Goal: Use online tool/utility: Utilize a website feature to perform a specific function

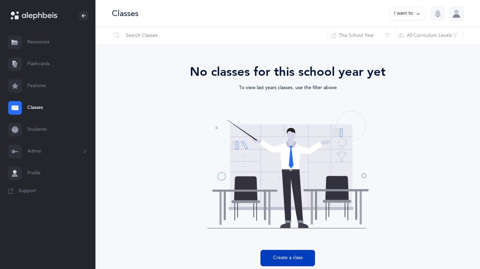
click at [299, 258] on button "Create a class" at bounding box center [288, 258] width 55 height 16
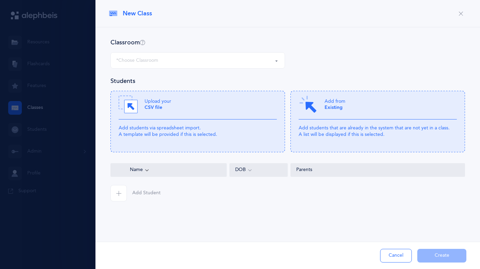
click at [275, 60] on button "*Choose Classroom" at bounding box center [198, 60] width 175 height 16
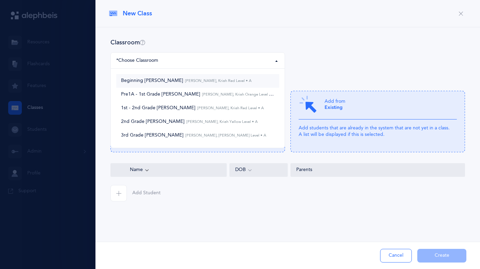
click at [194, 83] on span "Beginning Kriyah [PERSON_NAME], Kriah Red Level • A" at bounding box center [186, 81] width 131 height 6
select select "373"
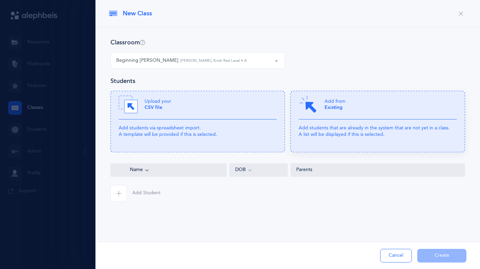
click at [349, 129] on p "Add students that are already in the system that are not yet in a class. A list…" at bounding box center [378, 131] width 158 height 12
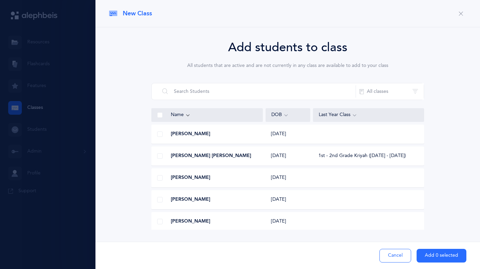
click at [161, 134] on span at bounding box center [159, 133] width 5 height 5
click at [0, 0] on input "checkbox" at bounding box center [0, 0] width 0 height 0
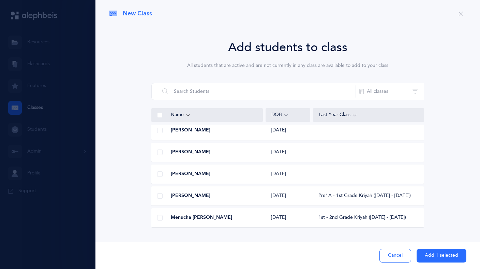
scroll to position [62, 0]
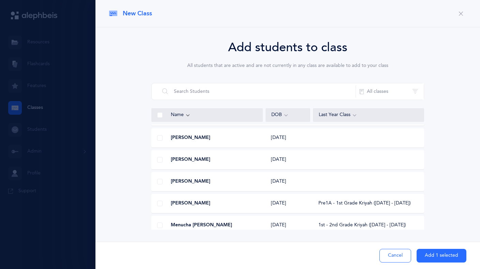
click at [160, 181] on span at bounding box center [159, 181] width 5 height 5
click at [0, 0] on input "checkbox" at bounding box center [0, 0] width 0 height 0
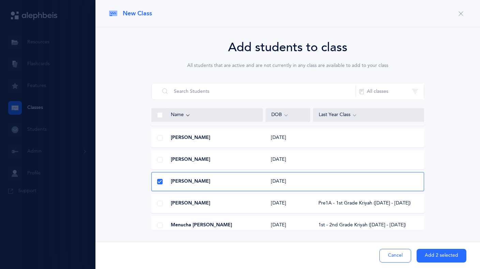
click at [451, 256] on button "Add 2 selected" at bounding box center [442, 256] width 50 height 14
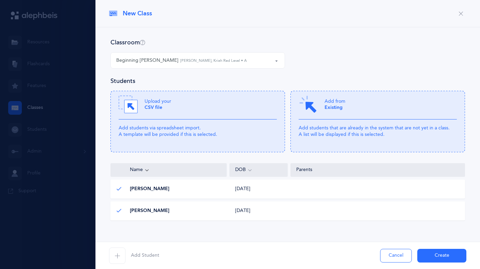
click at [444, 256] on button "Create" at bounding box center [442, 256] width 49 height 14
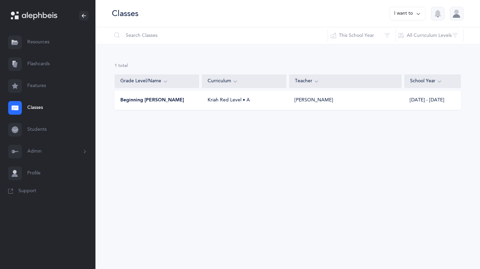
click at [43, 107] on link "Classes" at bounding box center [48, 108] width 96 height 22
click at [410, 14] on button "I want to" at bounding box center [408, 14] width 36 height 14
click at [400, 49] on button "Add new" at bounding box center [401, 47] width 38 height 12
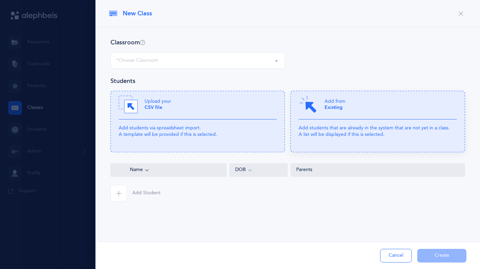
click at [322, 134] on p "Add students that are already in the system that are not yet in a class. A list…" at bounding box center [378, 131] width 158 height 12
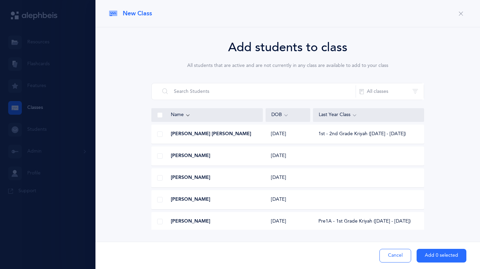
click at [393, 252] on button "Cancel" at bounding box center [396, 256] width 32 height 14
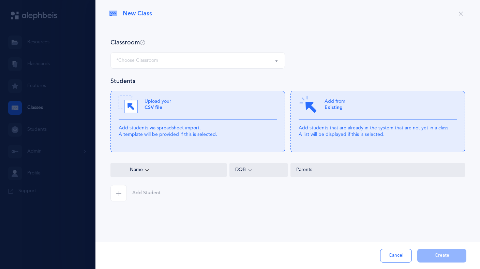
click at [201, 59] on div "*Choose Classroom" at bounding box center [197, 61] width 163 height 12
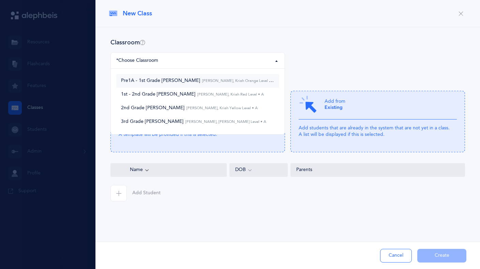
click at [203, 81] on small "[PERSON_NAME], Kriah Orange Level • A" at bounding box center [237, 80] width 75 height 4
select select "257"
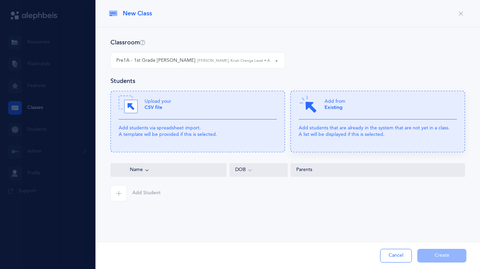
click at [345, 133] on p "Add students that are already in the system that are not yet in a class. A list…" at bounding box center [378, 131] width 158 height 12
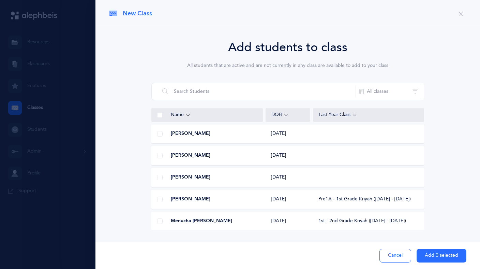
scroll to position [15, 0]
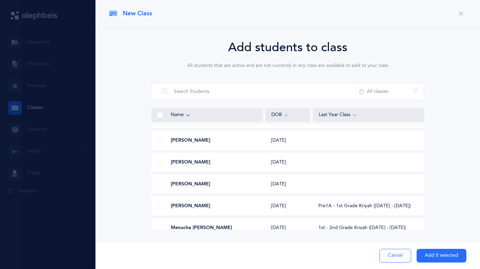
click at [160, 162] on span at bounding box center [159, 162] width 5 height 5
click at [0, 0] on input "checkbox" at bounding box center [0, 0] width 0 height 0
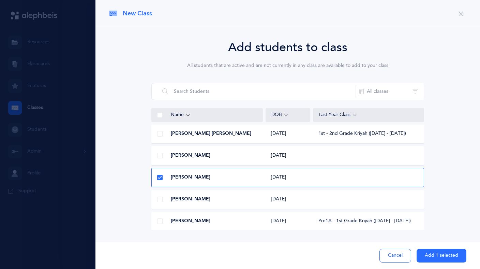
scroll to position [0, 0]
click at [159, 178] on icon at bounding box center [160, 178] width 4 height 4
click at [0, 0] on input "checkbox" at bounding box center [0, 0] width 0 height 0
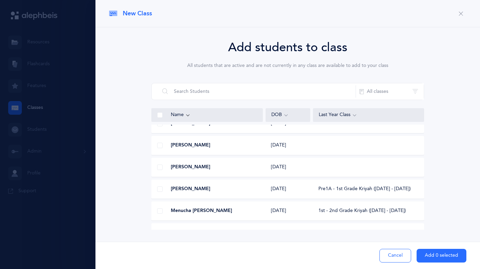
scroll to position [70, 0]
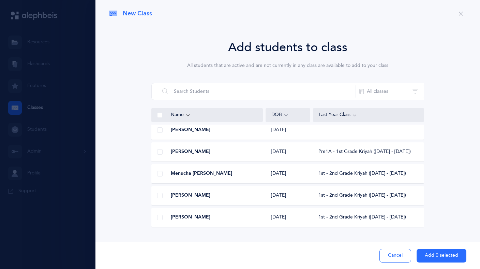
click at [141, 13] on span "New Class" at bounding box center [137, 13] width 29 height 9
click at [396, 257] on button "Cancel" at bounding box center [396, 256] width 32 height 14
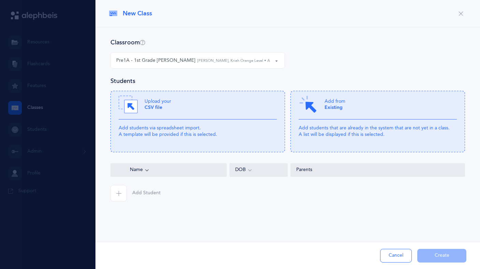
click at [76, 98] on div at bounding box center [240, 134] width 480 height 269
click at [46, 70] on div at bounding box center [240, 134] width 480 height 269
click at [43, 65] on div at bounding box center [240, 134] width 480 height 269
click at [401, 257] on button "Cancel" at bounding box center [396, 256] width 32 height 14
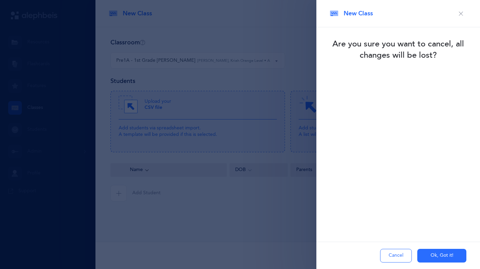
click at [435, 259] on button "Ok, Got it!" at bounding box center [442, 256] width 49 height 14
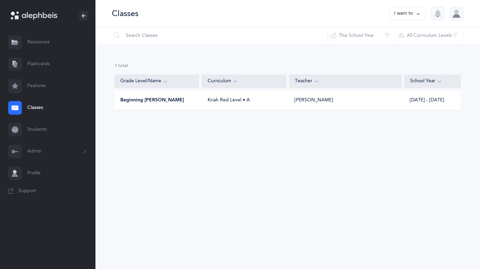
click at [38, 45] on link "Resources" at bounding box center [48, 42] width 96 height 22
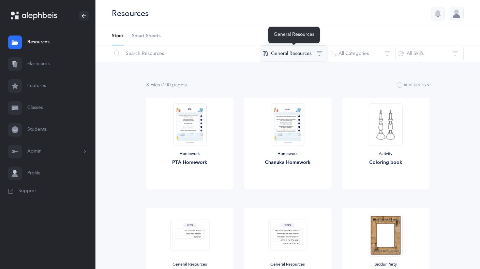
click at [302, 53] on button "General Resources" at bounding box center [294, 53] width 68 height 16
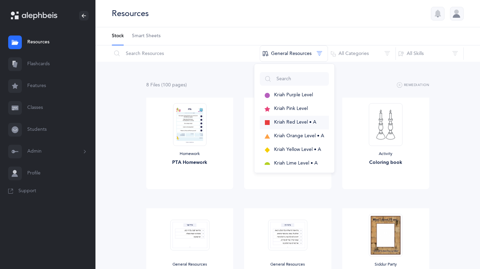
click at [304, 120] on span "Kriah Red Level • A" at bounding box center [295, 121] width 42 height 5
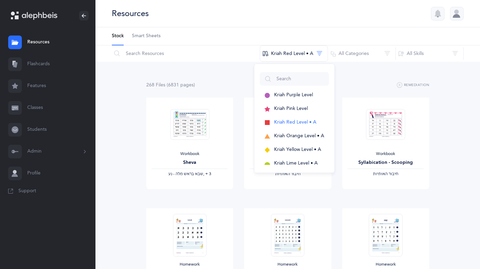
click at [40, 107] on link "Classes" at bounding box center [48, 108] width 96 height 22
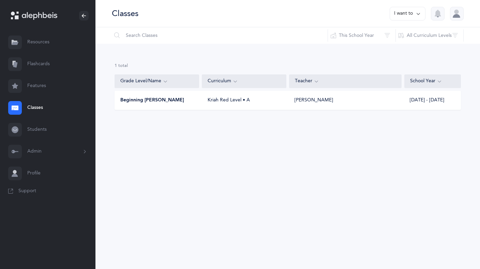
click at [252, 84] on div "Curriculum" at bounding box center [244, 81] width 73 height 8
click at [51, 43] on link "Resources" at bounding box center [48, 42] width 96 height 22
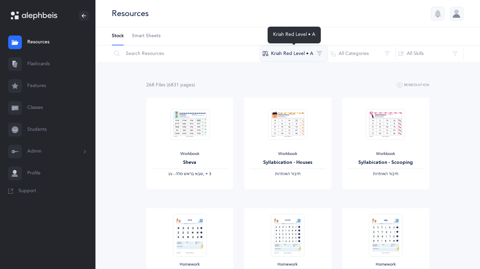
click at [313, 55] on button "Kriah Red Level • A" at bounding box center [294, 53] width 68 height 16
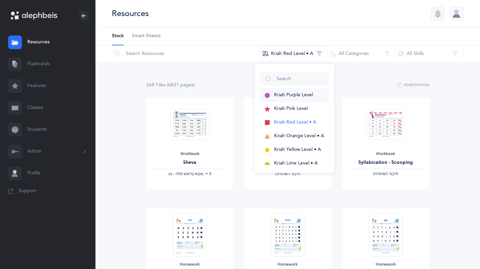
click at [294, 96] on span "Kriah Purple Level" at bounding box center [293, 94] width 39 height 5
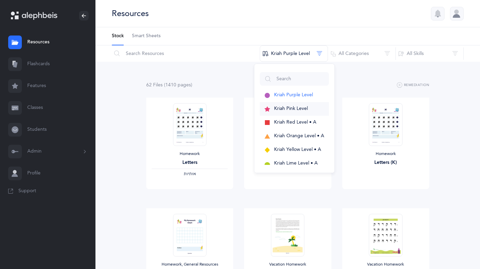
click at [292, 106] on span "Kriah Pink Level" at bounding box center [291, 108] width 34 height 5
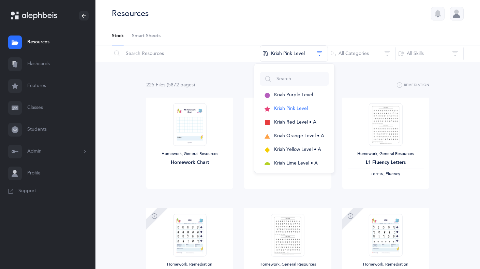
click at [40, 108] on link "Classes" at bounding box center [48, 108] width 96 height 22
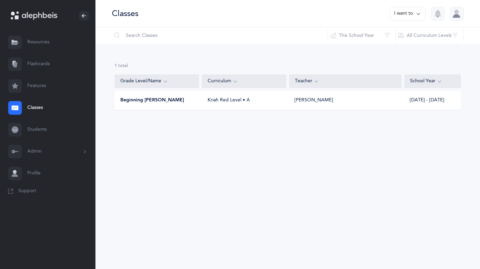
click at [225, 83] on div "Curriculum" at bounding box center [244, 81] width 73 height 8
click at [415, 10] on button "I want to" at bounding box center [408, 14] width 36 height 14
click at [402, 46] on button "Add new" at bounding box center [401, 47] width 38 height 12
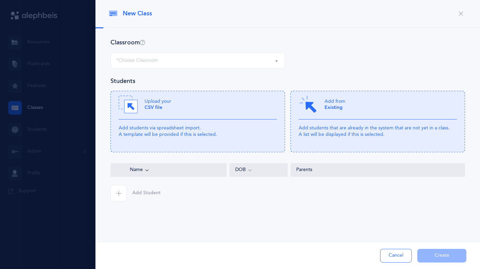
select select
click at [201, 59] on div "*Choose Classroom" at bounding box center [197, 61] width 163 height 12
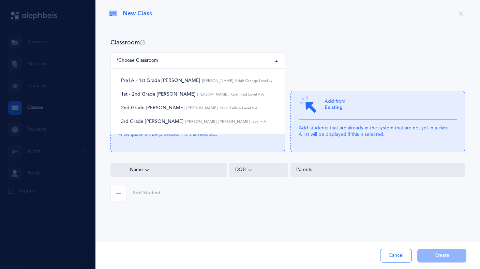
click at [239, 34] on div "Classroom Pre1A - 1st Grade Kriyah 1st - 2nd Grade Kriyah 2nd Grade Kriyah 3rd …" at bounding box center [288, 133] width 385 height 212
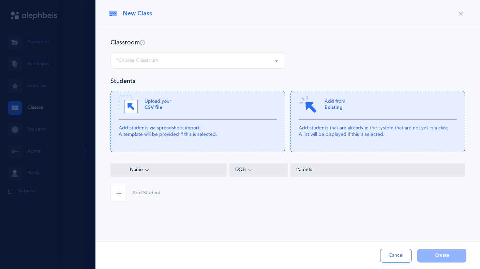
click at [272, 58] on div "*Choose Classroom" at bounding box center [197, 61] width 163 height 12
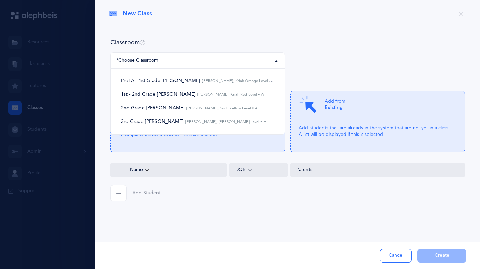
click at [322, 63] on div "Pre1A - 1st Grade Kriyah 1st - 2nd Grade Kriyah 2nd Grade Kriyah 3rd Grade Kriy…" at bounding box center [288, 64] width 360 height 25
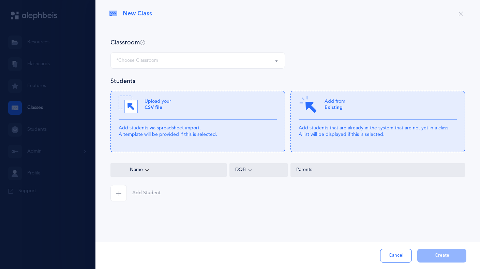
click at [45, 53] on div at bounding box center [240, 134] width 480 height 269
click at [394, 252] on button "Cancel" at bounding box center [396, 256] width 32 height 14
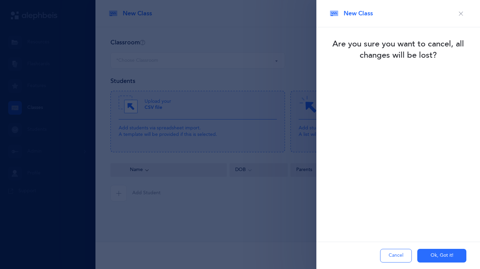
click at [445, 256] on button "Ok, Got it!" at bounding box center [442, 256] width 49 height 14
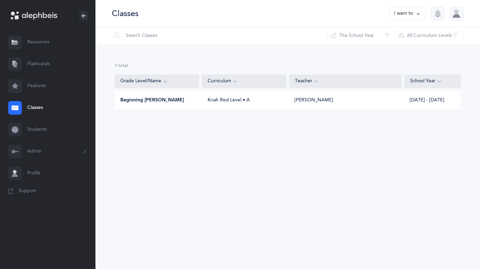
click at [240, 100] on div "Kriah Red Level • A" at bounding box center [244, 100] width 85 height 7
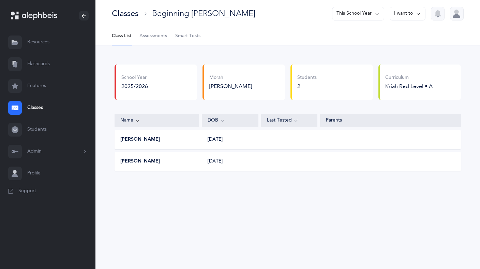
click at [160, 38] on span "Assessments" at bounding box center [154, 36] width 28 height 7
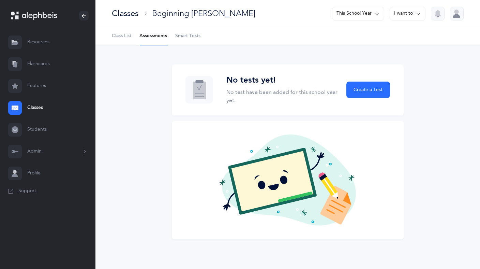
click at [46, 43] on link "Resources" at bounding box center [48, 42] width 96 height 22
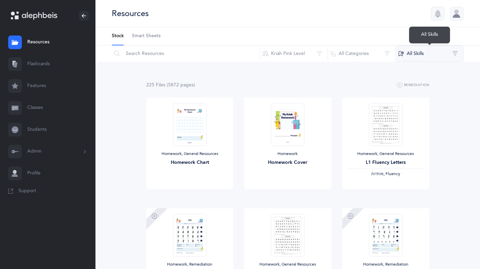
click at [420, 53] on button "All Skills" at bounding box center [430, 53] width 68 height 16
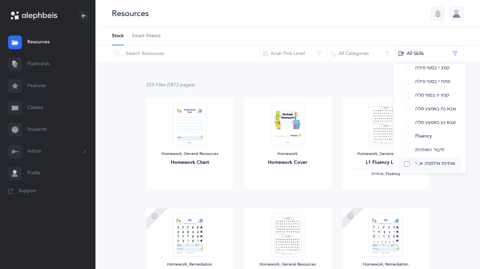
scroll to position [85, 0]
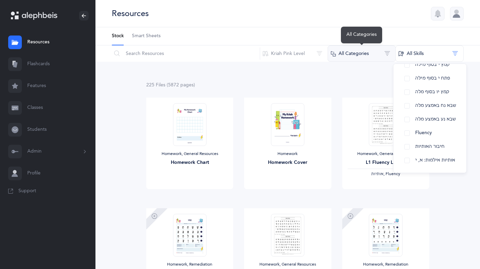
click at [374, 50] on button "All Categories" at bounding box center [362, 53] width 68 height 16
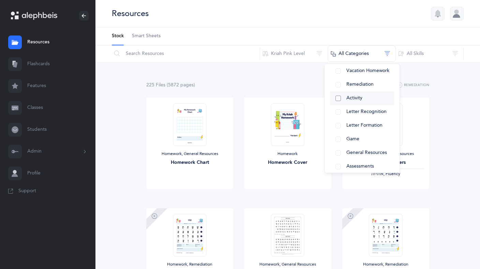
scroll to position [71, 0]
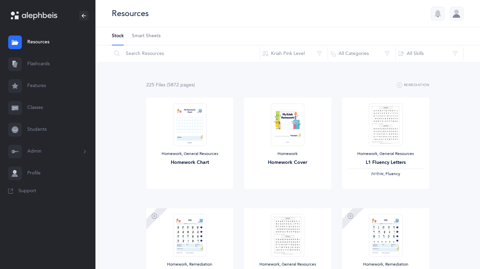
click at [41, 84] on link "Features" at bounding box center [48, 86] width 96 height 22
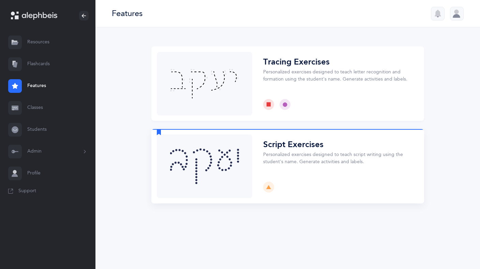
click at [241, 158] on button "Choose" at bounding box center [287, 166] width 273 height 74
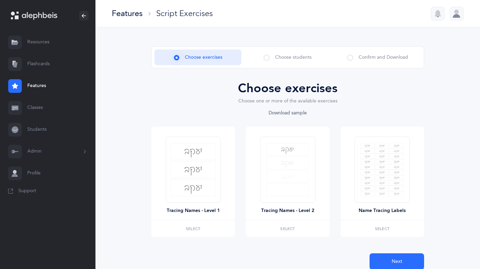
click at [265, 57] on span at bounding box center [267, 58] width 6 height 6
click at [267, 57] on span at bounding box center [267, 58] width 6 height 6
click at [283, 174] on img at bounding box center [287, 169] width 43 height 53
click at [290, 228] on span "Select" at bounding box center [287, 229] width 15 height 4
click at [284, 54] on span "Choose students" at bounding box center [293, 57] width 37 height 7
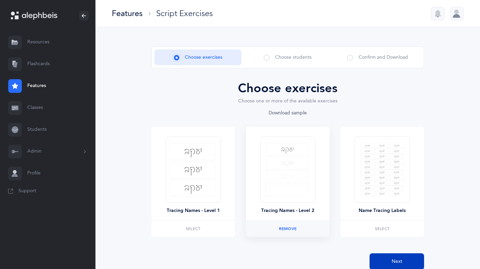
click at [394, 259] on span "Next" at bounding box center [397, 261] width 11 height 7
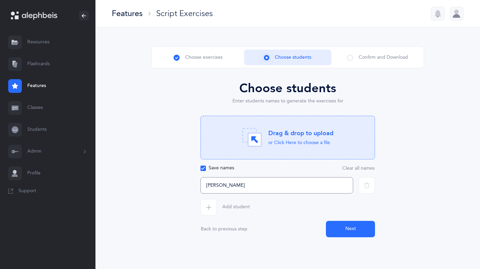
click at [206, 187] on input "[PERSON_NAME]" at bounding box center [277, 185] width 153 height 16
type input "[PERSON_NAME]"
click at [359, 168] on button "Clear all names" at bounding box center [358, 167] width 33 height 5
click at [219, 186] on input "text" at bounding box center [277, 185] width 153 height 16
type input "כ"
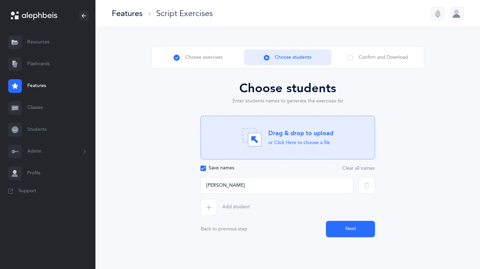
click at [346, 231] on button "Next" at bounding box center [350, 229] width 49 height 16
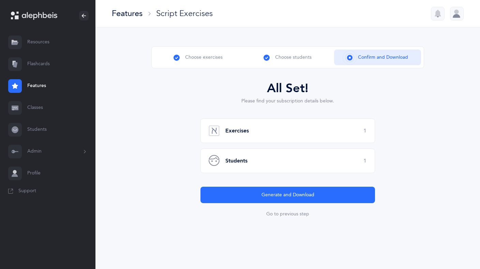
click at [289, 160] on div "Students 1" at bounding box center [288, 160] width 175 height 25
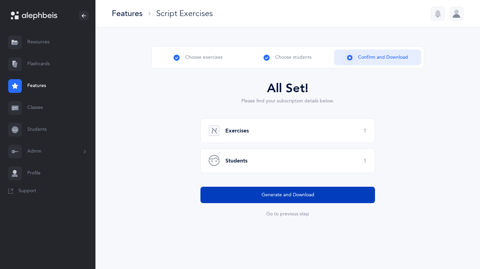
click at [279, 193] on span "Generate and Download" at bounding box center [288, 194] width 53 height 7
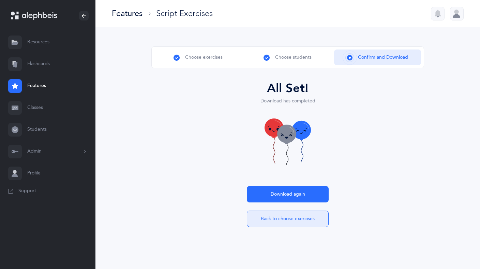
click at [293, 219] on button "Back to choose exercises" at bounding box center [288, 219] width 82 height 16
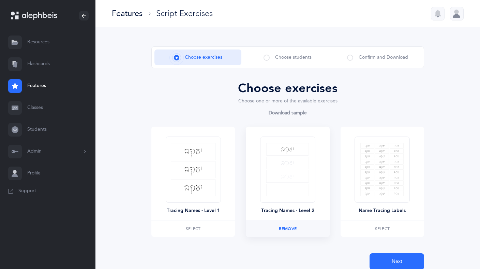
click at [289, 183] on img at bounding box center [287, 169] width 43 height 53
click at [392, 263] on span "Next" at bounding box center [397, 261] width 11 height 7
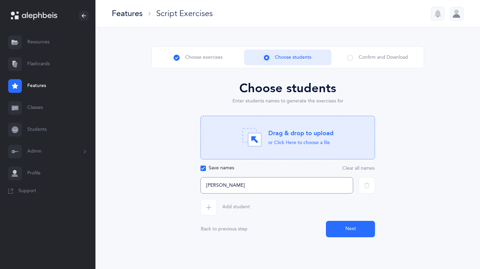
drag, startPoint x: 233, startPoint y: 185, endPoint x: 184, endPoint y: 187, distance: 49.2
click at [184, 187] on div "Choose students Enter students names to generate the exercises for Drag & drop …" at bounding box center [287, 158] width 273 height 158
click at [211, 186] on input "פיטשע ר" at bounding box center [277, 185] width 153 height 16
click at [206, 185] on input "פיטשע ר" at bounding box center [277, 185] width 153 height 16
click at [340, 225] on button "Next" at bounding box center [350, 229] width 49 height 16
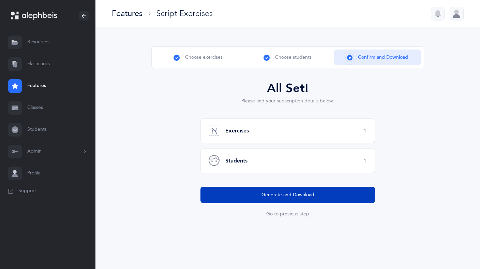
click at [290, 191] on span "Generate and Download" at bounding box center [288, 194] width 53 height 7
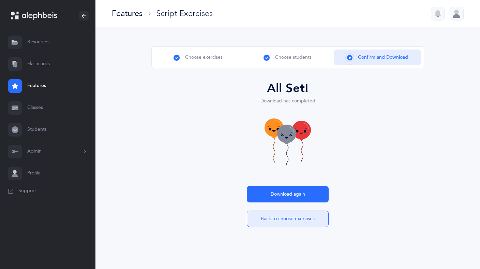
click at [280, 217] on button "Back to choose exercises" at bounding box center [288, 219] width 82 height 16
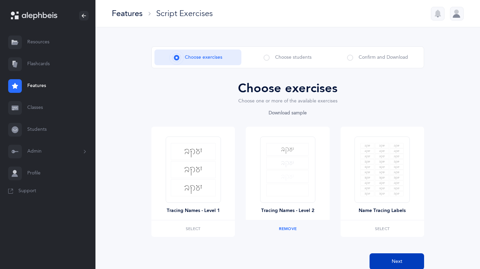
click at [387, 265] on button "Next" at bounding box center [397, 261] width 55 height 16
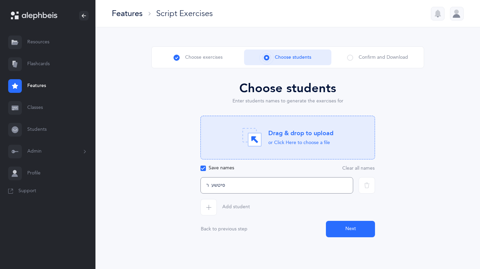
click at [206, 186] on input "פיטשע ר" at bounding box center [277, 185] width 153 height 16
type input "פיטשע ר"
click at [369, 167] on button "Clear all names" at bounding box center [358, 167] width 33 height 5
click at [203, 182] on input "text" at bounding box center [277, 185] width 153 height 16
click at [223, 185] on input "text" at bounding box center [277, 185] width 153 height 16
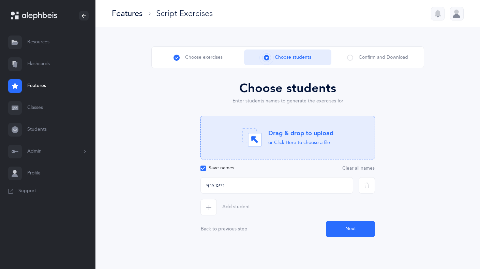
click at [356, 228] on button "Next" at bounding box center [350, 229] width 49 height 16
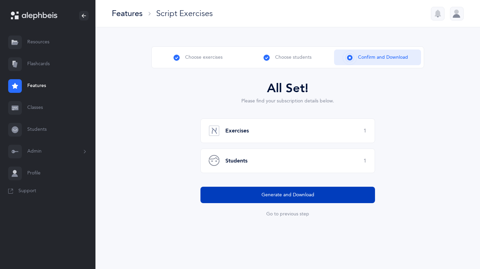
click at [315, 193] on button "Generate and Download" at bounding box center [288, 195] width 175 height 16
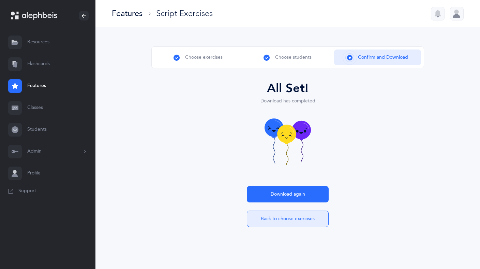
click at [285, 219] on button "Back to choose exercises" at bounding box center [288, 219] width 82 height 16
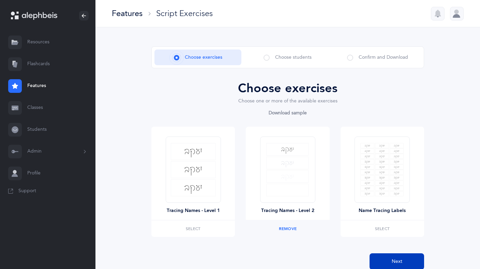
click at [382, 262] on button "Next" at bounding box center [397, 261] width 55 height 16
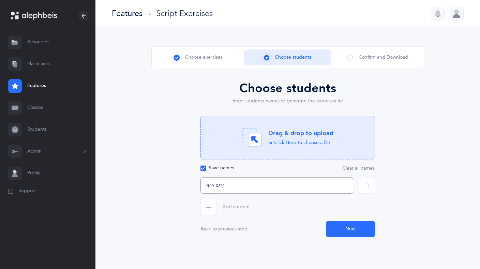
click at [208, 186] on input "ריינדארף" at bounding box center [277, 185] width 153 height 16
drag, startPoint x: 208, startPoint y: 186, endPoint x: 204, endPoint y: 186, distance: 4.4
click at [204, 186] on input "ריינדארף" at bounding box center [277, 185] width 153 height 16
click at [206, 186] on input "ריינדארפ" at bounding box center [277, 185] width 153 height 16
click at [335, 231] on button "Next" at bounding box center [350, 229] width 49 height 16
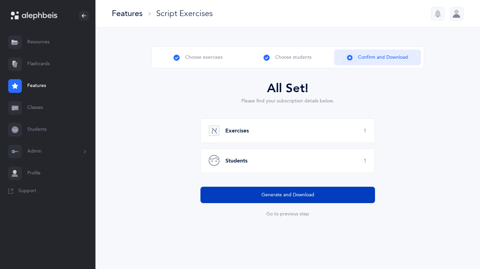
click at [294, 191] on span "Generate and Download" at bounding box center [288, 194] width 53 height 7
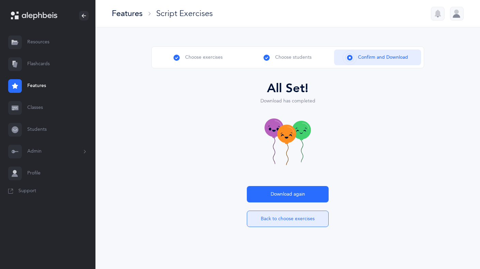
click at [283, 221] on button "Back to choose exercises" at bounding box center [288, 219] width 82 height 16
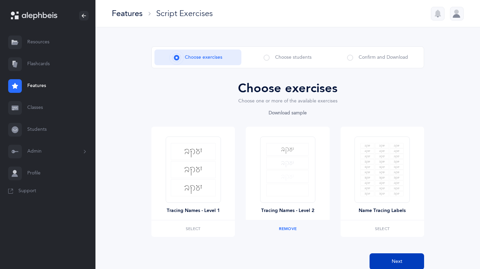
click at [383, 264] on button "Next" at bounding box center [397, 261] width 55 height 16
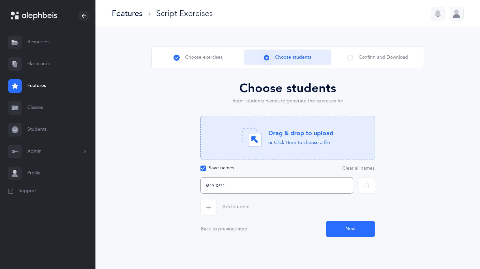
click at [206, 186] on input "ּריינדארפ" at bounding box center [277, 185] width 153 height 16
click at [205, 186] on input "ריינדארפ" at bounding box center [277, 185] width 153 height 16
type input "ריינדאר"
click at [357, 228] on button "Next" at bounding box center [350, 229] width 49 height 16
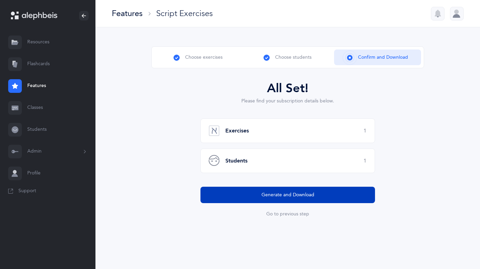
click at [284, 199] on button "Generate and Download" at bounding box center [288, 195] width 175 height 16
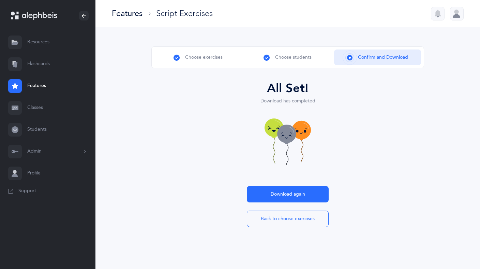
click at [37, 62] on link "Flashcards" at bounding box center [48, 64] width 96 height 22
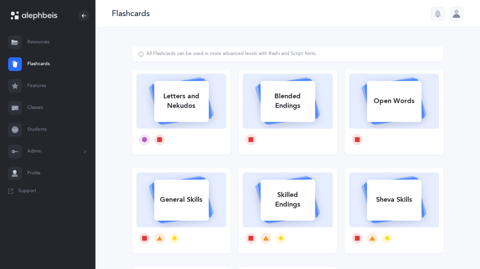
click at [175, 206] on div "General Skills" at bounding box center [181, 200] width 55 height 18
select select "single"
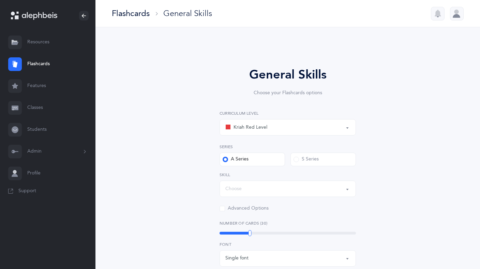
select select "Silent Letters"
select select
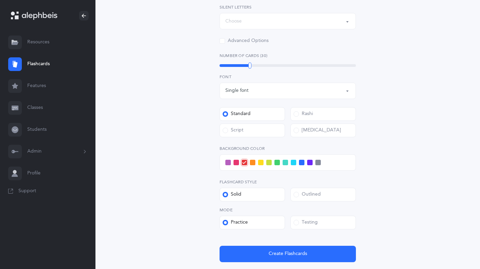
scroll to position [202, 0]
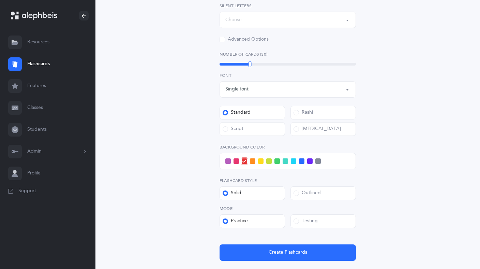
click at [282, 91] on div "Single font" at bounding box center [288, 90] width 125 height 12
click at [297, 129] on span at bounding box center [296, 128] width 5 height 5
click at [0, 0] on input "[MEDICAL_DATA]" at bounding box center [0, 0] width 0 height 0
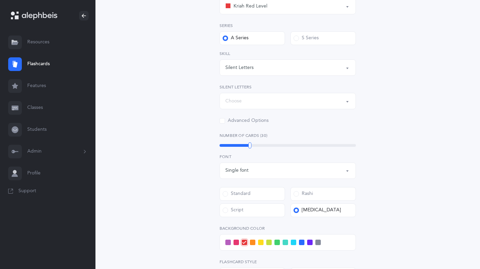
scroll to position [111, 0]
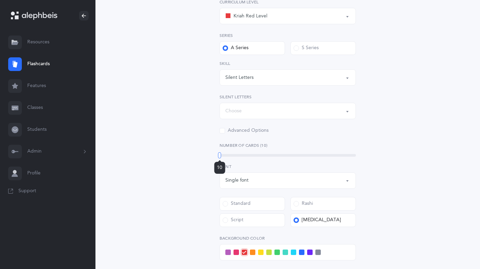
drag, startPoint x: 248, startPoint y: 156, endPoint x: 207, endPoint y: 155, distance: 40.6
click at [208, 155] on div "General Skills Choose your Flashcards options Kriah Red Level Kriah Orange Leve…" at bounding box center [288, 152] width 175 height 397
click at [284, 77] on div "Silent Letters" at bounding box center [288, 78] width 125 height 12
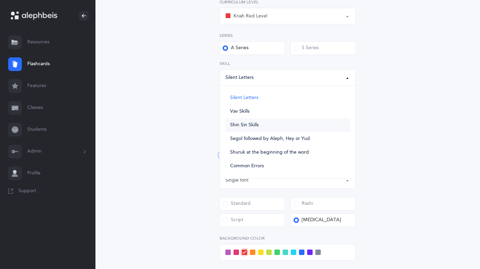
click at [256, 125] on span "Shin Sin Skills" at bounding box center [244, 125] width 29 height 6
select select "Shin Sin Skills"
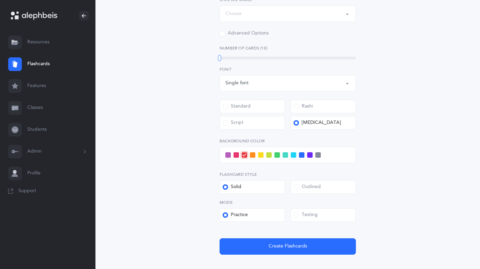
scroll to position [211, 0]
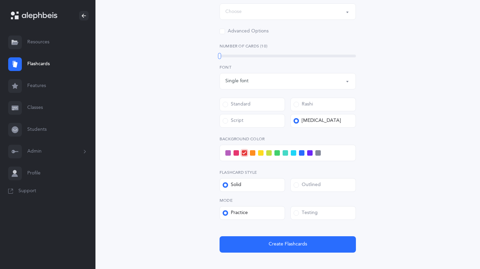
click at [292, 153] on span at bounding box center [293, 152] width 5 height 5
click at [0, 0] on input "checkbox" at bounding box center [0, 0] width 0 height 0
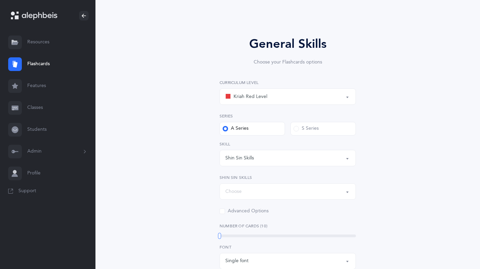
scroll to position [33, 0]
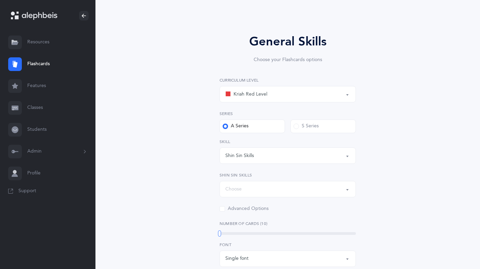
click at [298, 126] on span at bounding box center [296, 126] width 5 height 5
click at [0, 0] on input "S Series" at bounding box center [0, 0] width 0 height 0
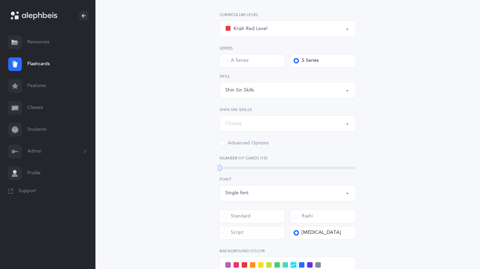
scroll to position [105, 0]
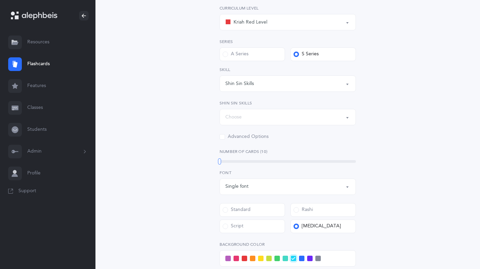
click at [347, 117] on button "Choose" at bounding box center [288, 117] width 136 height 16
click at [331, 138] on span "Shin or Sin whose dot serves two functions" at bounding box center [288, 137] width 92 height 6
select select "27"
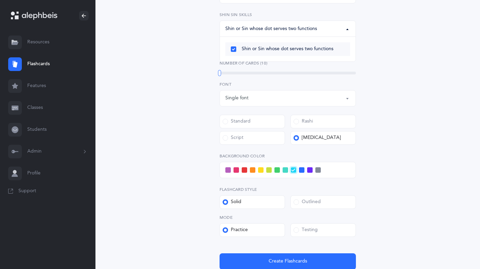
scroll to position [249, 0]
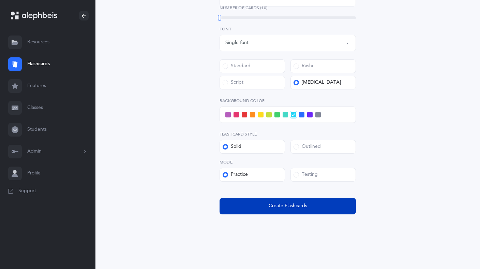
click at [300, 203] on span "Create Flashcards" at bounding box center [288, 205] width 39 height 7
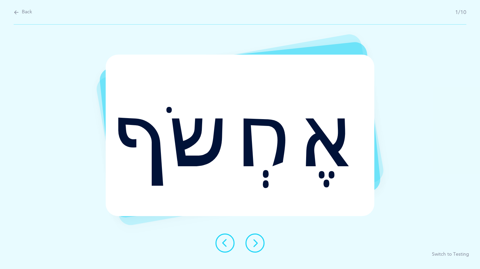
scroll to position [0, 0]
click at [24, 11] on span "Back" at bounding box center [27, 12] width 10 height 7
select select "Shin Sin Skills"
select select "single"
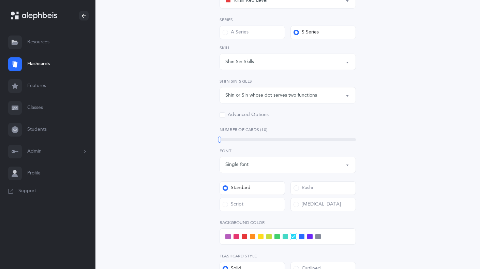
scroll to position [129, 0]
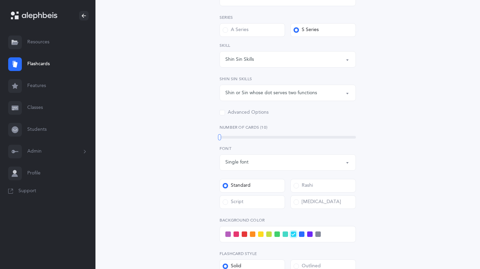
click at [298, 185] on span at bounding box center [296, 185] width 5 height 5
click at [0, 0] on input "Rashi" at bounding box center [0, 0] width 0 height 0
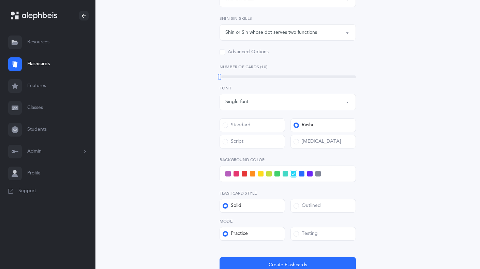
scroll to position [249, 0]
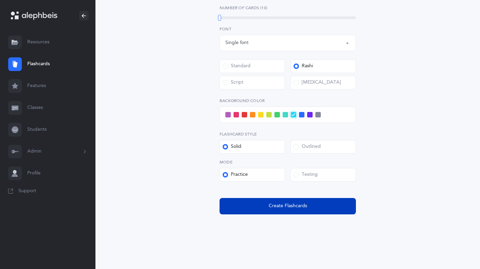
click at [296, 205] on span "Create Flashcards" at bounding box center [288, 205] width 39 height 7
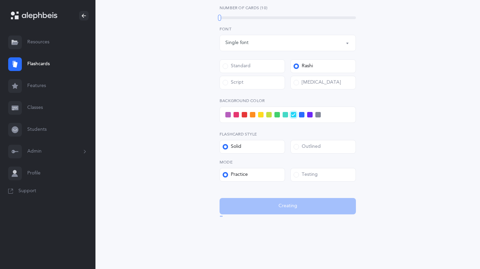
scroll to position [0, 0]
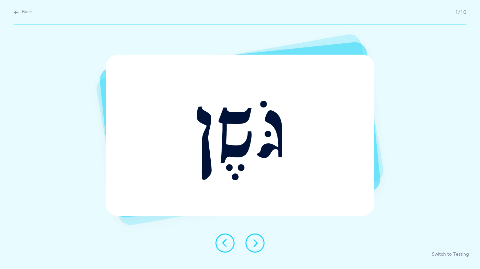
click at [22, 15] on span "Back" at bounding box center [27, 12] width 10 height 7
select select "Shin Sin Skills"
select select "single"
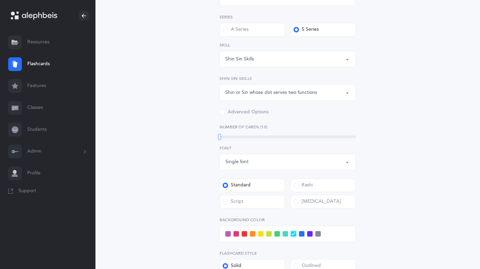
scroll to position [131, 0]
click at [226, 202] on span at bounding box center [225, 199] width 5 height 5
click at [0, 0] on input "Script" at bounding box center [0, 0] width 0 height 0
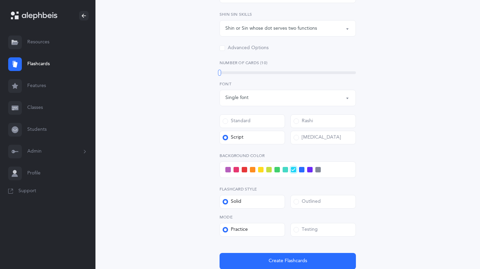
scroll to position [199, 0]
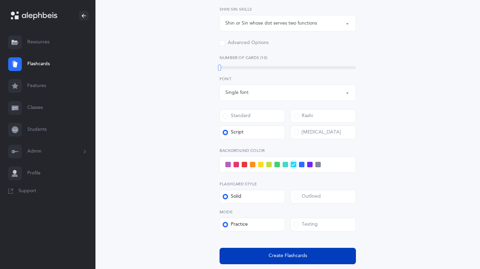
click at [285, 259] on span "Create Flashcards" at bounding box center [288, 255] width 39 height 7
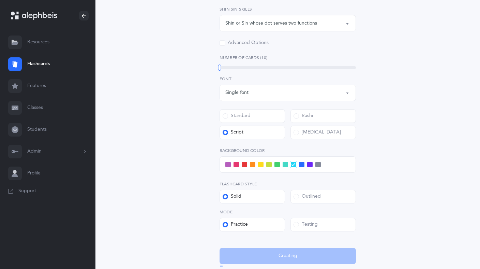
scroll to position [0, 0]
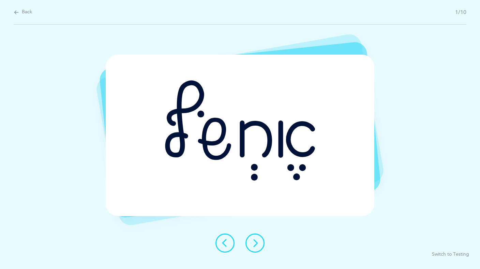
click at [24, 13] on span "Back" at bounding box center [27, 12] width 10 height 7
select select "Shin Sin Skills"
select select "single"
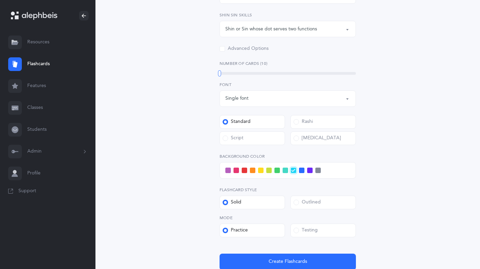
scroll to position [191, 0]
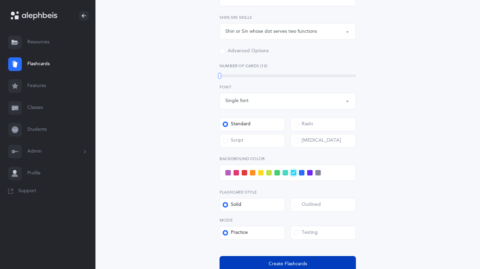
click at [270, 264] on span "Create Flashcards" at bounding box center [288, 263] width 39 height 7
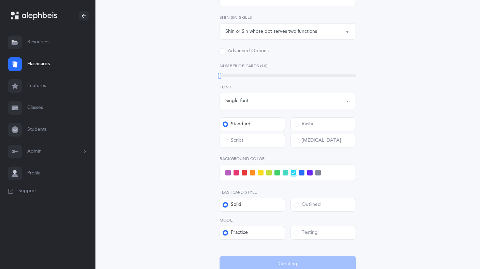
scroll to position [0, 0]
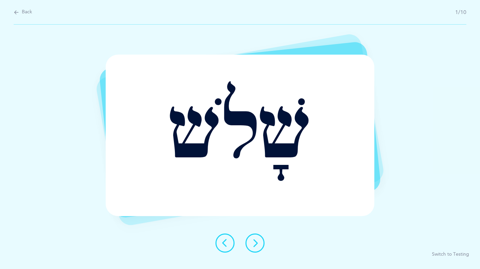
click at [253, 247] on icon at bounding box center [255, 243] width 8 height 8
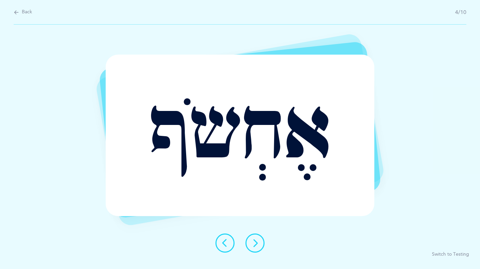
click at [253, 247] on icon at bounding box center [255, 243] width 8 height 8
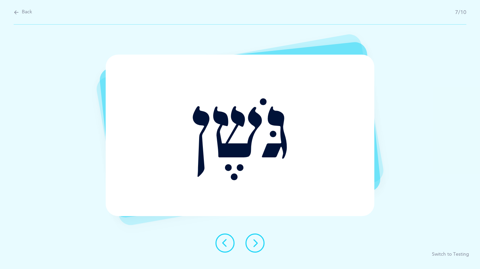
click at [14, 12] on icon at bounding box center [16, 13] width 5 height 8
select select "Shin Sin Skills"
select select "single"
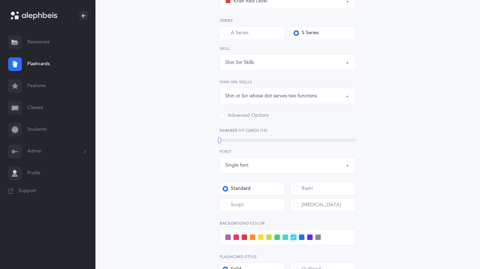
scroll to position [130, 0]
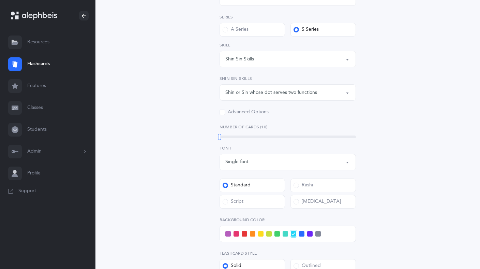
click at [298, 202] on span at bounding box center [296, 201] width 5 height 5
click at [0, 0] on input "[MEDICAL_DATA]" at bounding box center [0, 0] width 0 height 0
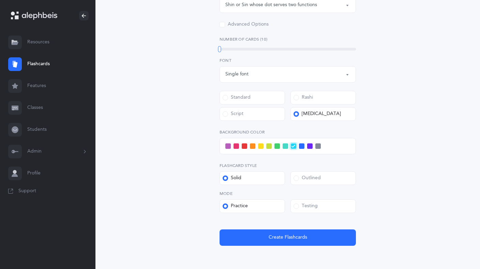
scroll to position [249, 0]
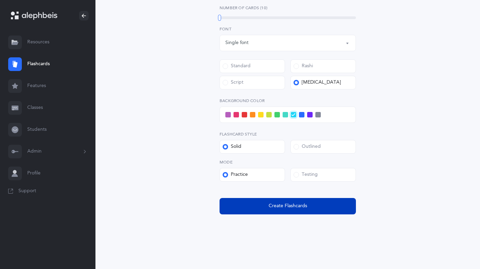
click at [278, 207] on span "Create Flashcards" at bounding box center [288, 205] width 39 height 7
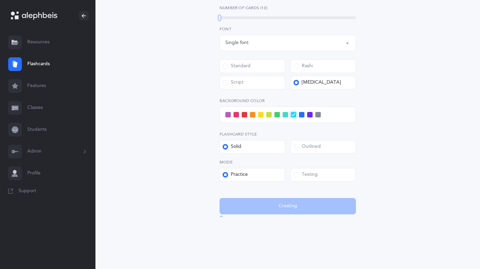
scroll to position [0, 0]
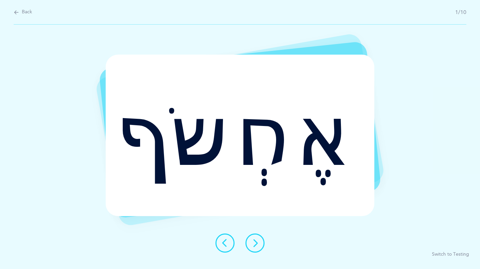
click at [258, 242] on icon at bounding box center [255, 243] width 8 height 8
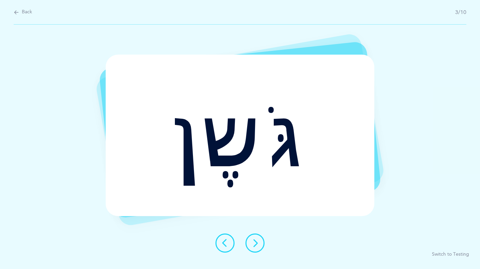
click at [23, 12] on span "Back" at bounding box center [27, 12] width 10 height 7
select select "Shin Sin Skills"
select select "single"
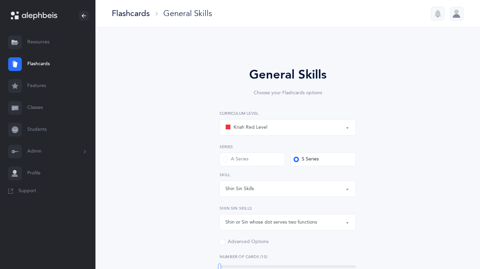
click at [267, 126] on div "Kriah Red Level" at bounding box center [247, 127] width 42 height 8
click at [262, 147] on span "Kriah Red Level" at bounding box center [255, 148] width 34 height 6
click at [261, 191] on div "Shin Sin Skills" at bounding box center [288, 189] width 125 height 12
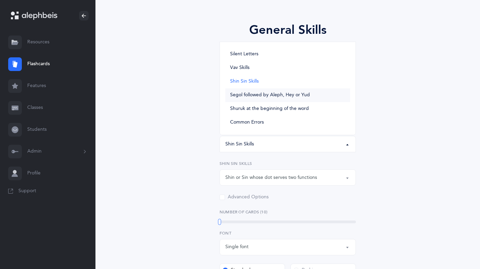
scroll to position [48, 0]
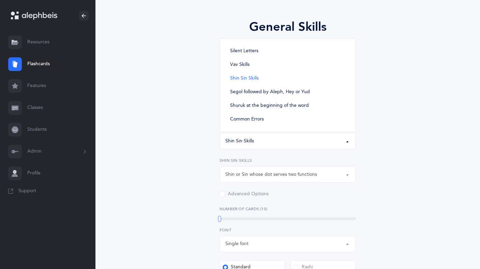
click at [186, 161] on div "General Skills Choose your Flashcards options Kriah Red Level Kriah Orange Leve…" at bounding box center [287, 221] width 311 height 444
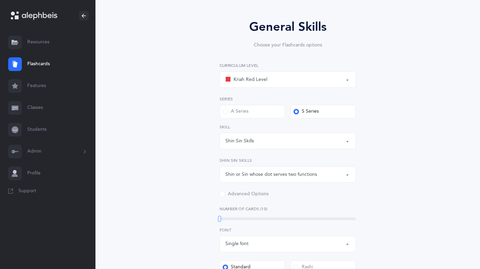
click at [255, 80] on div "Kriah Red Level" at bounding box center [247, 79] width 42 height 8
click at [253, 113] on span "Kriah Orange Level" at bounding box center [259, 114] width 42 height 6
click at [225, 111] on span at bounding box center [225, 111] width 5 height 5
click at [0, 0] on input "A Series" at bounding box center [0, 0] width 0 height 0
click at [249, 78] on div "Kriah Orange Level" at bounding box center [251, 79] width 50 height 8
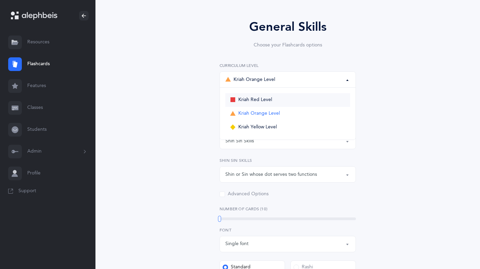
click at [251, 97] on span "Kriah Red Level" at bounding box center [255, 100] width 34 height 6
click at [255, 143] on div "Shin Sin Skills" at bounding box center [288, 141] width 125 height 12
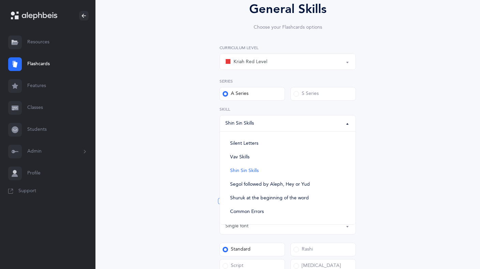
scroll to position [64, 0]
click at [264, 62] on div "Kriah Red Level" at bounding box center [247, 63] width 42 height 8
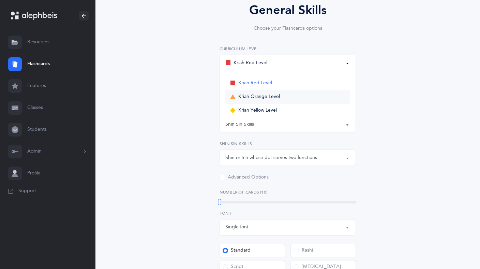
click at [259, 97] on span "Kriah Orange Level" at bounding box center [259, 97] width 42 height 6
click at [258, 123] on div "Shin Sin Skills" at bounding box center [288, 124] width 125 height 12
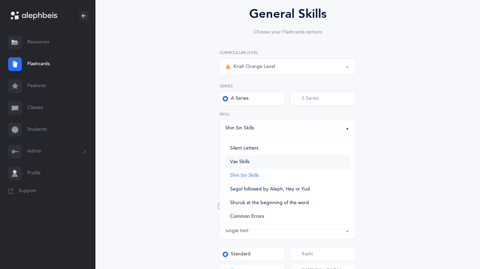
scroll to position [54, 0]
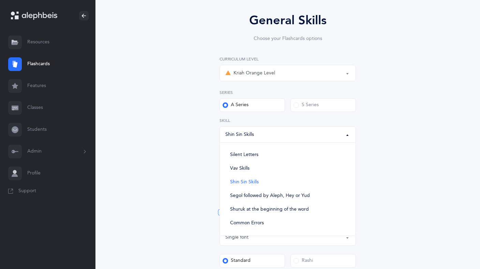
click at [277, 69] on div "Kriah Orange Level" at bounding box center [288, 73] width 125 height 12
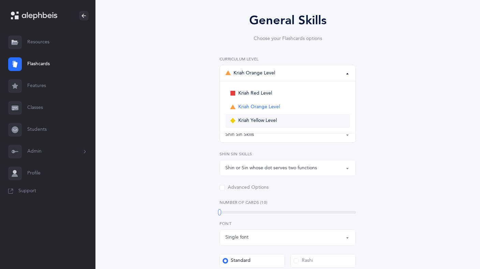
click at [261, 119] on span "Kriah Yellow Level" at bounding box center [257, 121] width 39 height 6
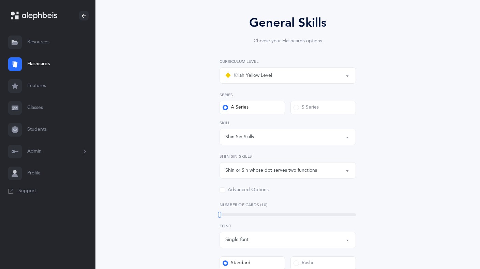
scroll to position [47, 0]
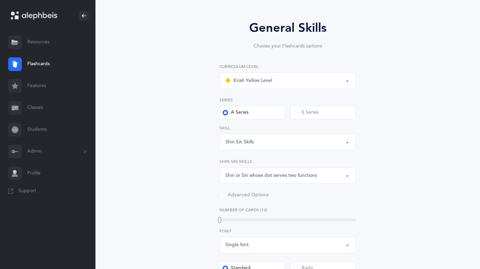
click at [266, 83] on div "Kriah Yellow Level" at bounding box center [249, 80] width 47 height 8
click at [264, 100] on span "Kriah Red Level" at bounding box center [255, 101] width 34 height 6
select select "3"
click at [256, 142] on div "Shin Sin Skills" at bounding box center [288, 142] width 125 height 12
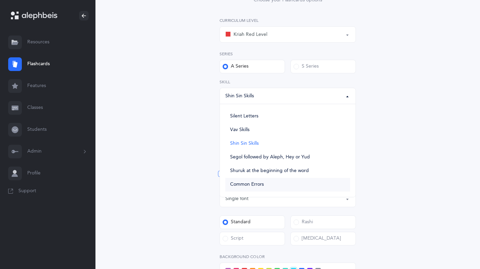
scroll to position [91, 0]
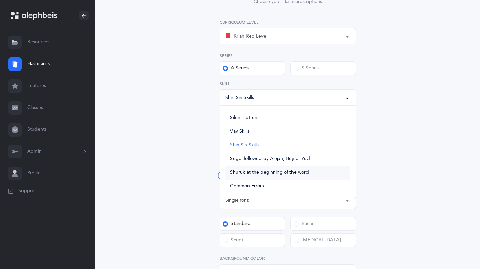
click at [280, 171] on span "Shuruk at the beginning of the word" at bounding box center [269, 173] width 79 height 6
select select "Shuruk at the beginning of the word"
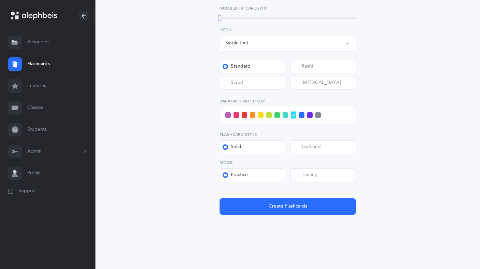
scroll to position [215, 0]
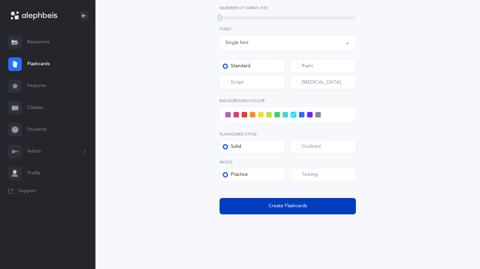
click at [268, 206] on button "Create Flashcards" at bounding box center [288, 206] width 136 height 16
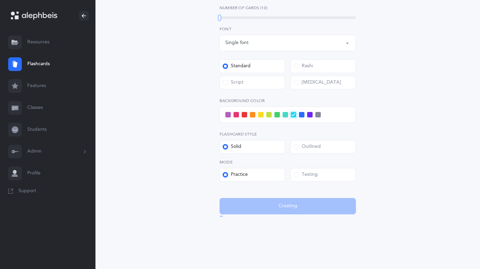
scroll to position [0, 0]
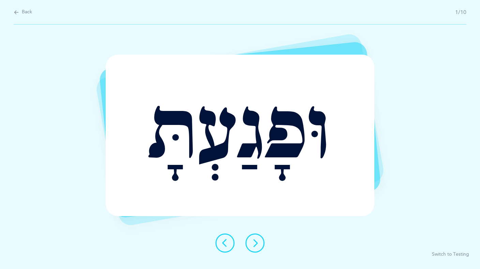
click at [256, 240] on icon at bounding box center [255, 243] width 8 height 8
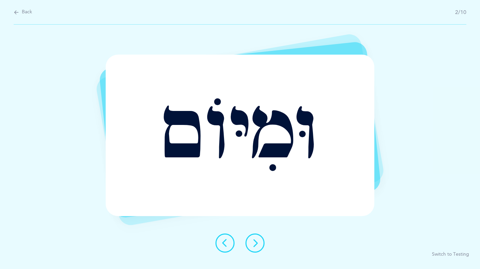
click at [256, 240] on icon at bounding box center [255, 243] width 8 height 8
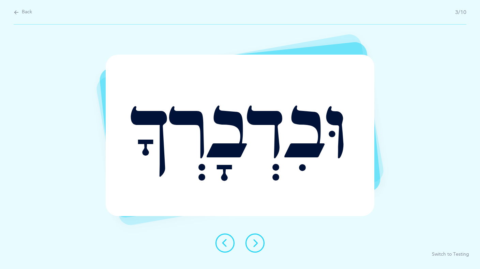
click at [256, 240] on icon at bounding box center [255, 243] width 8 height 8
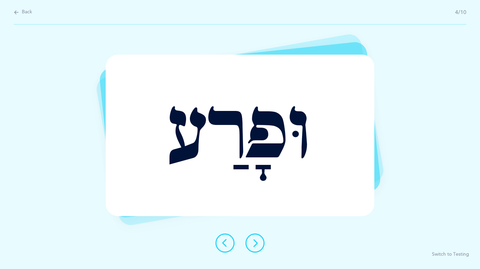
click at [16, 12] on icon at bounding box center [16, 13] width 5 height 8
select select "Shuruk at the beginning of the word"
select select "single"
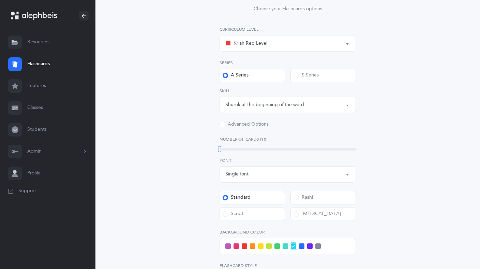
scroll to position [87, 0]
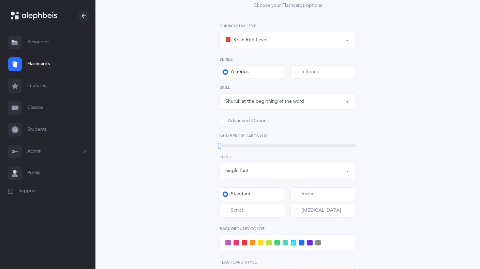
click at [298, 211] on span at bounding box center [296, 210] width 5 height 5
click at [0, 0] on input "[MEDICAL_DATA]" at bounding box center [0, 0] width 0 height 0
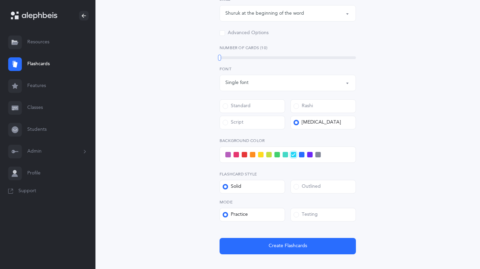
scroll to position [215, 0]
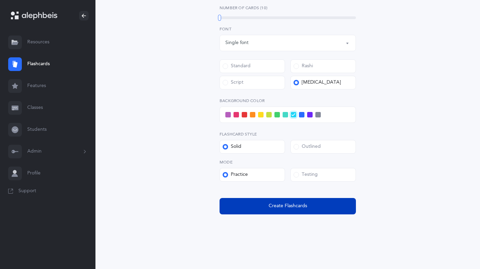
click at [292, 205] on span "Create Flashcards" at bounding box center [288, 205] width 39 height 7
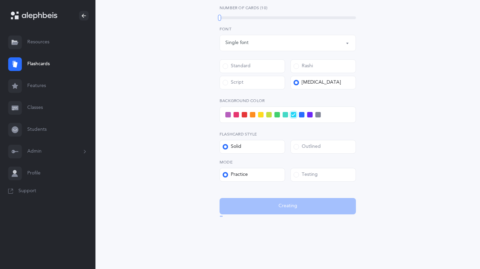
scroll to position [0, 0]
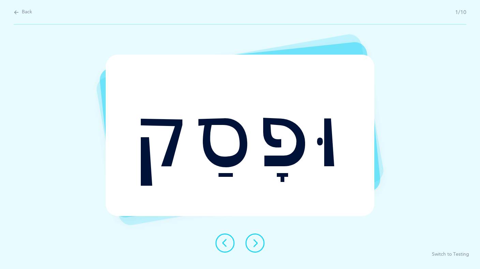
click at [256, 246] on icon at bounding box center [255, 243] width 8 height 8
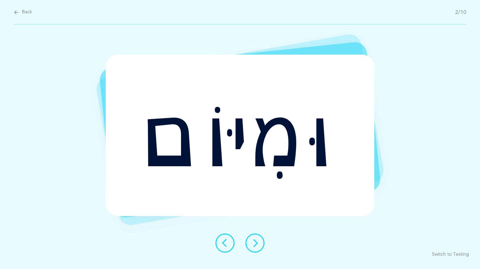
click at [256, 246] on icon at bounding box center [255, 243] width 8 height 8
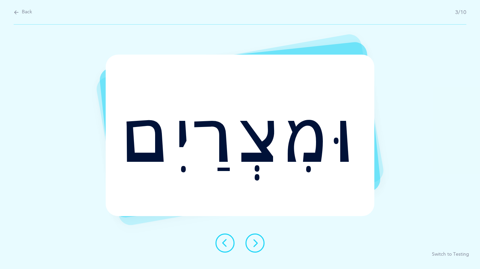
click at [256, 246] on icon at bounding box center [255, 243] width 8 height 8
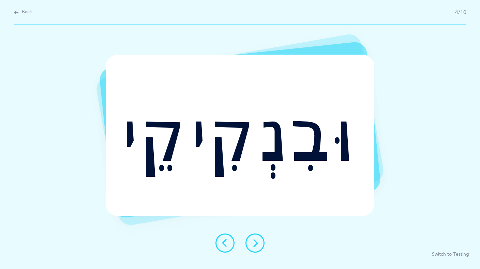
click at [256, 246] on icon at bounding box center [255, 243] width 8 height 8
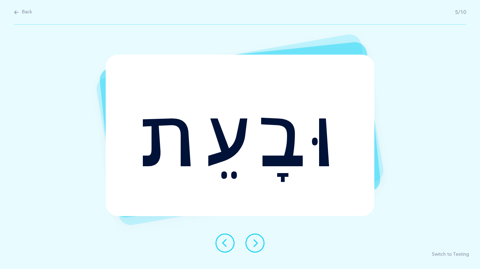
click at [256, 246] on icon at bounding box center [255, 243] width 8 height 8
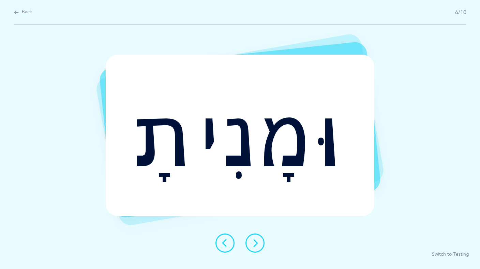
click at [256, 246] on icon at bounding box center [255, 243] width 8 height 8
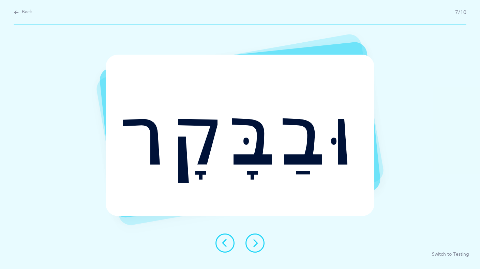
click at [256, 246] on icon at bounding box center [255, 243] width 8 height 8
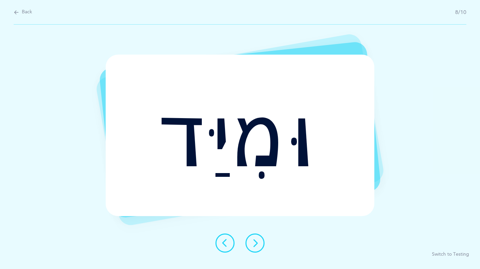
click at [256, 246] on icon at bounding box center [255, 243] width 8 height 8
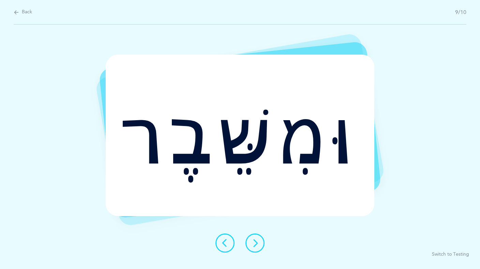
click at [256, 246] on icon at bounding box center [255, 243] width 8 height 8
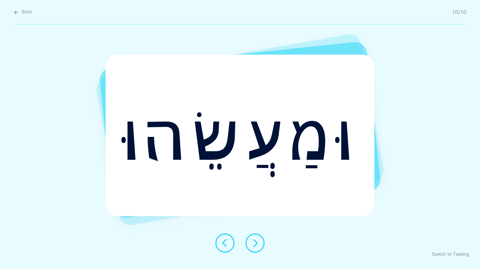
click at [256, 246] on icon at bounding box center [255, 243] width 8 height 8
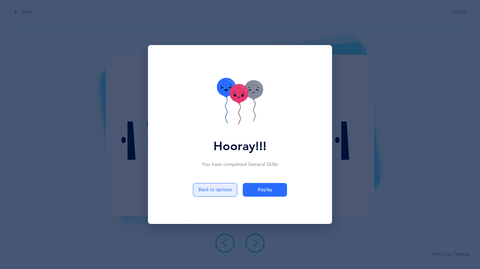
click at [222, 191] on button "Back to options" at bounding box center [215, 190] width 44 height 14
select select "Shuruk at the beginning of the word"
select select "single"
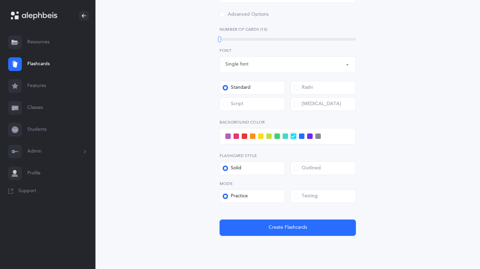
scroll to position [199, 0]
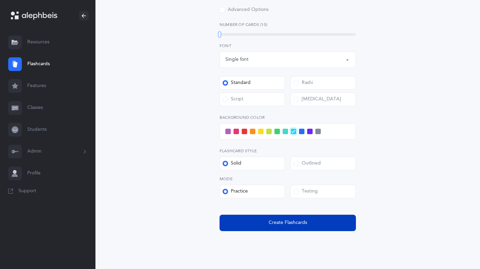
click at [270, 224] on span "Create Flashcards" at bounding box center [288, 222] width 39 height 7
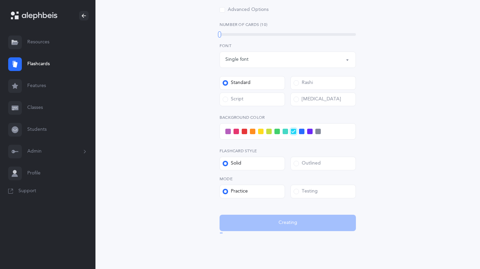
scroll to position [0, 0]
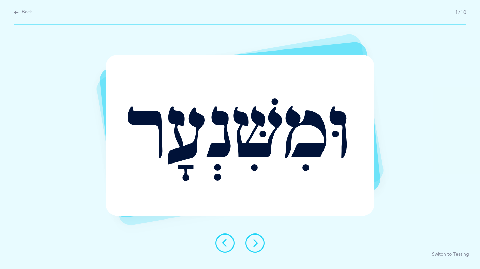
click at [256, 242] on icon at bounding box center [255, 243] width 8 height 8
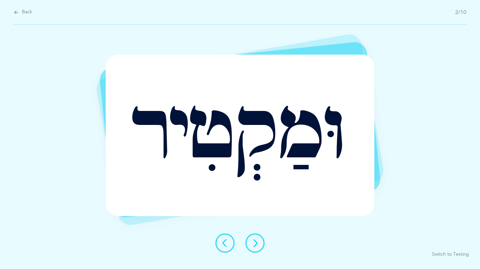
click at [18, 13] on icon at bounding box center [16, 13] width 5 height 8
select select "Shuruk at the beginning of the word"
select select "single"
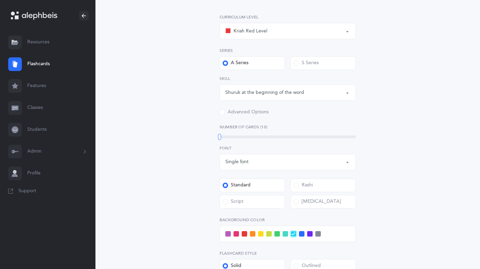
scroll to position [98, 0]
click at [309, 203] on div "[MEDICAL_DATA]" at bounding box center [317, 200] width 47 height 7
click at [0, 0] on input "[MEDICAL_DATA]" at bounding box center [0, 0] width 0 height 0
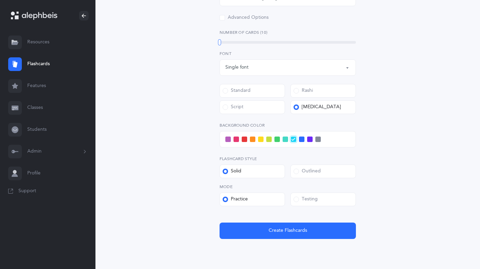
scroll to position [215, 0]
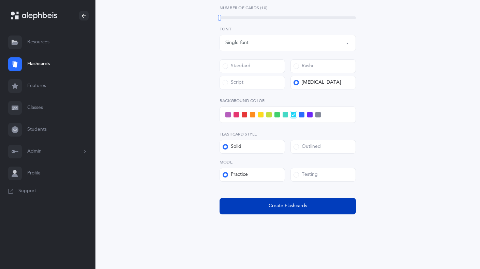
click at [289, 205] on span "Create Flashcards" at bounding box center [288, 205] width 39 height 7
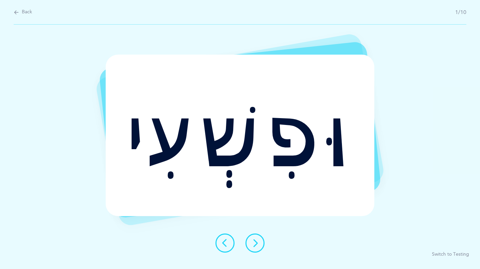
scroll to position [0, 0]
click at [257, 243] on icon at bounding box center [255, 243] width 8 height 8
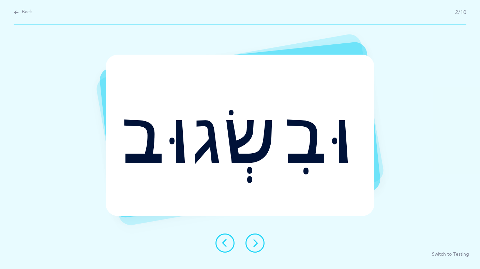
click at [257, 243] on icon at bounding box center [255, 243] width 8 height 8
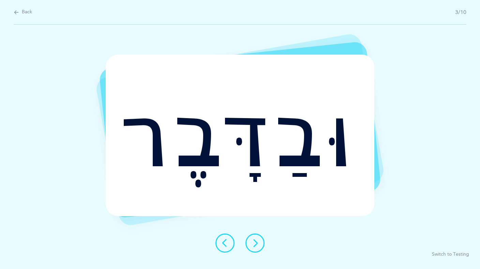
click at [257, 243] on icon at bounding box center [255, 243] width 8 height 8
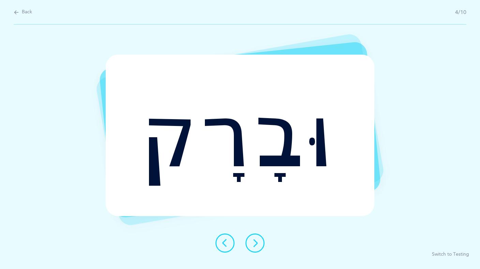
click at [257, 243] on icon at bounding box center [255, 243] width 8 height 8
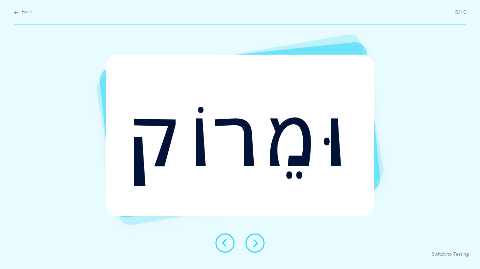
click at [257, 243] on icon at bounding box center [255, 243] width 8 height 8
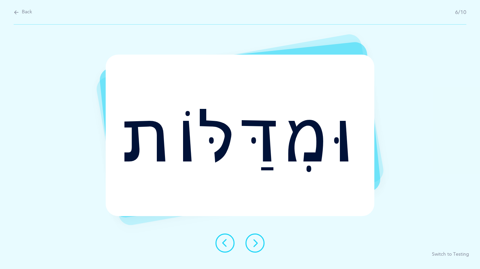
click at [257, 243] on icon at bounding box center [255, 243] width 8 height 8
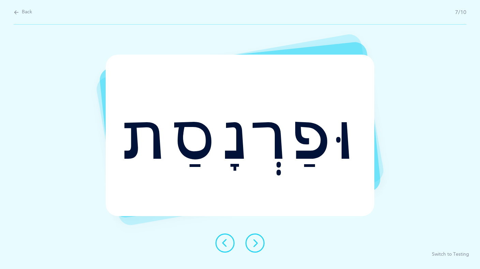
click at [257, 243] on icon at bounding box center [255, 243] width 8 height 8
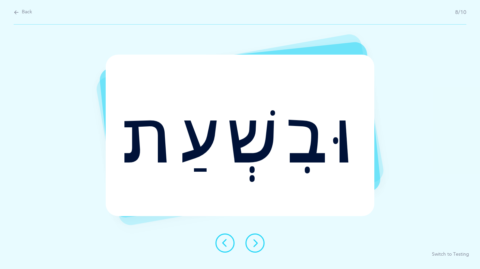
click at [257, 243] on icon at bounding box center [255, 243] width 8 height 8
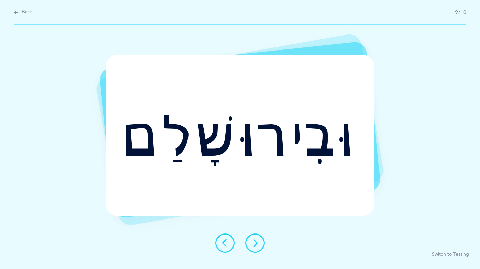
click at [252, 245] on icon at bounding box center [255, 243] width 8 height 8
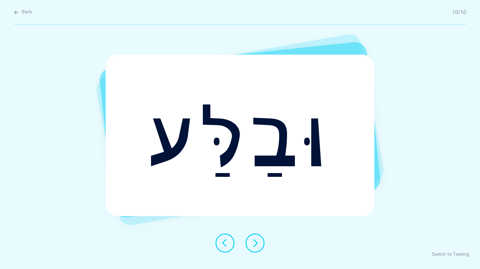
click at [227, 243] on icon at bounding box center [225, 243] width 8 height 8
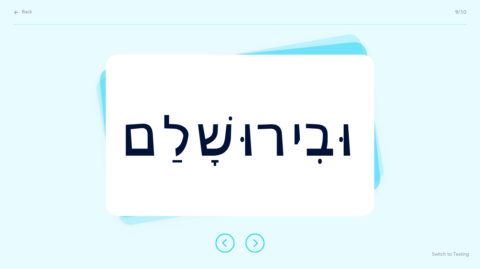
click at [227, 243] on icon at bounding box center [225, 243] width 8 height 8
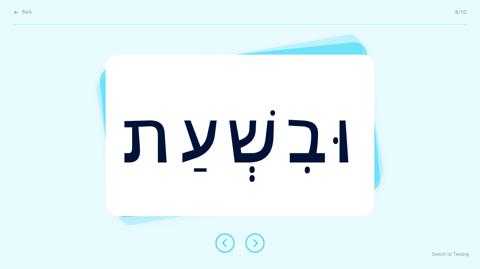
click at [227, 243] on icon at bounding box center [225, 243] width 8 height 8
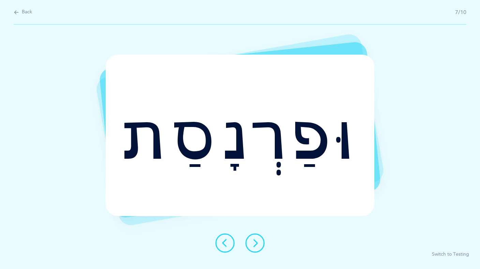
click at [227, 243] on icon at bounding box center [225, 243] width 8 height 8
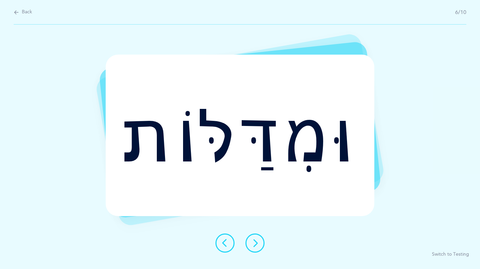
click at [227, 243] on icon at bounding box center [225, 243] width 8 height 8
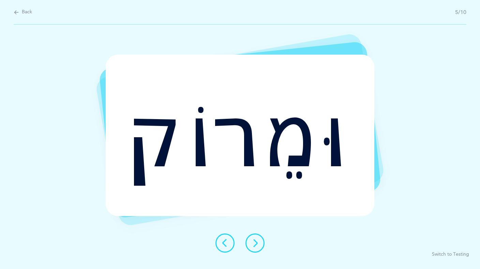
click at [227, 243] on icon at bounding box center [225, 243] width 8 height 8
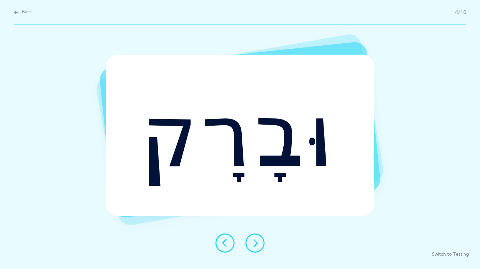
click at [227, 243] on icon at bounding box center [225, 243] width 8 height 8
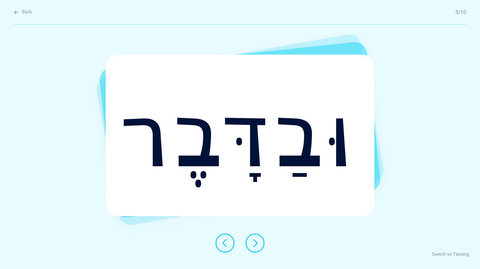
click at [227, 241] on icon at bounding box center [225, 243] width 8 height 8
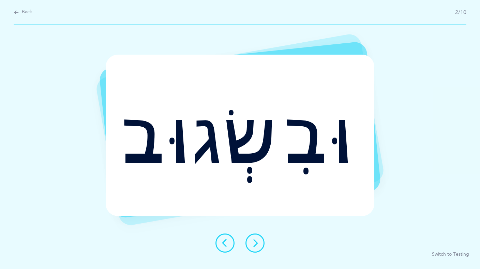
click at [227, 241] on icon at bounding box center [225, 243] width 8 height 8
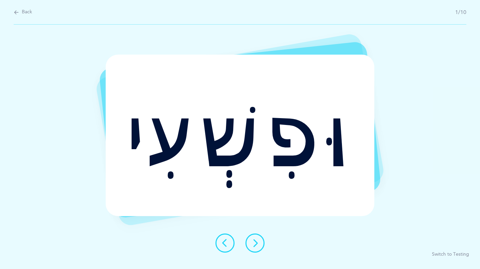
click at [256, 246] on icon at bounding box center [255, 243] width 8 height 8
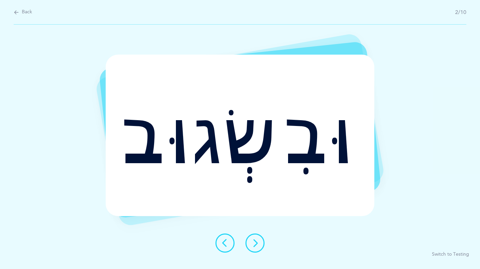
click at [256, 246] on icon at bounding box center [255, 243] width 8 height 8
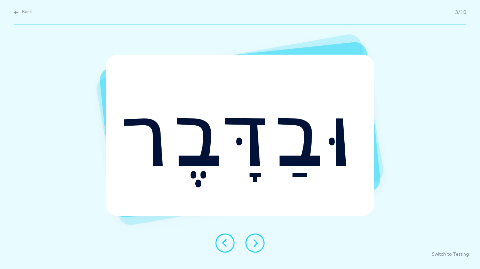
click at [256, 246] on icon at bounding box center [255, 243] width 8 height 8
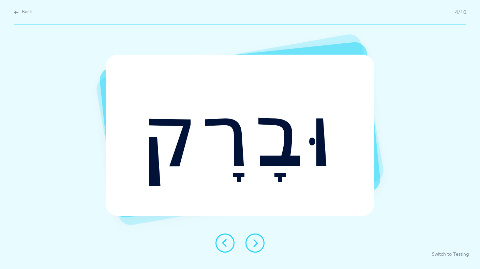
click at [16, 13] on icon at bounding box center [16, 13] width 5 height 8
select select "Shuruk at the beginning of the word"
select select "single"
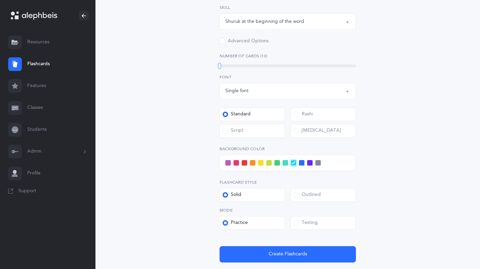
scroll to position [169, 0]
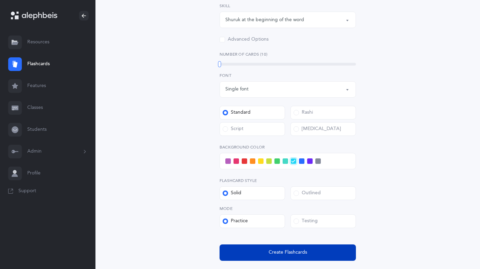
click at [267, 252] on button "Create Flashcards" at bounding box center [288, 252] width 136 height 16
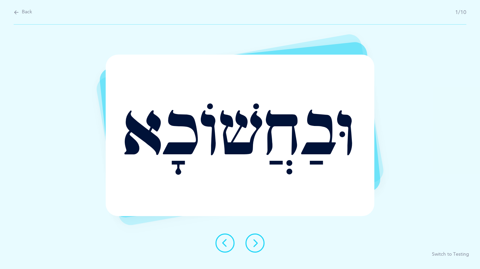
scroll to position [0, 0]
click at [257, 244] on icon at bounding box center [255, 243] width 8 height 8
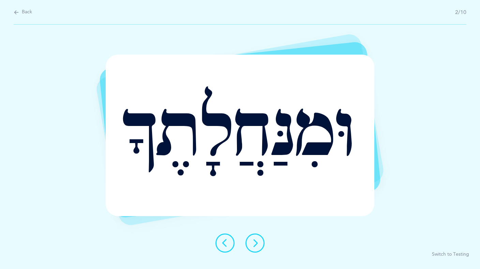
click at [257, 244] on icon at bounding box center [255, 243] width 8 height 8
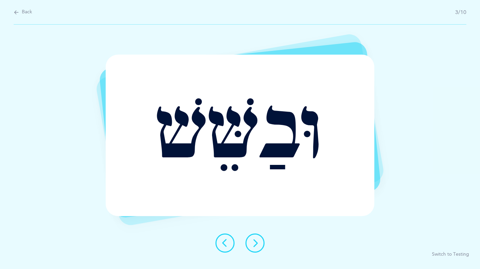
click at [257, 244] on icon at bounding box center [255, 243] width 8 height 8
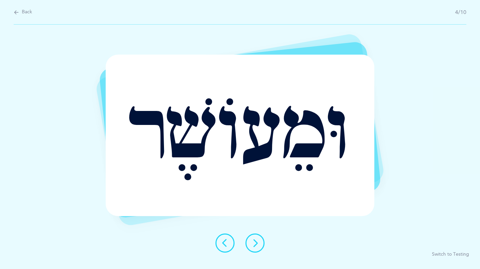
click at [257, 244] on icon at bounding box center [255, 243] width 8 height 8
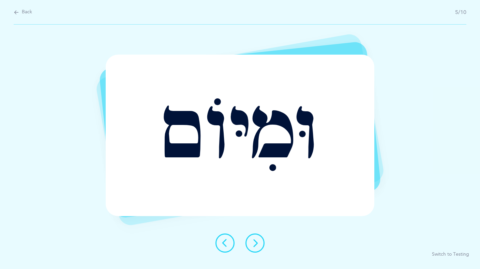
click at [257, 244] on icon at bounding box center [255, 243] width 8 height 8
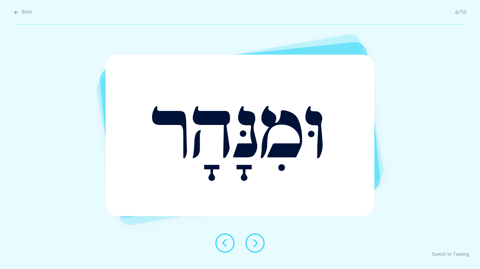
click at [257, 244] on icon at bounding box center [255, 243] width 8 height 8
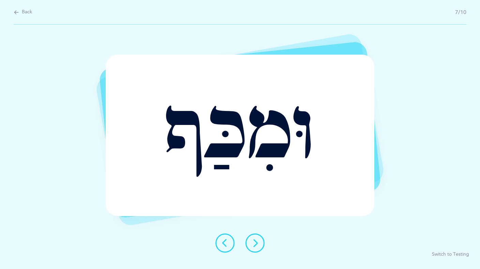
click at [257, 244] on icon at bounding box center [255, 243] width 8 height 8
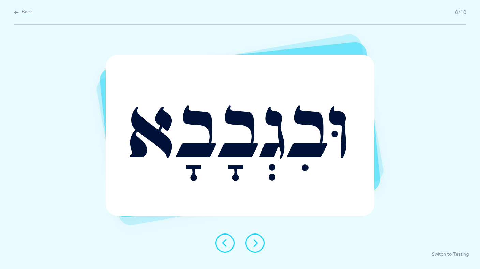
click at [257, 244] on icon at bounding box center [255, 243] width 8 height 8
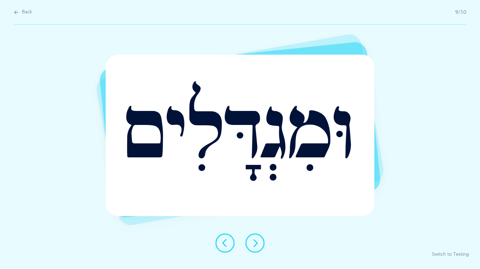
click at [257, 244] on icon at bounding box center [255, 243] width 8 height 8
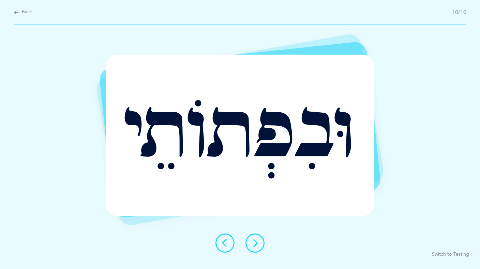
click at [226, 244] on icon at bounding box center [225, 243] width 8 height 8
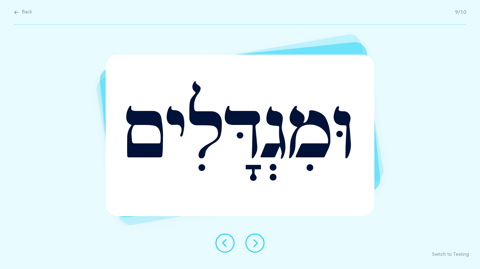
click at [226, 244] on icon at bounding box center [225, 243] width 8 height 8
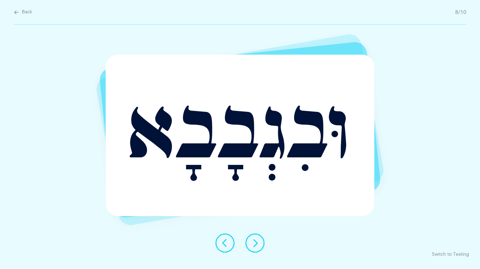
click at [225, 244] on icon at bounding box center [225, 243] width 8 height 8
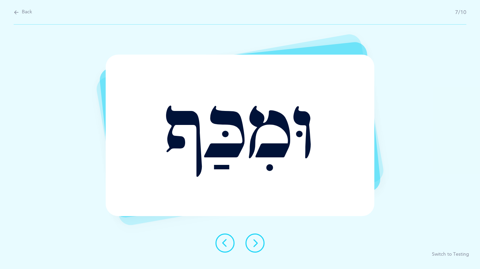
click at [25, 9] on button "Back" at bounding box center [23, 13] width 18 height 8
select select "Shuruk at the beginning of the word"
select select "single"
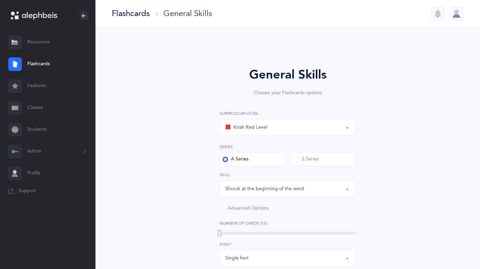
scroll to position [215, 0]
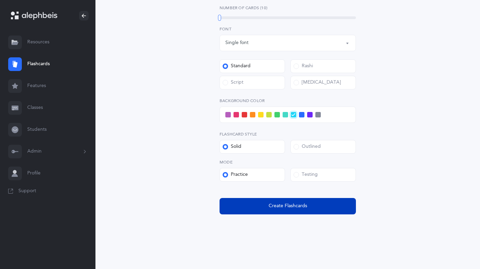
click at [283, 204] on span "Create Flashcards" at bounding box center [288, 205] width 39 height 7
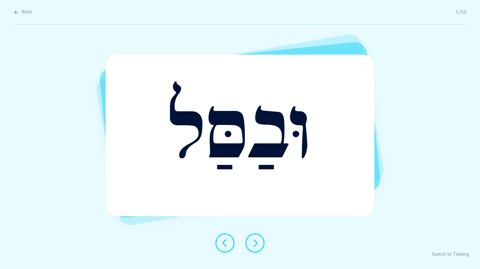
scroll to position [0, 0]
click at [255, 245] on icon at bounding box center [255, 243] width 8 height 8
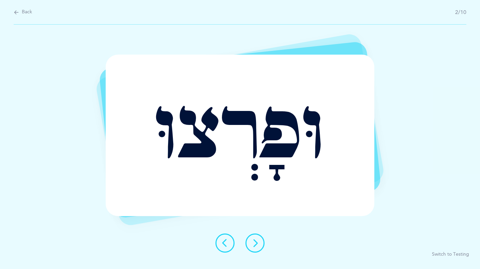
click at [255, 245] on icon at bounding box center [255, 243] width 8 height 8
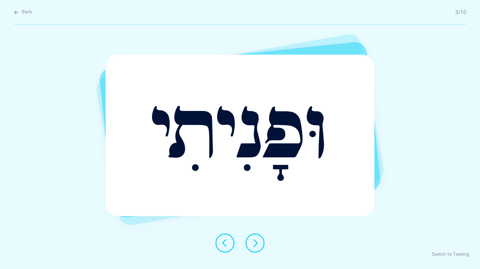
click at [255, 245] on icon at bounding box center [255, 243] width 8 height 8
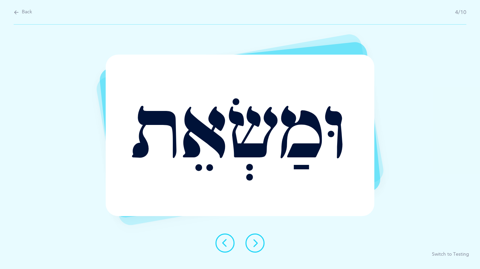
click at [255, 245] on icon at bounding box center [255, 243] width 8 height 8
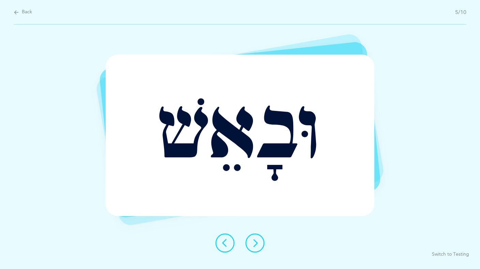
click at [255, 245] on icon at bounding box center [255, 243] width 8 height 8
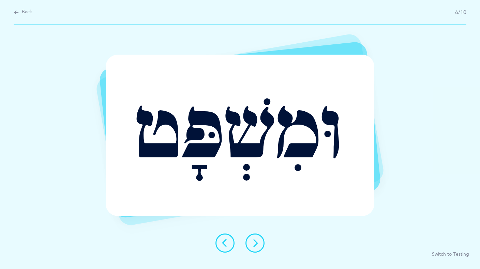
click at [255, 245] on icon at bounding box center [255, 243] width 8 height 8
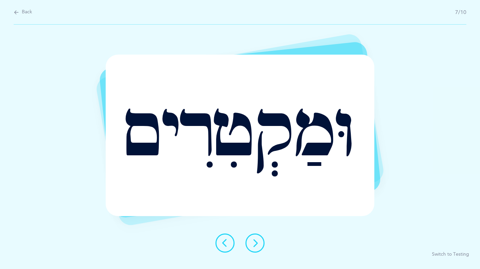
click at [255, 245] on icon at bounding box center [255, 243] width 8 height 8
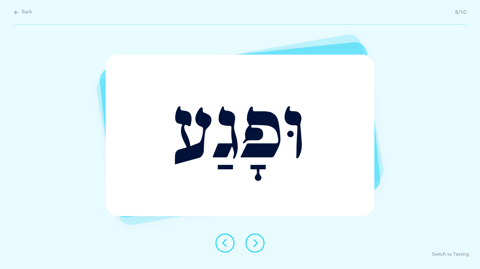
click at [257, 235] on button at bounding box center [255, 242] width 19 height 19
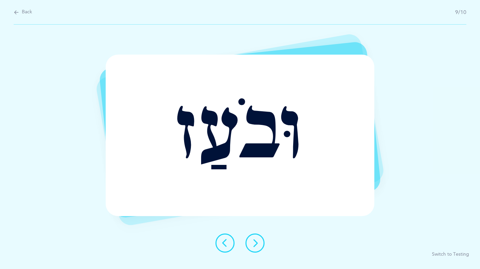
click at [254, 242] on icon at bounding box center [255, 243] width 8 height 8
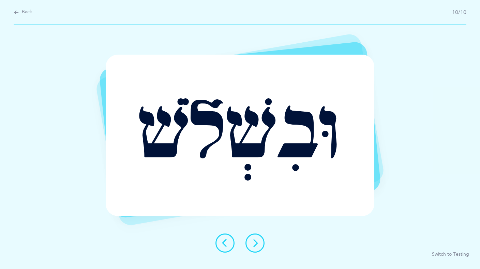
click at [254, 242] on icon at bounding box center [255, 243] width 8 height 8
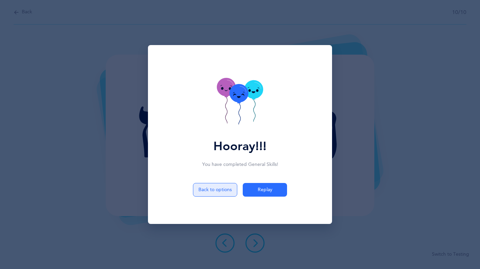
click at [206, 188] on button "Back to options" at bounding box center [215, 190] width 44 height 14
select select "Shuruk at the beginning of the word"
select select "single"
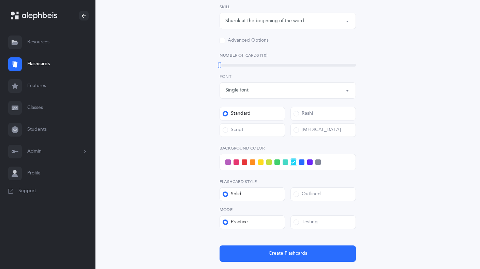
scroll to position [215, 0]
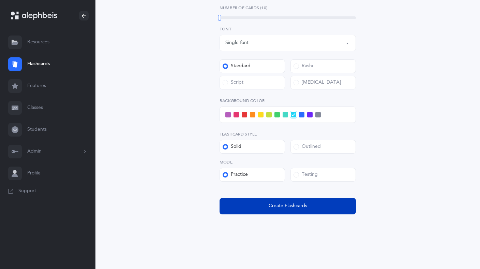
click at [255, 210] on button "Create Flashcards" at bounding box center [288, 206] width 136 height 16
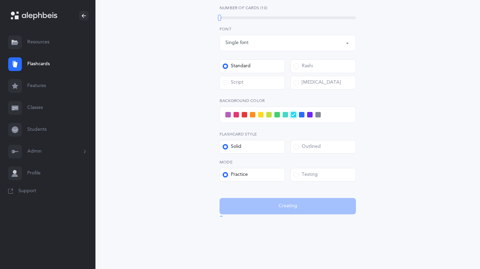
scroll to position [0, 0]
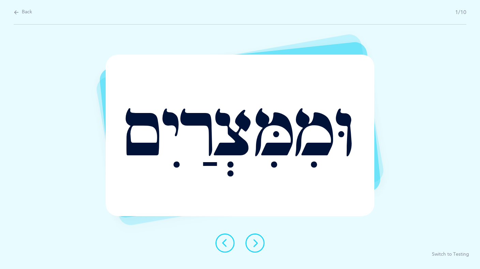
click at [257, 246] on icon at bounding box center [255, 243] width 8 height 8
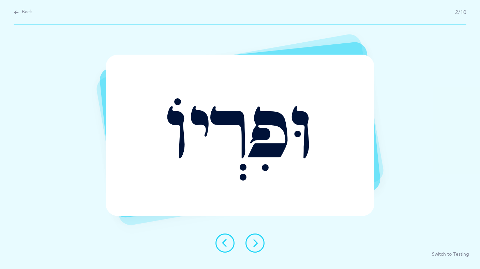
click at [257, 246] on icon at bounding box center [255, 243] width 8 height 8
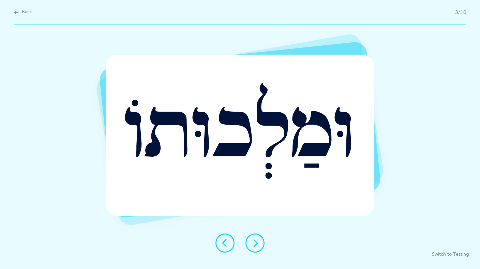
click at [257, 246] on icon at bounding box center [255, 243] width 8 height 8
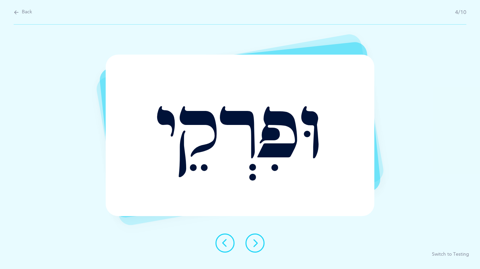
click at [257, 246] on icon at bounding box center [255, 243] width 8 height 8
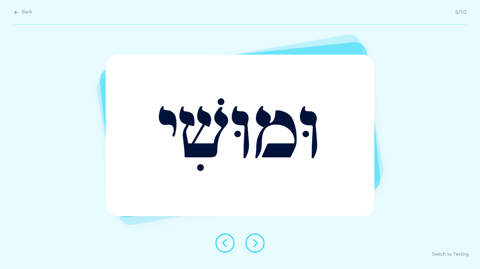
click at [257, 246] on icon at bounding box center [255, 243] width 8 height 8
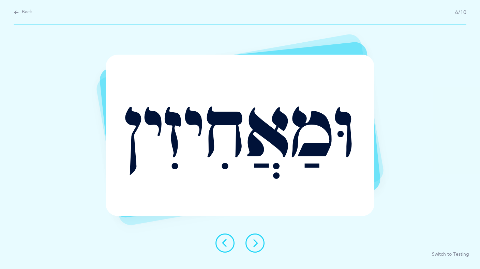
click at [257, 246] on icon at bounding box center [255, 243] width 8 height 8
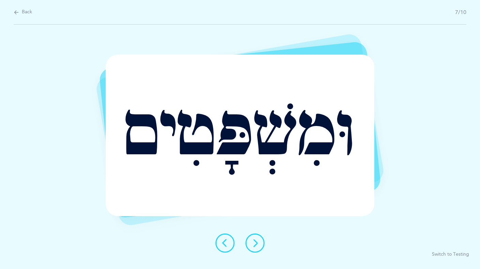
click at [257, 246] on icon at bounding box center [255, 243] width 8 height 8
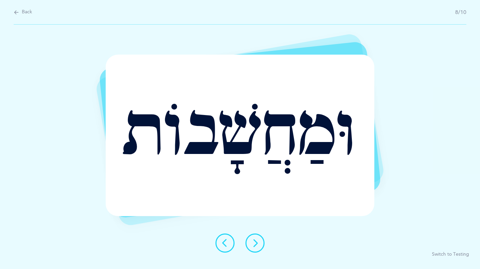
click at [257, 246] on icon at bounding box center [255, 243] width 8 height 8
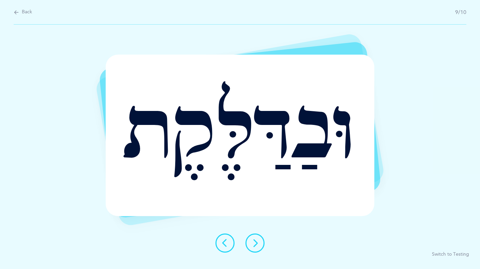
click at [257, 246] on icon at bounding box center [255, 243] width 8 height 8
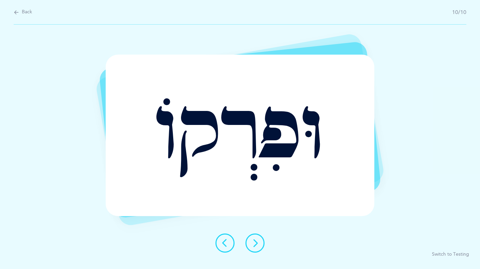
click at [257, 246] on icon at bounding box center [255, 243] width 8 height 8
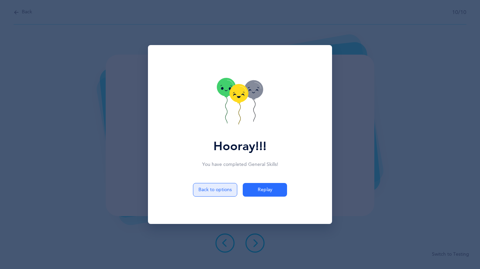
click at [215, 187] on button "Back to options" at bounding box center [215, 190] width 44 height 14
select select "Shuruk at the beginning of the word"
select select "single"
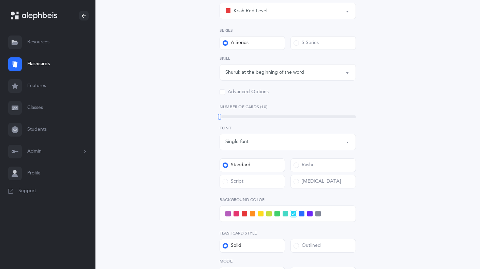
scroll to position [116, 0]
click at [261, 115] on div "37" at bounding box center [288, 116] width 136 height 5
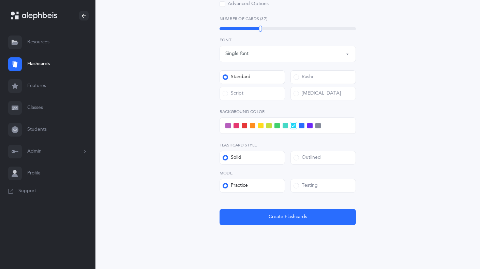
scroll to position [215, 0]
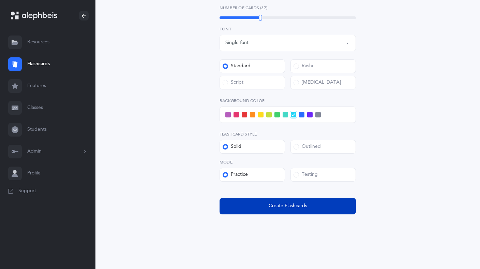
click at [279, 206] on span "Create Flashcards" at bounding box center [288, 205] width 39 height 7
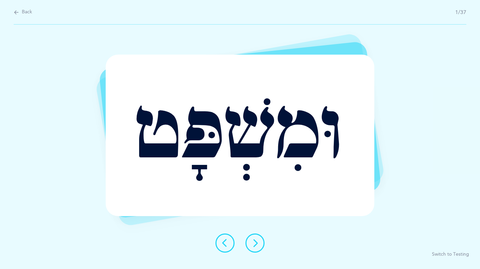
scroll to position [0, 0]
click at [255, 245] on icon at bounding box center [255, 243] width 8 height 8
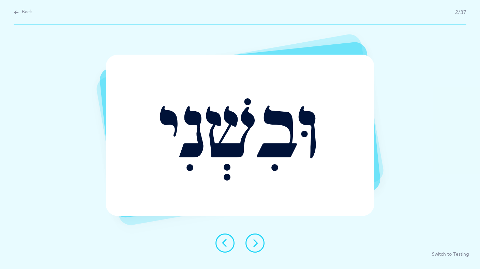
click at [255, 245] on icon at bounding box center [255, 243] width 8 height 8
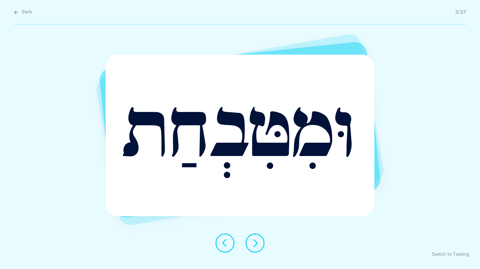
click at [255, 245] on icon at bounding box center [255, 243] width 8 height 8
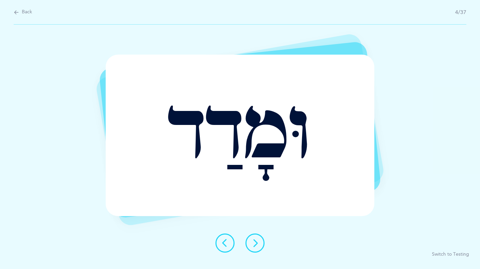
click at [255, 245] on icon at bounding box center [255, 243] width 8 height 8
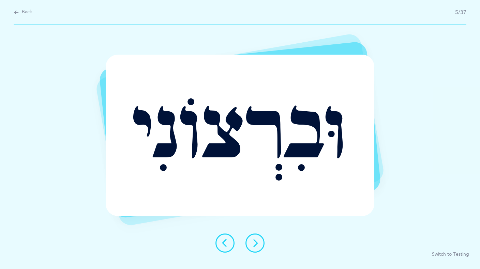
click at [255, 245] on icon at bounding box center [255, 243] width 8 height 8
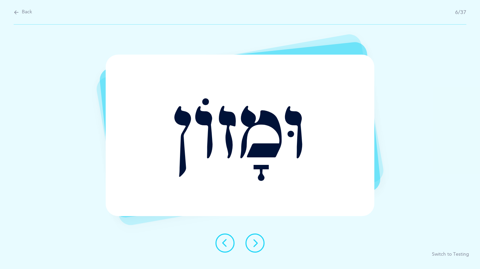
click at [255, 245] on icon at bounding box center [255, 243] width 8 height 8
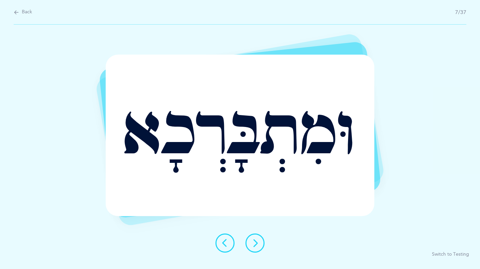
click at [255, 245] on icon at bounding box center [255, 243] width 8 height 8
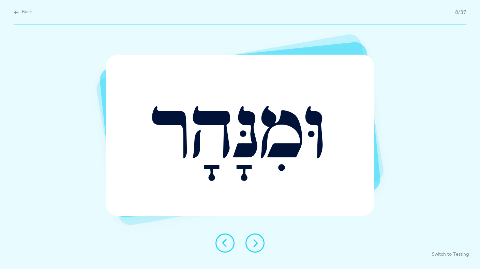
click at [255, 245] on icon at bounding box center [255, 243] width 8 height 8
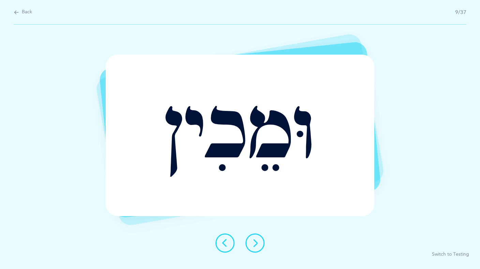
click at [255, 245] on icon at bounding box center [255, 243] width 8 height 8
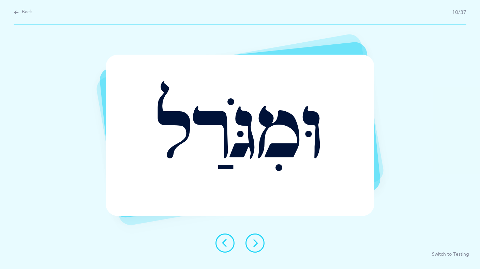
click at [255, 245] on icon at bounding box center [255, 243] width 8 height 8
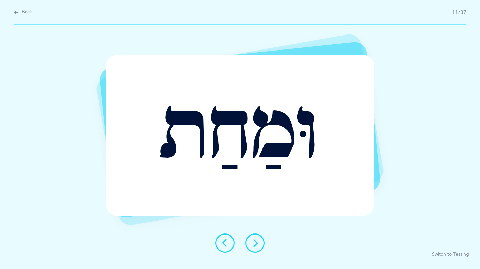
click at [255, 245] on icon at bounding box center [255, 243] width 8 height 8
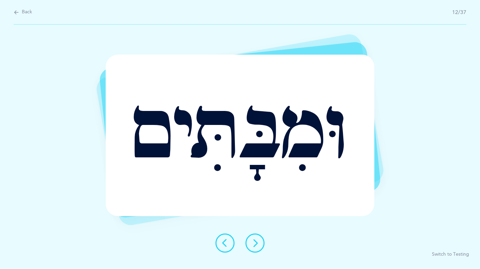
click at [255, 245] on icon at bounding box center [255, 243] width 8 height 8
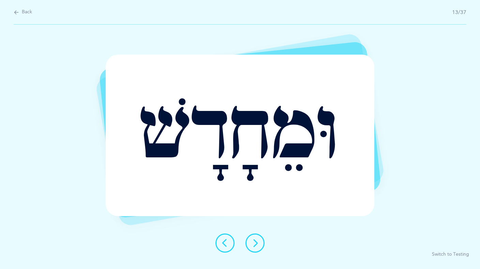
click at [255, 245] on icon at bounding box center [255, 243] width 8 height 8
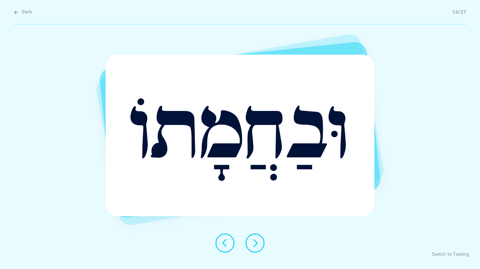
click at [255, 245] on icon at bounding box center [255, 243] width 8 height 8
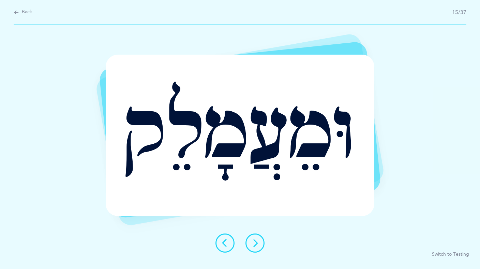
click at [255, 245] on icon at bounding box center [255, 243] width 8 height 8
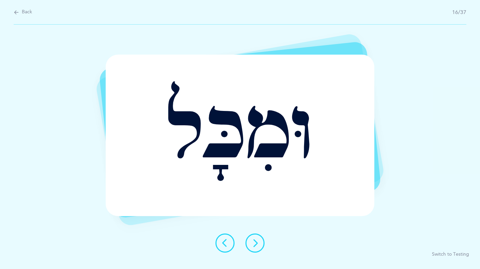
click at [255, 245] on icon at bounding box center [255, 243] width 8 height 8
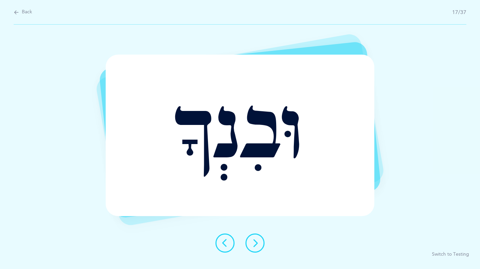
click at [255, 245] on icon at bounding box center [255, 243] width 8 height 8
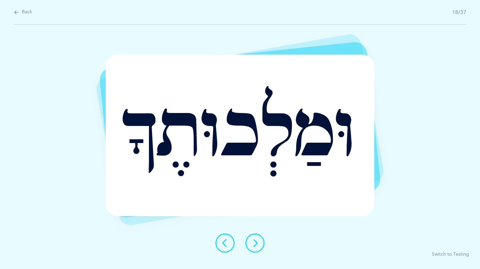
click at [255, 245] on icon at bounding box center [255, 243] width 8 height 8
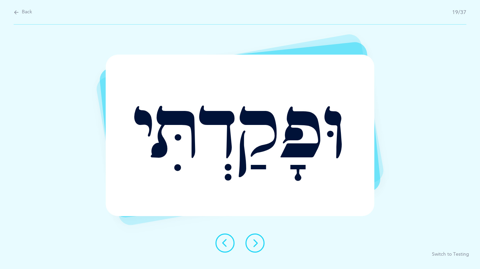
click at [255, 245] on icon at bounding box center [255, 243] width 8 height 8
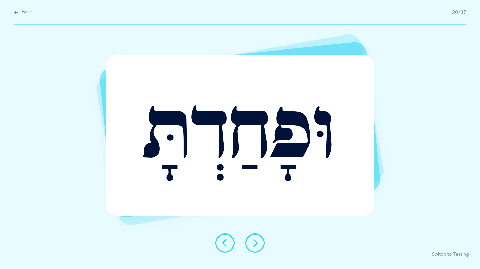
click at [255, 245] on icon at bounding box center [255, 243] width 8 height 8
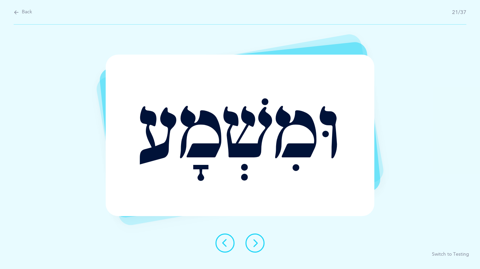
click at [255, 245] on icon at bounding box center [255, 243] width 8 height 8
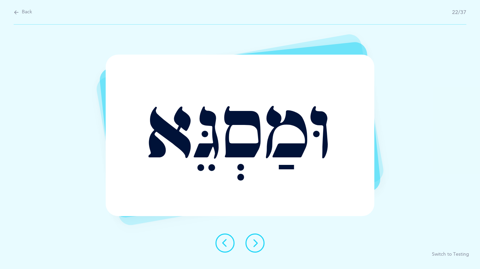
click at [255, 245] on icon at bounding box center [255, 243] width 8 height 8
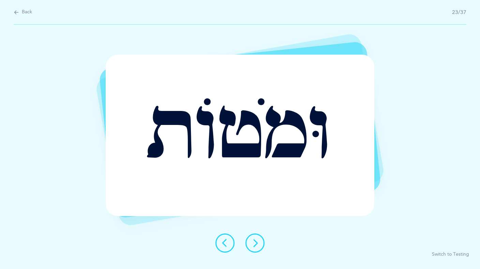
click at [255, 245] on icon at bounding box center [255, 243] width 8 height 8
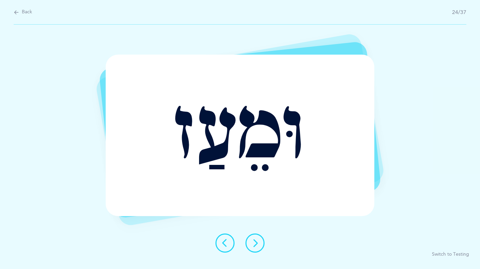
click at [255, 245] on icon at bounding box center [255, 243] width 8 height 8
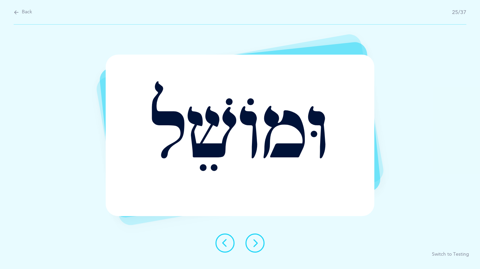
click at [255, 245] on icon at bounding box center [255, 243] width 8 height 8
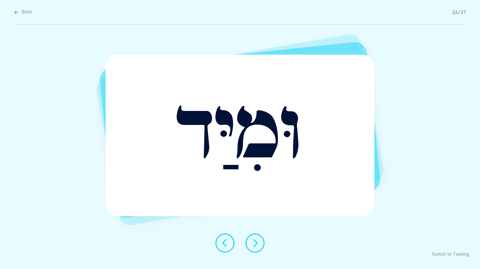
click at [255, 245] on icon at bounding box center [255, 243] width 8 height 8
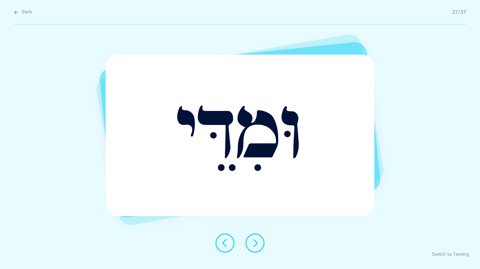
click at [255, 245] on icon at bounding box center [255, 243] width 8 height 8
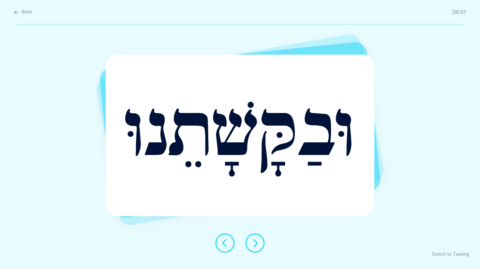
click at [255, 245] on icon at bounding box center [255, 243] width 8 height 8
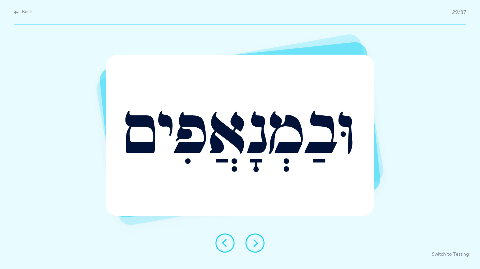
click at [255, 245] on icon at bounding box center [255, 243] width 8 height 8
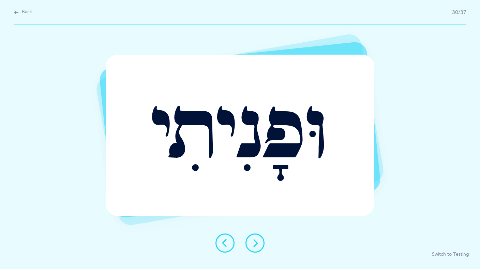
click at [255, 245] on icon at bounding box center [255, 243] width 8 height 8
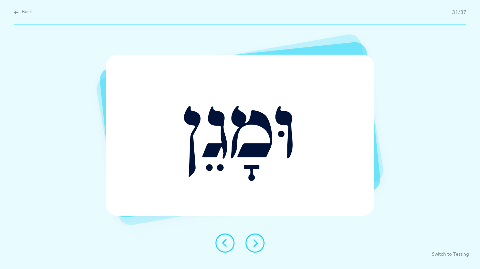
click at [255, 245] on icon at bounding box center [255, 243] width 8 height 8
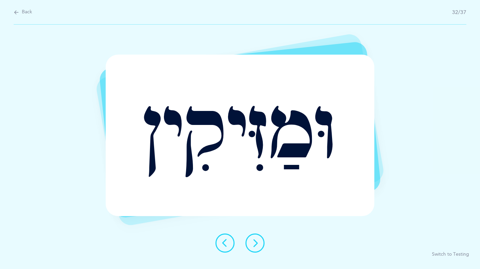
click at [255, 245] on icon at bounding box center [255, 243] width 8 height 8
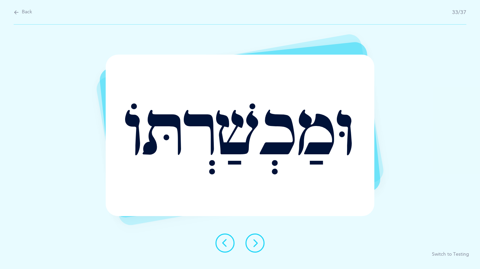
click at [255, 245] on icon at bounding box center [255, 243] width 8 height 8
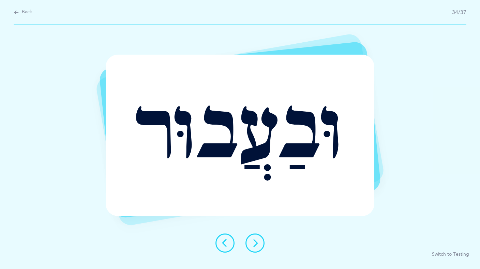
click at [255, 245] on icon at bounding box center [255, 243] width 8 height 8
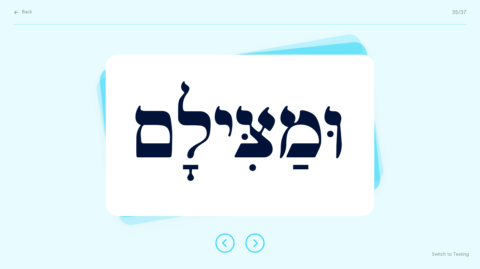
click at [255, 245] on icon at bounding box center [255, 243] width 8 height 8
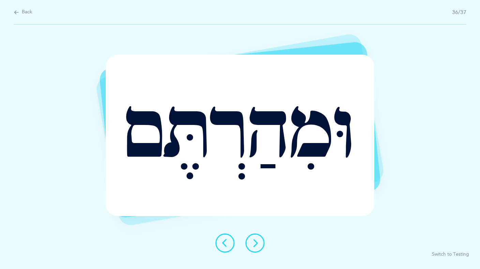
click at [255, 245] on icon at bounding box center [255, 243] width 8 height 8
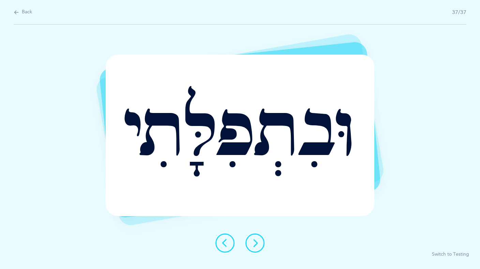
click at [255, 245] on icon at bounding box center [255, 243] width 8 height 8
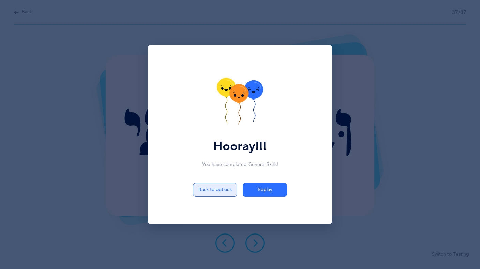
click at [209, 187] on button "Back to options" at bounding box center [215, 190] width 44 height 14
select select "Shuruk at the beginning of the word"
select select "single"
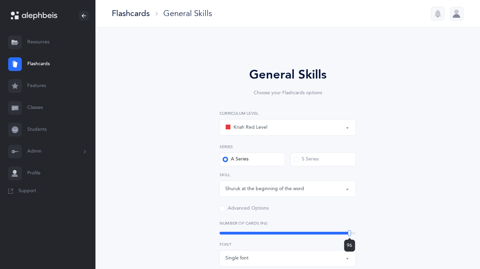
drag, startPoint x: 261, startPoint y: 232, endPoint x: 362, endPoint y: 237, distance: 101.8
click at [362, 237] on div "General Skills Choose your Flashcards options Kriah Red Level Kriah Orange Leve…" at bounding box center [288, 248] width 175 height 364
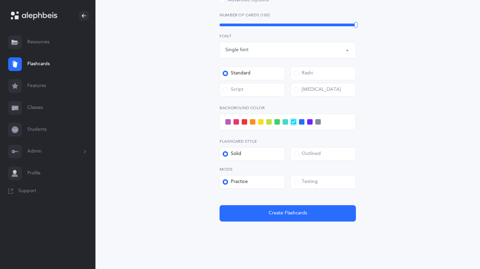
scroll to position [215, 0]
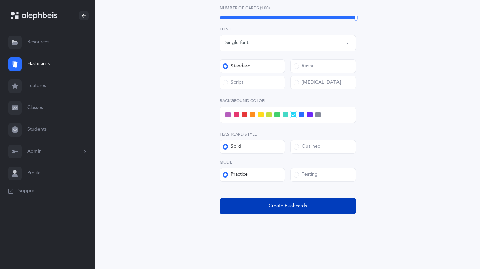
click at [283, 208] on span "Create Flashcards" at bounding box center [288, 205] width 39 height 7
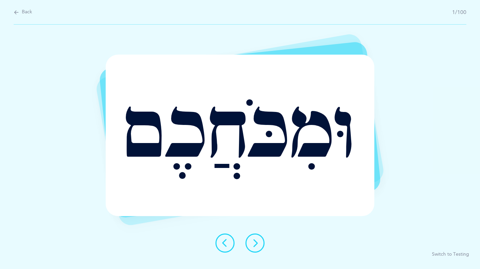
scroll to position [0, 0]
click at [255, 241] on icon at bounding box center [255, 243] width 8 height 8
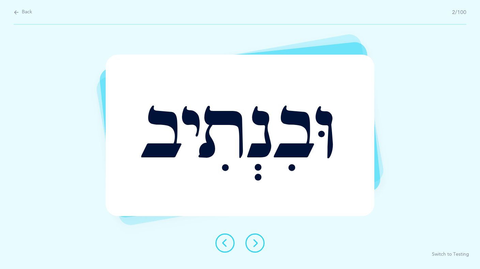
click at [255, 241] on icon at bounding box center [255, 243] width 8 height 8
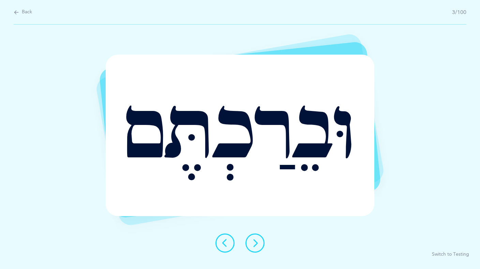
click at [255, 241] on icon at bounding box center [255, 243] width 8 height 8
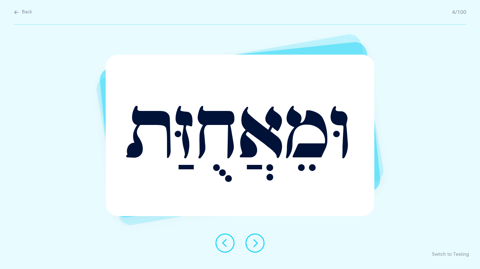
click at [255, 241] on icon at bounding box center [255, 243] width 8 height 8
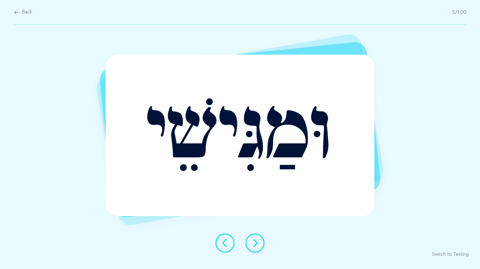
click at [255, 241] on icon at bounding box center [255, 243] width 8 height 8
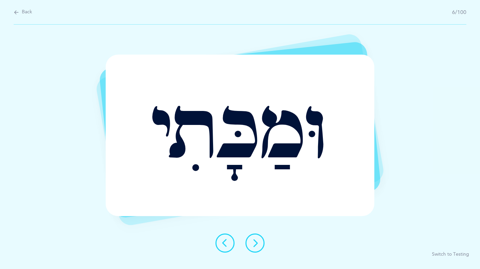
click at [255, 241] on icon at bounding box center [255, 243] width 8 height 8
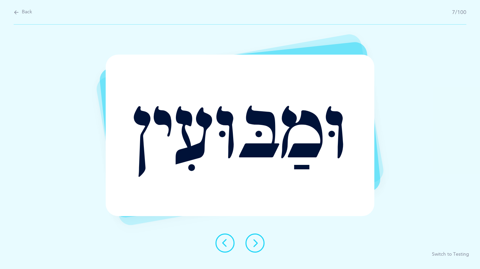
click at [255, 241] on icon at bounding box center [255, 243] width 8 height 8
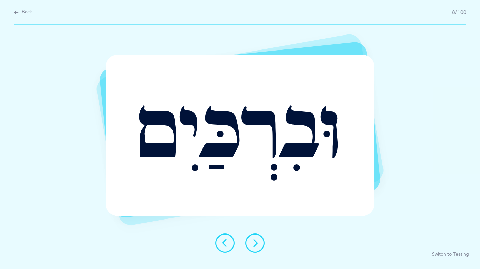
click at [255, 241] on icon at bounding box center [255, 243] width 8 height 8
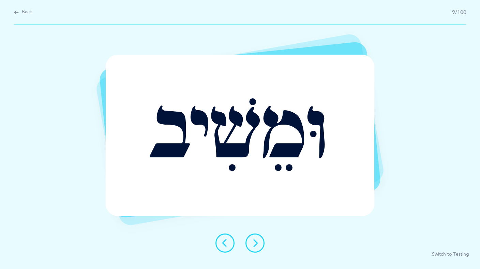
click at [255, 241] on icon at bounding box center [255, 243] width 8 height 8
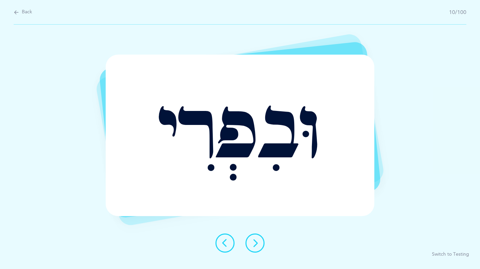
click at [255, 241] on icon at bounding box center [255, 243] width 8 height 8
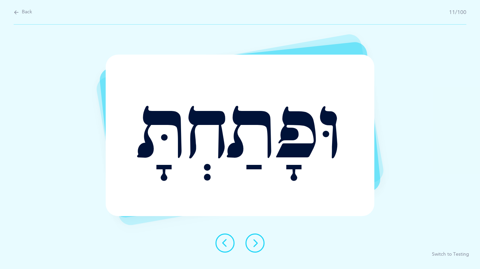
click at [255, 241] on icon at bounding box center [255, 243] width 8 height 8
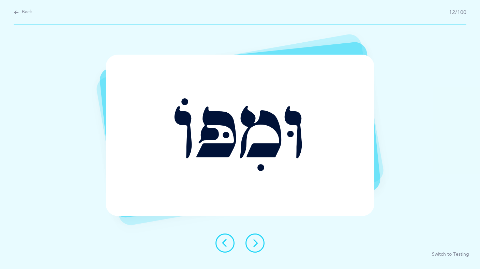
click at [255, 241] on icon at bounding box center [255, 243] width 8 height 8
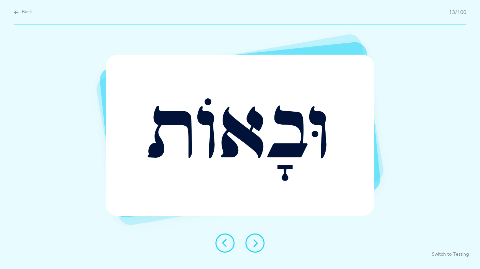
click at [255, 241] on icon at bounding box center [255, 243] width 8 height 8
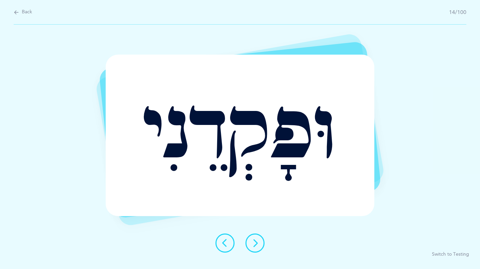
click at [255, 241] on icon at bounding box center [255, 243] width 8 height 8
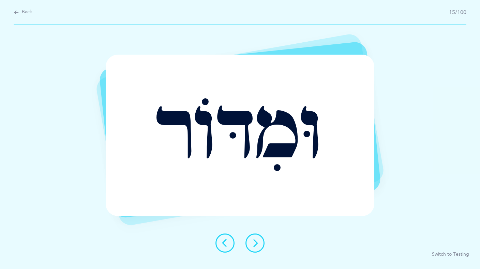
click at [255, 241] on icon at bounding box center [255, 243] width 8 height 8
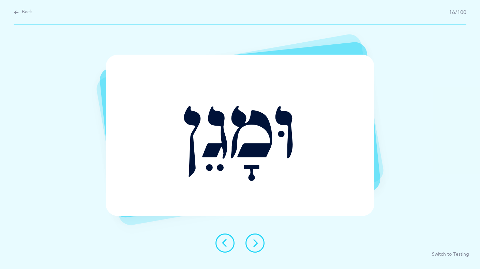
click at [255, 241] on icon at bounding box center [255, 243] width 8 height 8
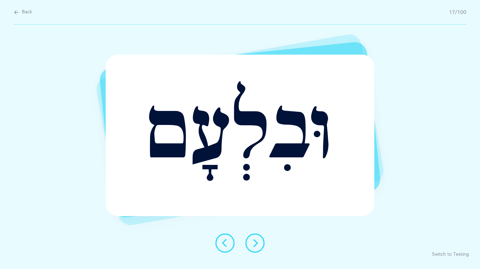
click at [255, 241] on icon at bounding box center [255, 243] width 8 height 8
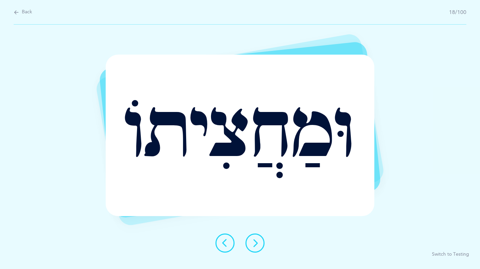
click at [255, 241] on icon at bounding box center [255, 243] width 8 height 8
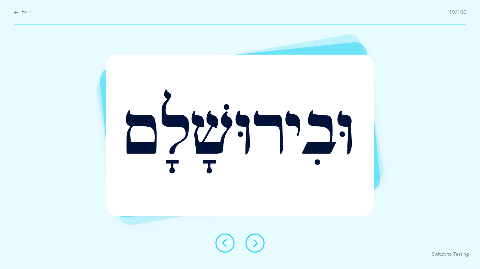
click at [255, 241] on icon at bounding box center [255, 243] width 8 height 8
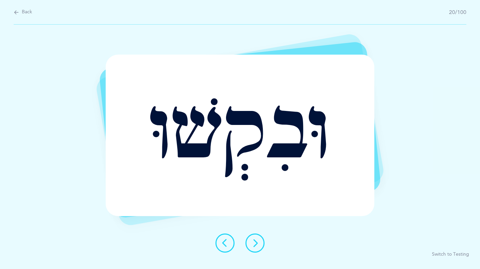
click at [254, 241] on icon at bounding box center [255, 243] width 8 height 8
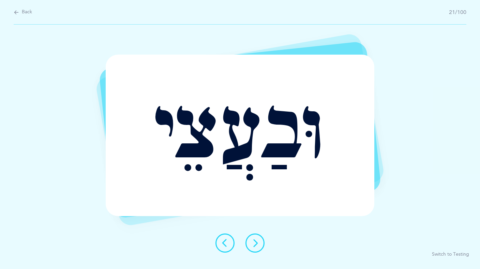
click at [254, 241] on icon at bounding box center [255, 243] width 8 height 8
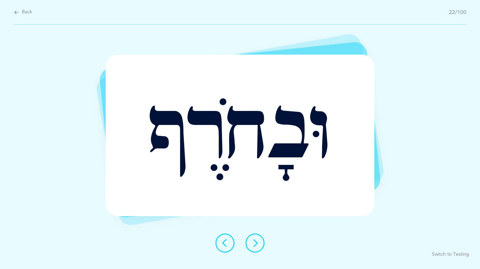
click at [254, 241] on icon at bounding box center [255, 243] width 8 height 8
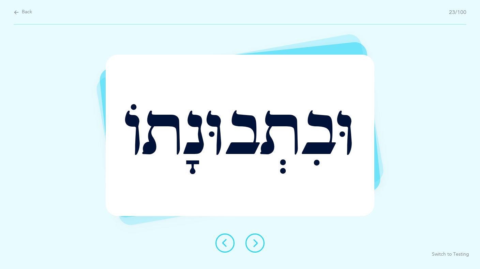
click at [254, 241] on icon at bounding box center [255, 243] width 8 height 8
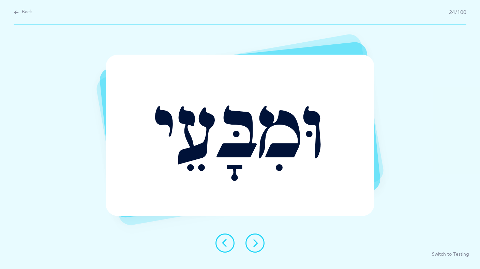
click at [254, 241] on icon at bounding box center [255, 243] width 8 height 8
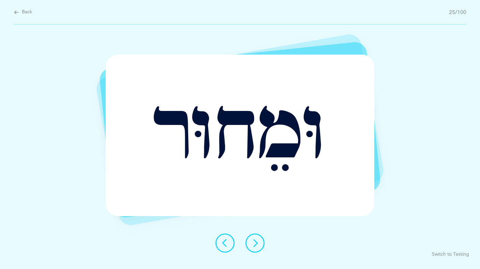
click at [254, 241] on icon at bounding box center [255, 243] width 8 height 8
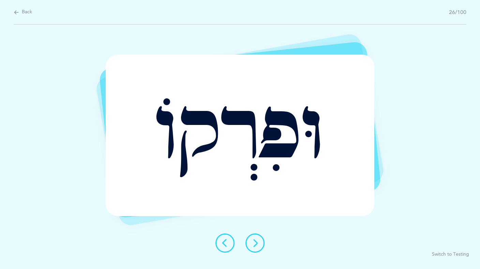
click at [254, 241] on icon at bounding box center [255, 243] width 8 height 8
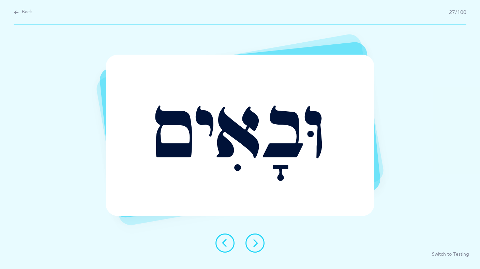
click at [254, 241] on icon at bounding box center [255, 243] width 8 height 8
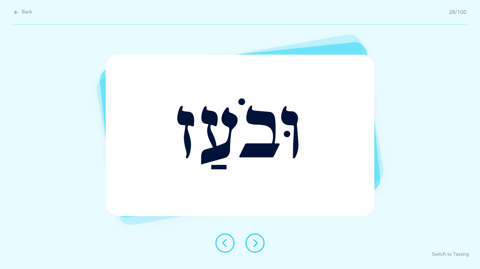
click at [254, 241] on icon at bounding box center [255, 243] width 8 height 8
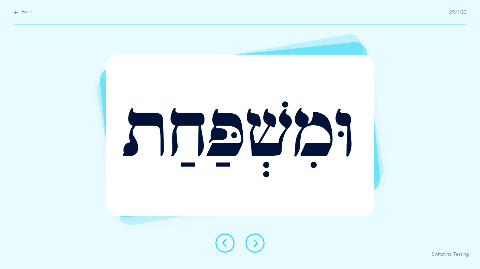
click at [254, 241] on icon at bounding box center [255, 243] width 8 height 8
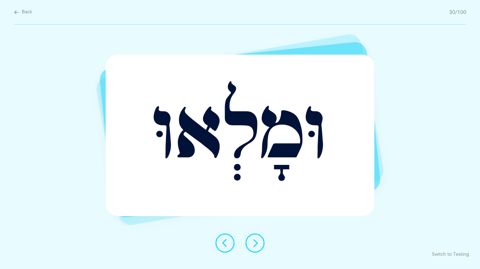
click at [254, 241] on icon at bounding box center [255, 243] width 8 height 8
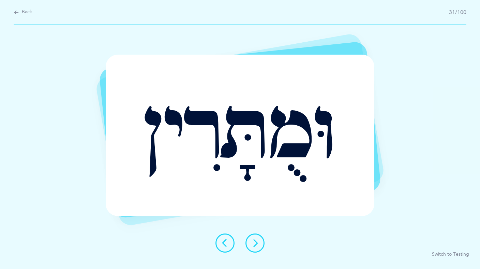
click at [254, 241] on icon at bounding box center [255, 243] width 8 height 8
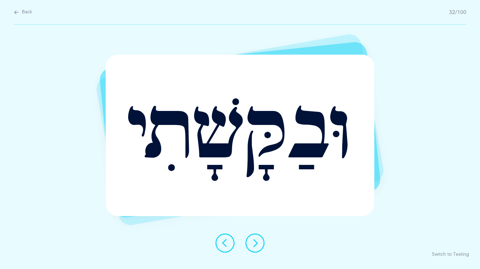
click at [254, 241] on icon at bounding box center [255, 243] width 8 height 8
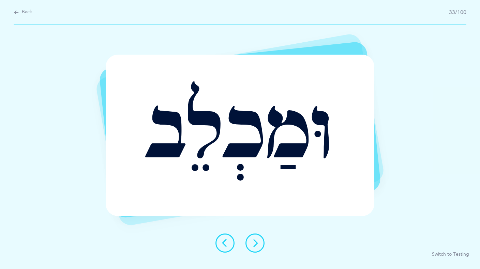
click at [254, 241] on icon at bounding box center [255, 243] width 8 height 8
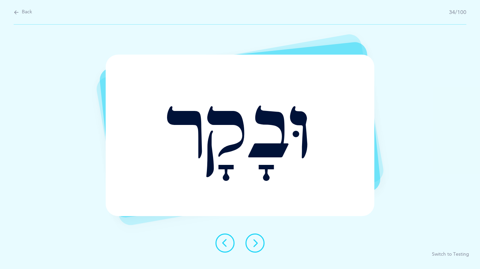
click at [357, 136] on div "וּבָקָר" at bounding box center [240, 135] width 269 height 161
click at [303, 180] on div "וּבָקָר" at bounding box center [240, 135] width 269 height 161
click at [258, 242] on icon at bounding box center [255, 243] width 8 height 8
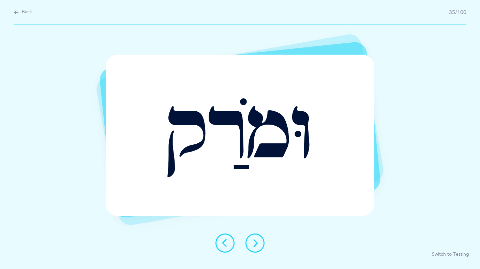
click at [252, 245] on icon at bounding box center [255, 243] width 8 height 8
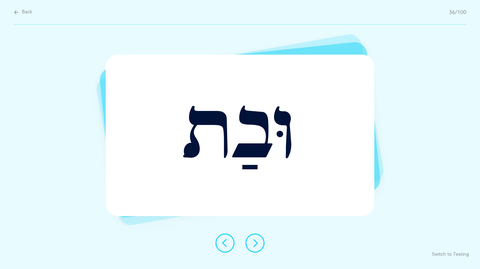
click at [253, 245] on icon at bounding box center [255, 243] width 8 height 8
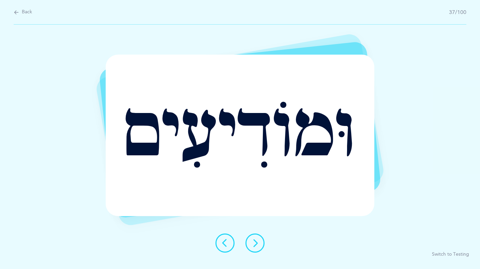
click at [253, 245] on icon at bounding box center [255, 243] width 8 height 8
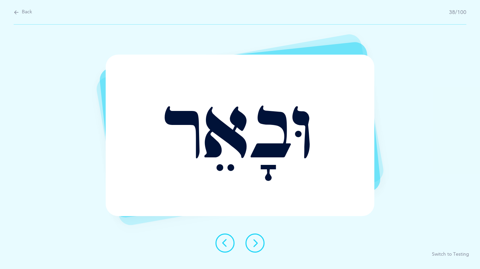
click at [253, 245] on icon at bounding box center [255, 243] width 8 height 8
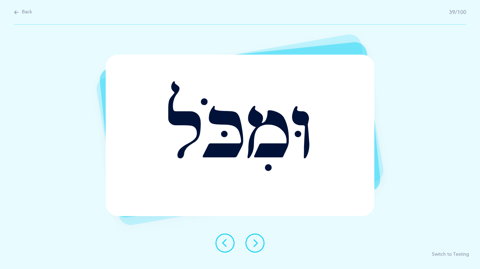
click at [253, 245] on icon at bounding box center [255, 243] width 8 height 8
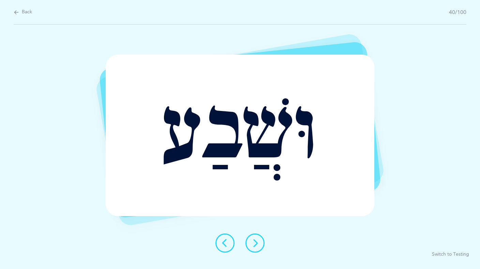
click at [253, 245] on icon at bounding box center [255, 243] width 8 height 8
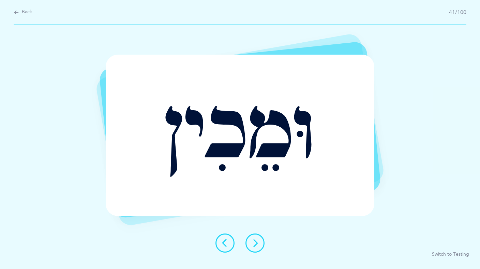
click at [253, 245] on icon at bounding box center [255, 243] width 8 height 8
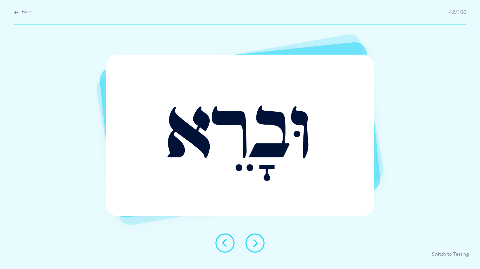
click at [253, 245] on icon at bounding box center [255, 243] width 8 height 8
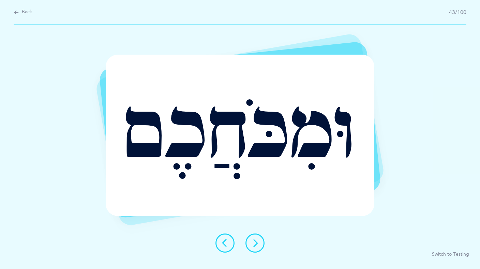
click at [253, 245] on icon at bounding box center [255, 243] width 8 height 8
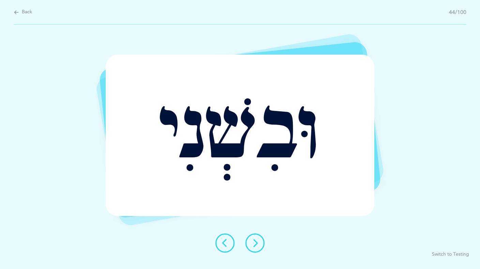
click at [253, 245] on icon at bounding box center [255, 243] width 8 height 8
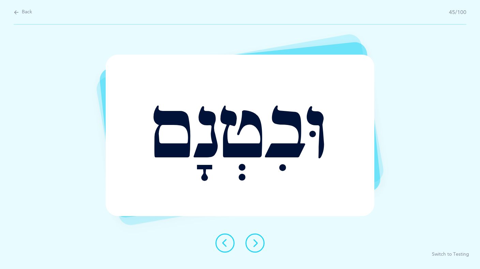
click at [253, 245] on icon at bounding box center [255, 243] width 8 height 8
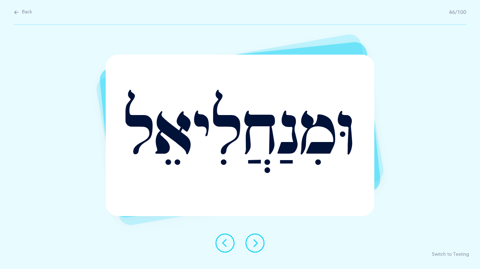
click at [253, 245] on icon at bounding box center [255, 243] width 8 height 8
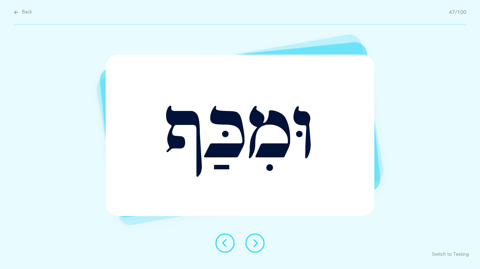
click at [253, 245] on icon at bounding box center [255, 243] width 8 height 8
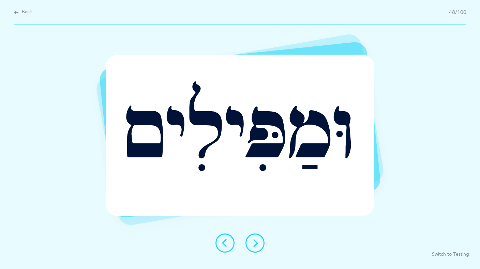
click at [253, 245] on icon at bounding box center [255, 243] width 8 height 8
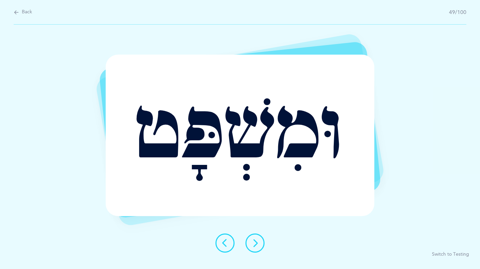
click at [253, 245] on icon at bounding box center [255, 243] width 8 height 8
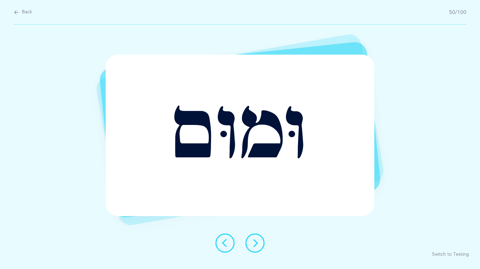
click at [253, 245] on icon at bounding box center [255, 243] width 8 height 8
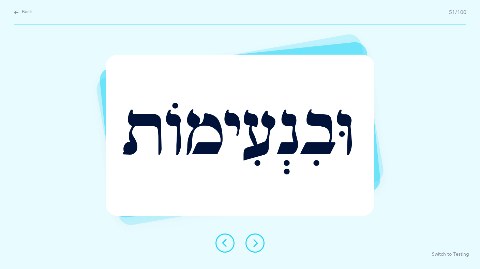
click at [253, 245] on icon at bounding box center [255, 243] width 8 height 8
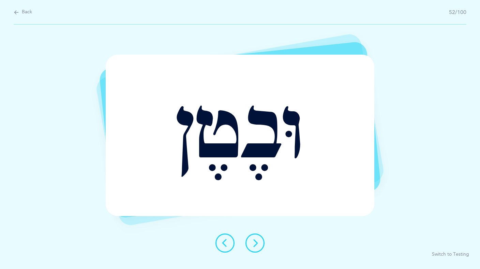
click at [253, 245] on icon at bounding box center [255, 243] width 8 height 8
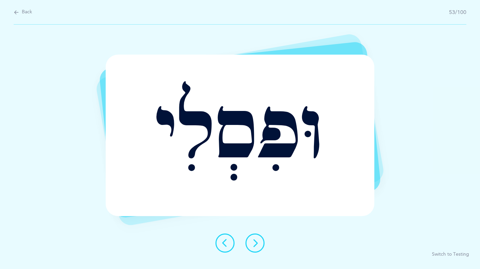
click at [253, 245] on icon at bounding box center [255, 243] width 8 height 8
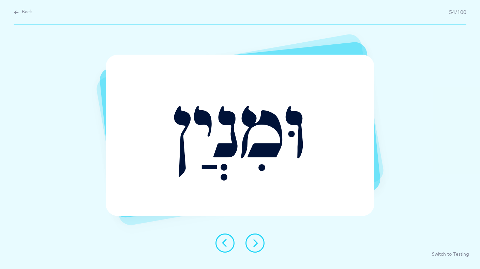
click at [253, 245] on icon at bounding box center [255, 243] width 8 height 8
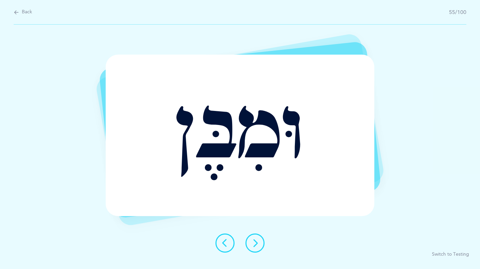
click at [253, 245] on icon at bounding box center [255, 243] width 8 height 8
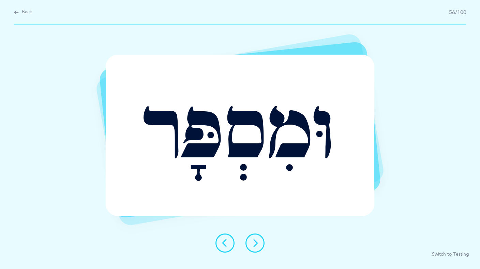
click at [253, 245] on icon at bounding box center [255, 243] width 8 height 8
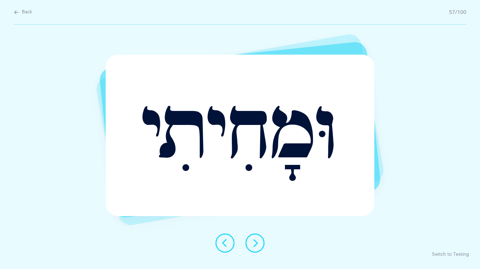
click at [253, 245] on icon at bounding box center [255, 243] width 8 height 8
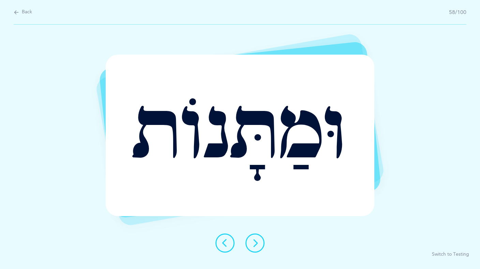
click at [253, 245] on icon at bounding box center [255, 243] width 8 height 8
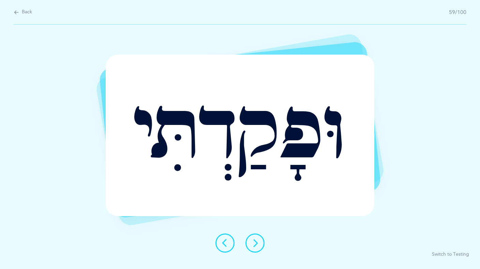
click at [253, 245] on icon at bounding box center [255, 243] width 8 height 8
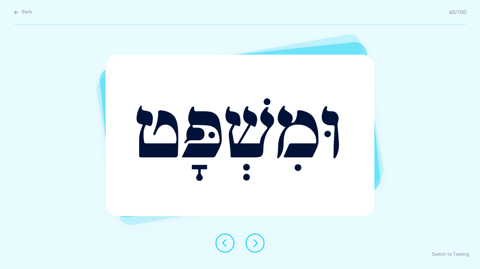
click at [253, 245] on icon at bounding box center [255, 243] width 8 height 8
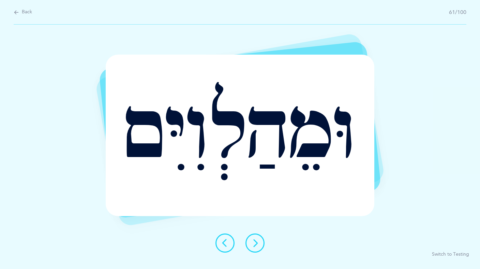
click at [253, 245] on icon at bounding box center [255, 243] width 8 height 8
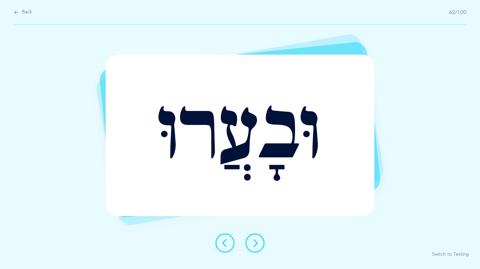
click at [253, 245] on icon at bounding box center [255, 243] width 8 height 8
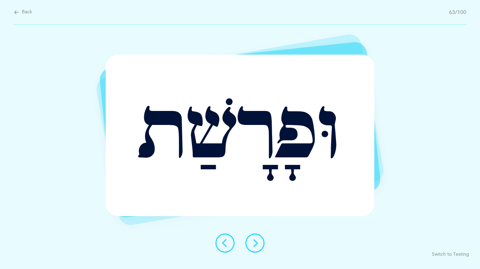
click at [253, 245] on icon at bounding box center [255, 243] width 8 height 8
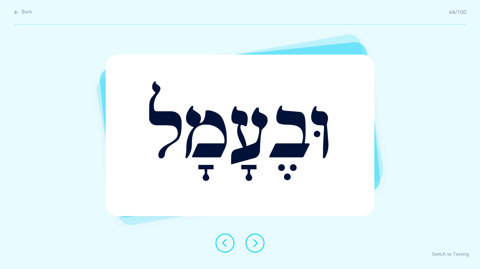
click at [253, 245] on icon at bounding box center [255, 243] width 8 height 8
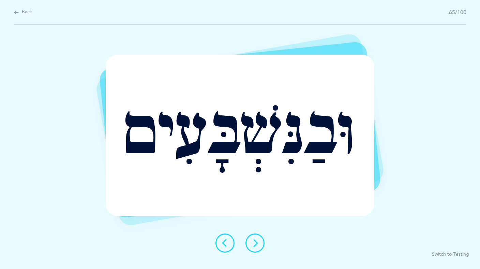
click at [253, 245] on icon at bounding box center [255, 243] width 8 height 8
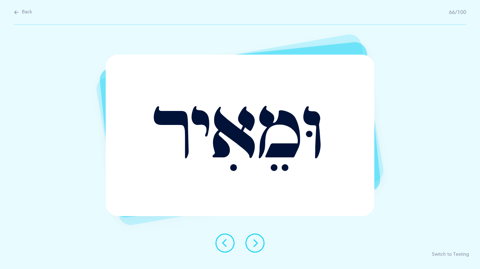
click at [253, 245] on icon at bounding box center [255, 243] width 8 height 8
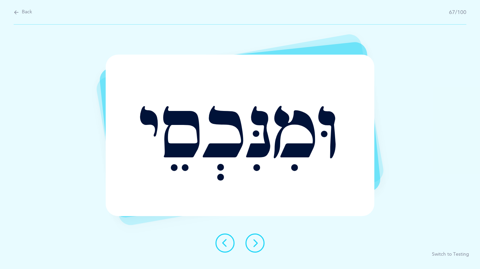
click at [253, 245] on icon at bounding box center [255, 243] width 8 height 8
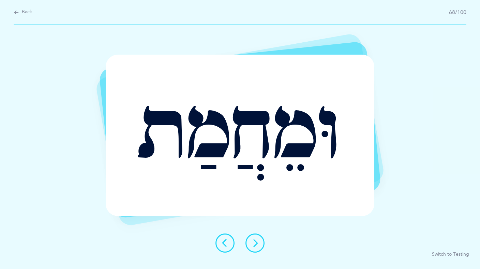
click at [253, 245] on icon at bounding box center [255, 243] width 8 height 8
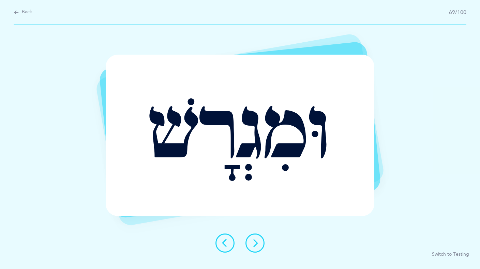
click at [253, 245] on icon at bounding box center [255, 243] width 8 height 8
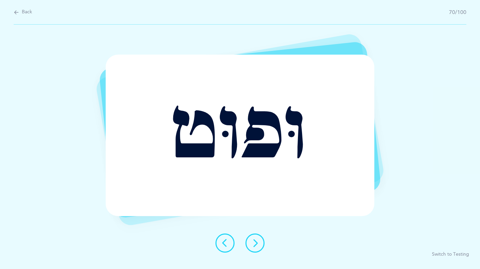
click at [253, 245] on icon at bounding box center [255, 243] width 8 height 8
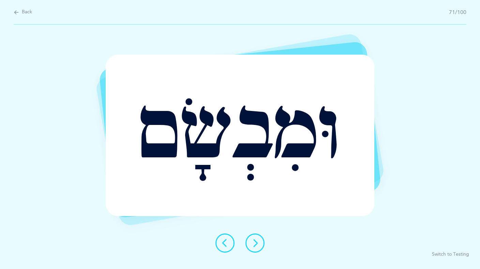
click at [253, 245] on icon at bounding box center [255, 243] width 8 height 8
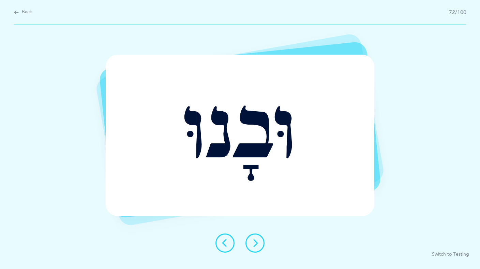
click at [253, 245] on icon at bounding box center [255, 243] width 8 height 8
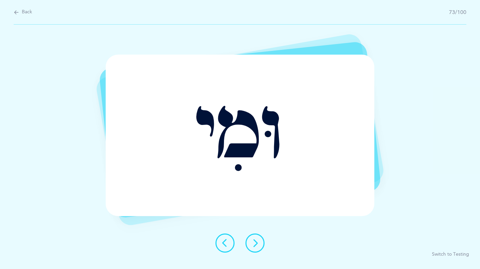
click at [253, 245] on icon at bounding box center [255, 243] width 8 height 8
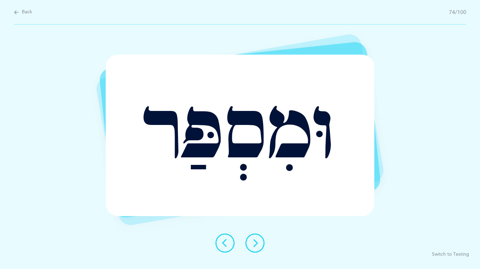
click at [253, 245] on icon at bounding box center [255, 243] width 8 height 8
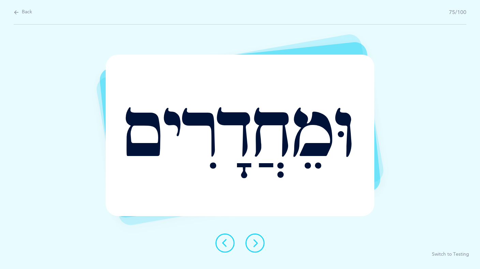
click at [253, 245] on icon at bounding box center [255, 243] width 8 height 8
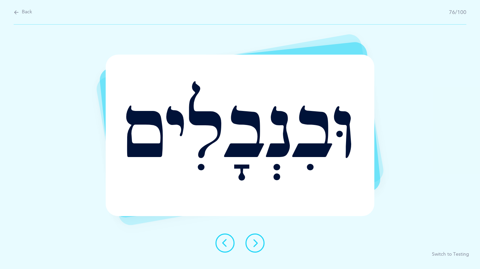
click at [253, 245] on icon at bounding box center [255, 243] width 8 height 8
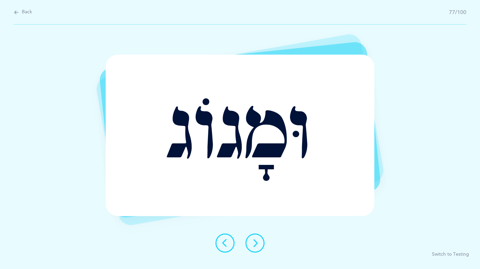
click at [253, 245] on icon at bounding box center [255, 243] width 8 height 8
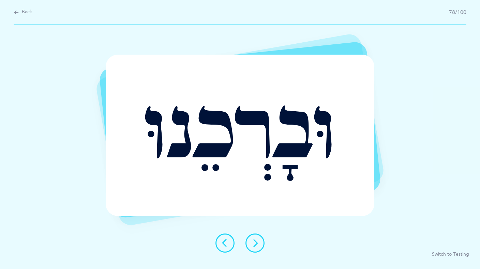
click at [253, 245] on icon at bounding box center [255, 243] width 8 height 8
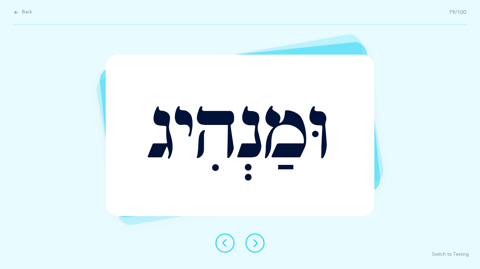
click at [253, 245] on icon at bounding box center [255, 243] width 8 height 8
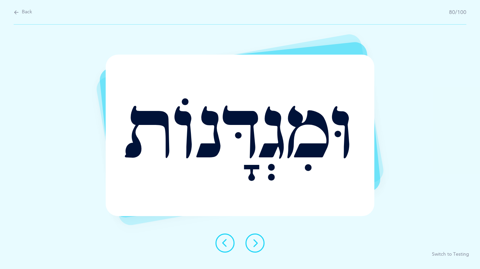
click at [253, 245] on icon at bounding box center [255, 243] width 8 height 8
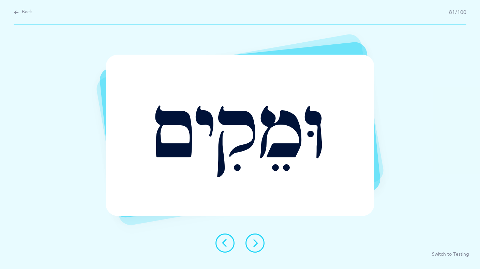
click at [253, 245] on icon at bounding box center [255, 243] width 8 height 8
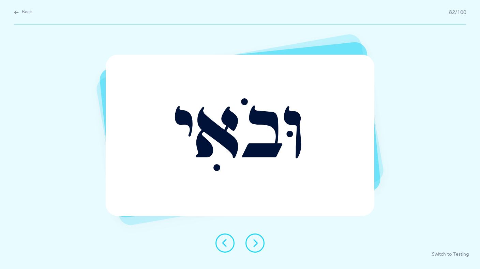
click at [253, 245] on icon at bounding box center [255, 243] width 8 height 8
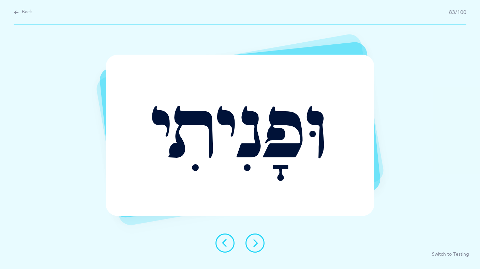
click at [253, 245] on icon at bounding box center [255, 243] width 8 height 8
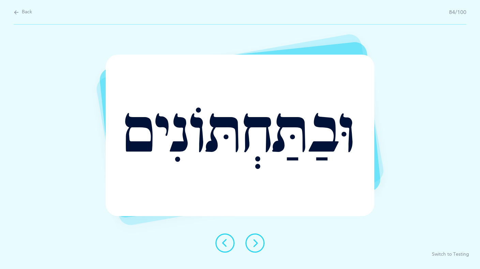
click at [253, 245] on icon at bounding box center [255, 243] width 8 height 8
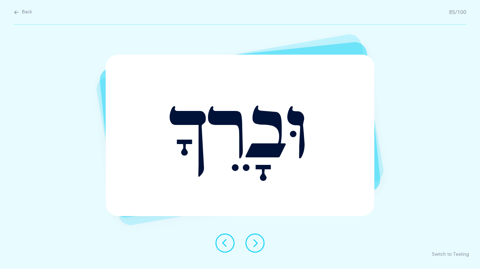
click at [253, 245] on icon at bounding box center [255, 243] width 8 height 8
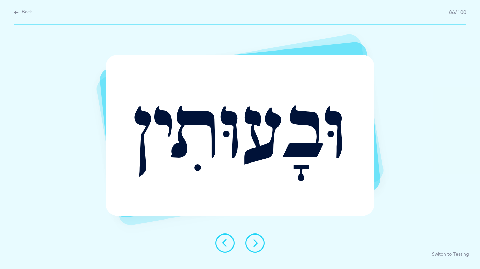
click at [225, 250] on button at bounding box center [225, 242] width 19 height 19
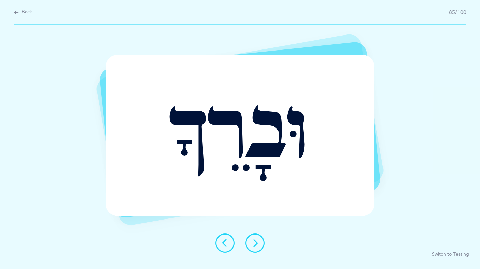
click at [258, 245] on icon at bounding box center [255, 243] width 8 height 8
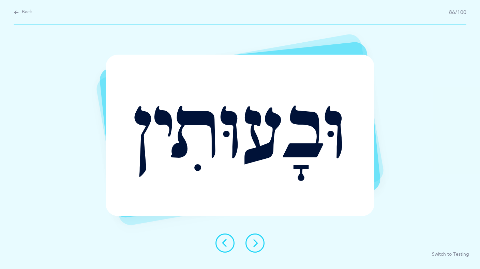
click at [258, 245] on icon at bounding box center [255, 243] width 8 height 8
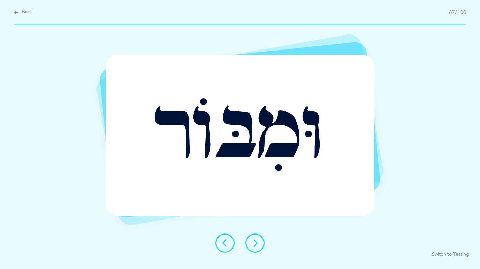
click at [258, 245] on icon at bounding box center [255, 243] width 8 height 8
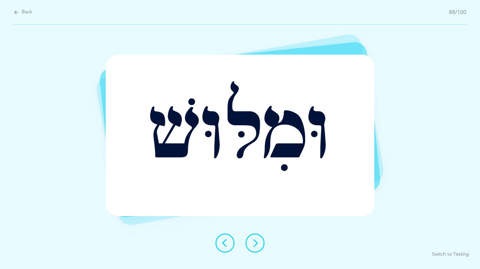
click at [258, 245] on icon at bounding box center [255, 243] width 8 height 8
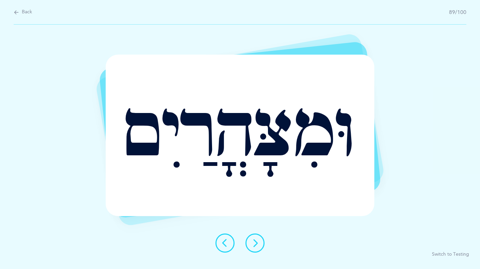
click at [258, 245] on icon at bounding box center [255, 243] width 8 height 8
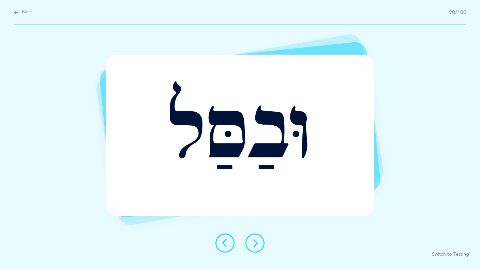
click at [258, 245] on icon at bounding box center [255, 243] width 8 height 8
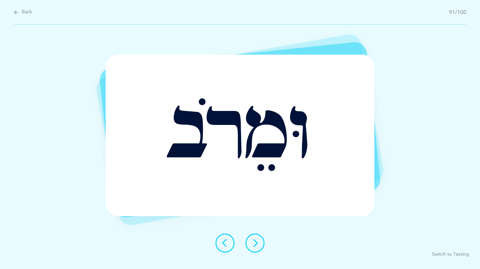
click at [258, 245] on icon at bounding box center [255, 243] width 8 height 8
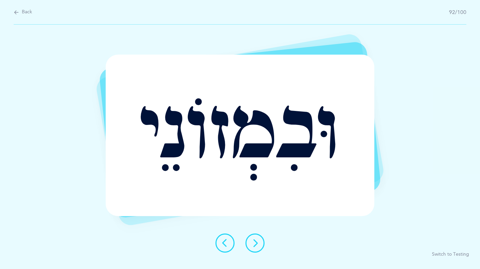
click at [258, 245] on icon at bounding box center [255, 243] width 8 height 8
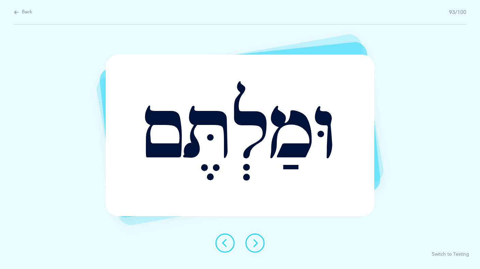
click at [258, 245] on icon at bounding box center [255, 243] width 8 height 8
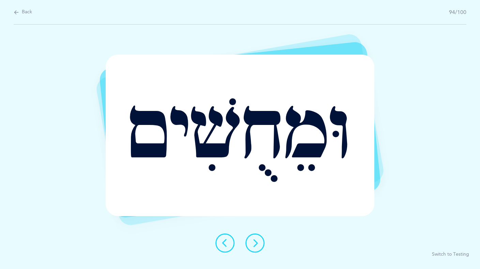
click at [258, 244] on icon at bounding box center [255, 243] width 8 height 8
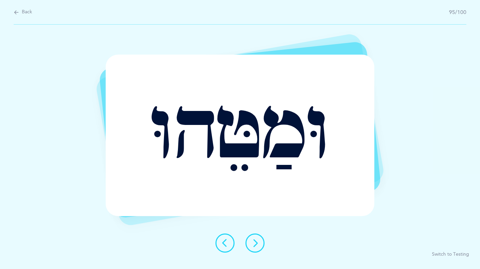
click at [258, 244] on icon at bounding box center [255, 243] width 8 height 8
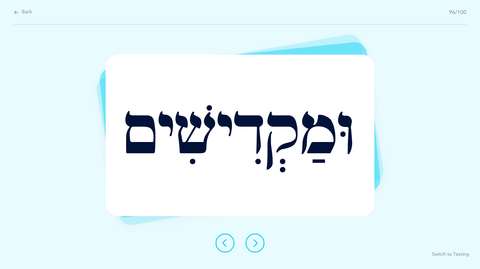
click at [258, 244] on icon at bounding box center [255, 243] width 8 height 8
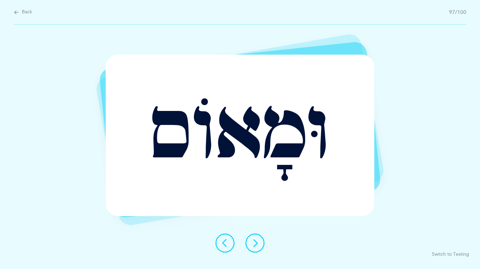
click at [258, 244] on icon at bounding box center [255, 243] width 8 height 8
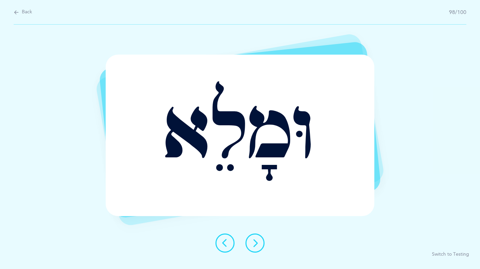
click at [258, 244] on icon at bounding box center [255, 243] width 8 height 8
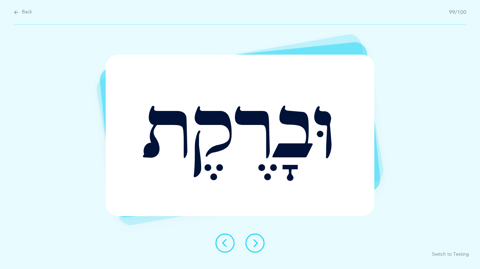
click at [258, 244] on icon at bounding box center [255, 243] width 8 height 8
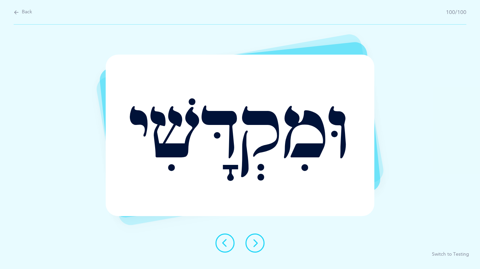
click at [226, 242] on icon at bounding box center [225, 243] width 8 height 8
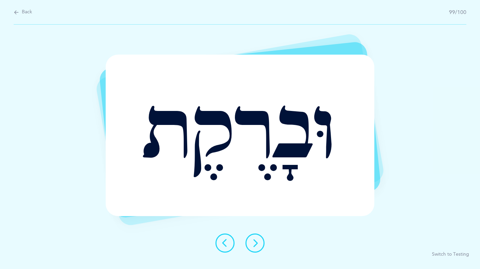
click at [260, 245] on button at bounding box center [255, 242] width 19 height 19
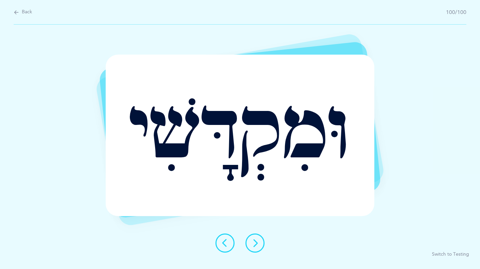
click at [260, 245] on button at bounding box center [255, 242] width 19 height 19
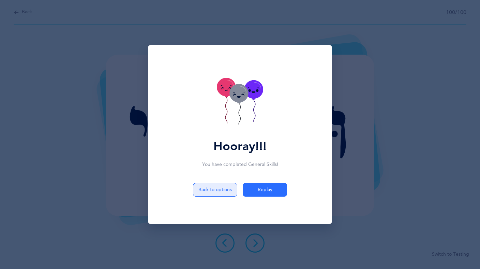
click at [218, 186] on button "Back to options" at bounding box center [215, 190] width 44 height 14
select select "Shuruk at the beginning of the word"
select select "single"
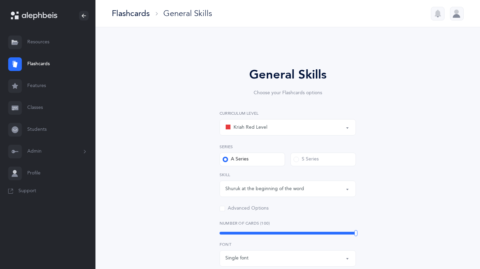
scroll to position [215, 0]
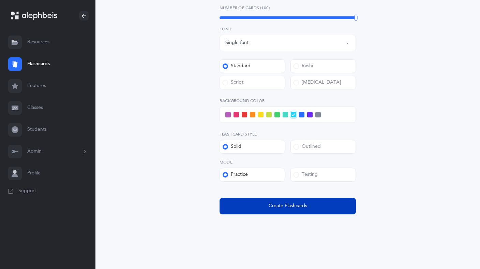
click at [271, 204] on span "Create Flashcards" at bounding box center [288, 205] width 39 height 7
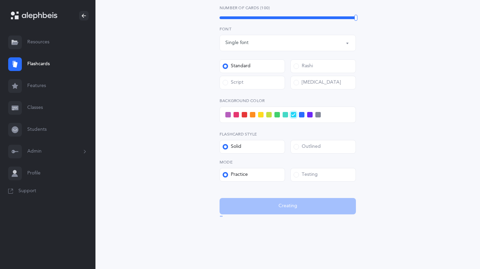
scroll to position [0, 0]
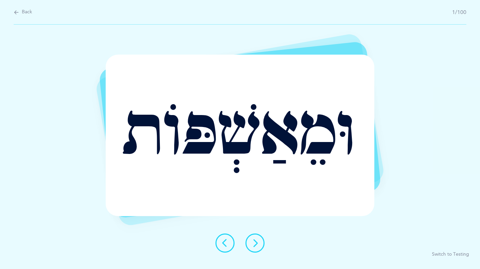
click at [259, 244] on button at bounding box center [255, 242] width 19 height 19
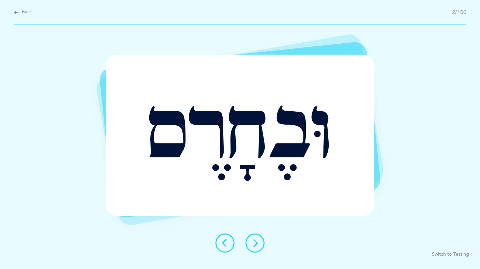
click at [259, 244] on button at bounding box center [255, 242] width 19 height 19
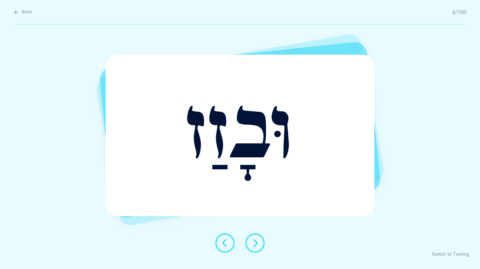
click at [259, 244] on button at bounding box center [255, 242] width 19 height 19
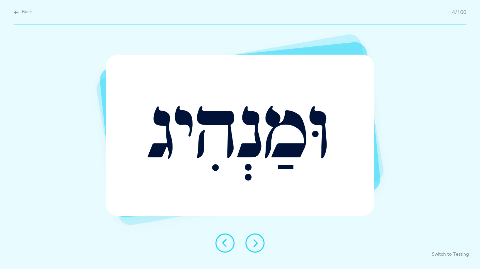
click at [259, 244] on button at bounding box center [255, 242] width 19 height 19
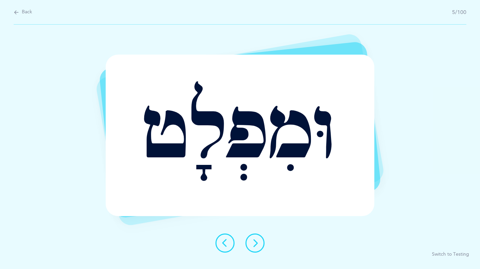
click at [259, 244] on button at bounding box center [255, 242] width 19 height 19
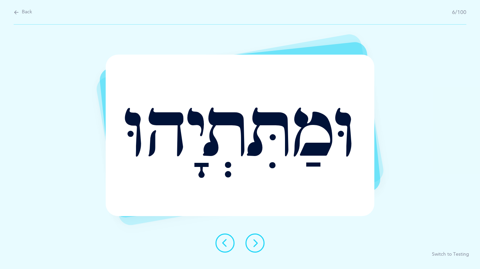
click at [259, 244] on button at bounding box center [255, 242] width 19 height 19
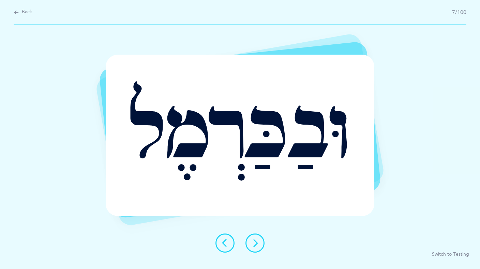
click at [259, 244] on button at bounding box center [255, 242] width 19 height 19
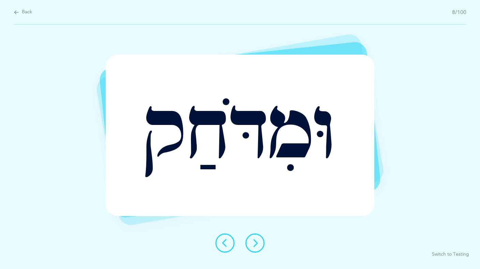
click at [259, 244] on button at bounding box center [255, 242] width 19 height 19
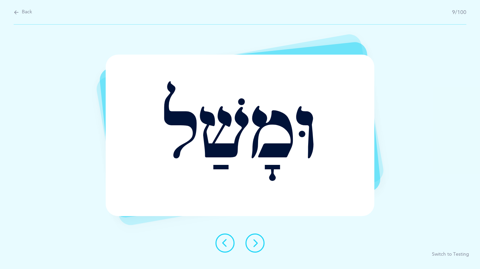
click at [259, 244] on button at bounding box center [255, 242] width 19 height 19
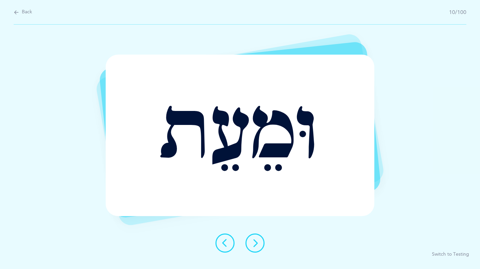
click at [259, 244] on button at bounding box center [255, 242] width 19 height 19
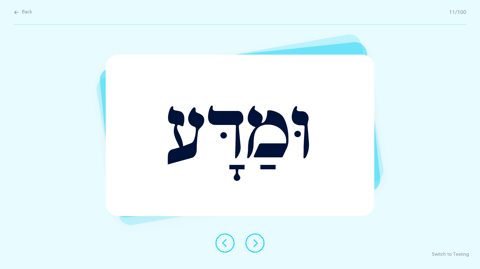
click at [259, 244] on button at bounding box center [255, 242] width 19 height 19
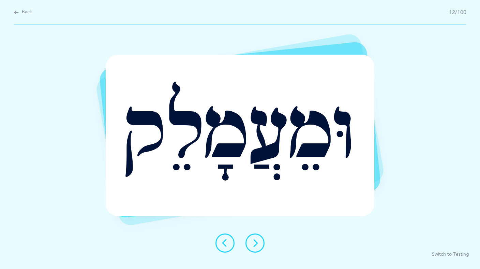
click at [259, 244] on button at bounding box center [255, 242] width 19 height 19
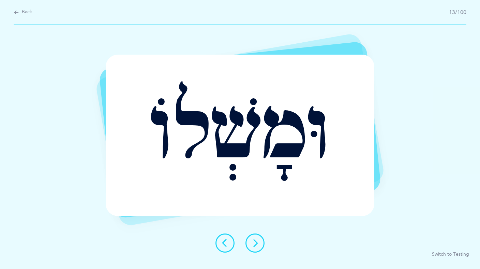
click at [259, 244] on button at bounding box center [255, 242] width 19 height 19
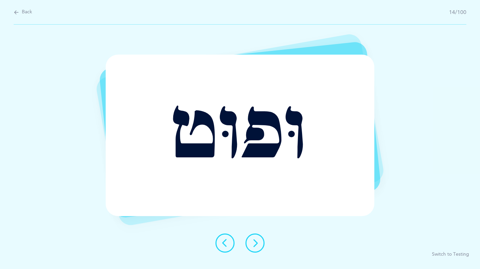
click at [259, 244] on button at bounding box center [255, 242] width 19 height 19
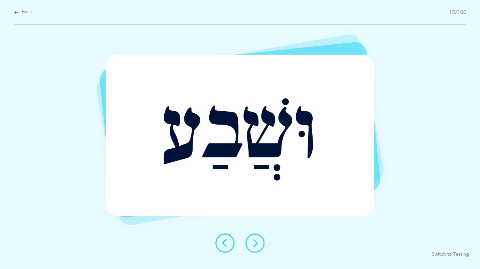
click at [259, 244] on button at bounding box center [255, 242] width 19 height 19
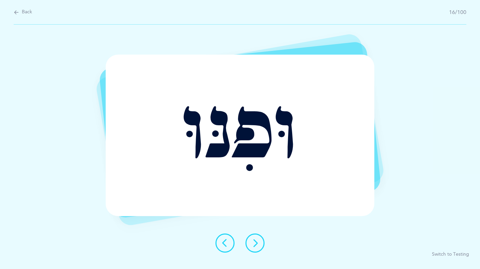
click at [259, 244] on button at bounding box center [255, 242] width 19 height 19
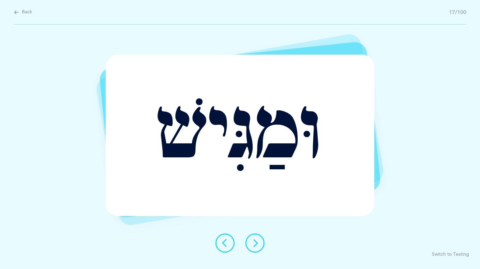
click at [259, 244] on button at bounding box center [255, 242] width 19 height 19
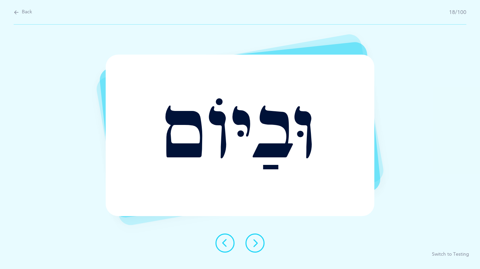
click at [259, 244] on button at bounding box center [255, 242] width 19 height 19
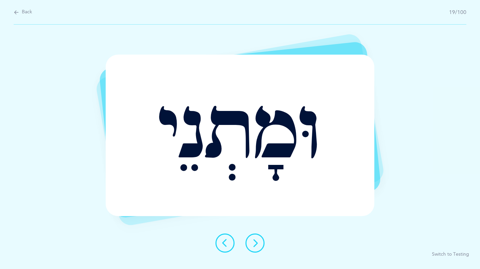
click at [259, 244] on button at bounding box center [255, 242] width 19 height 19
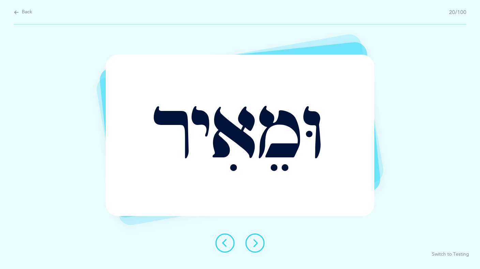
click at [259, 244] on button at bounding box center [255, 242] width 19 height 19
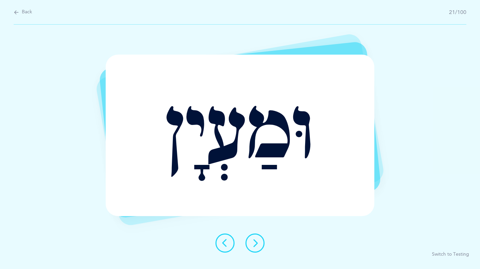
click at [259, 244] on button at bounding box center [255, 242] width 19 height 19
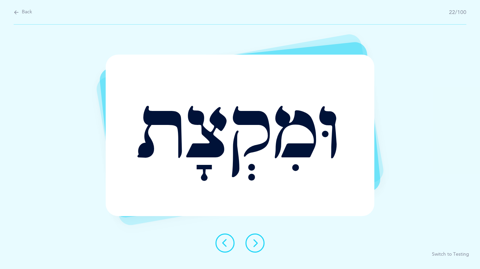
click at [259, 244] on button at bounding box center [255, 242] width 19 height 19
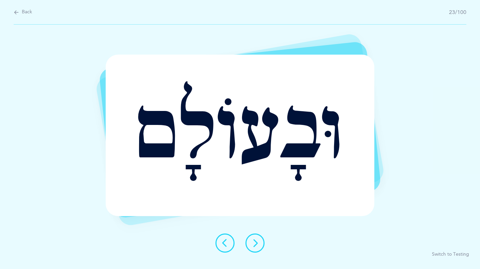
click at [259, 244] on button at bounding box center [255, 242] width 19 height 19
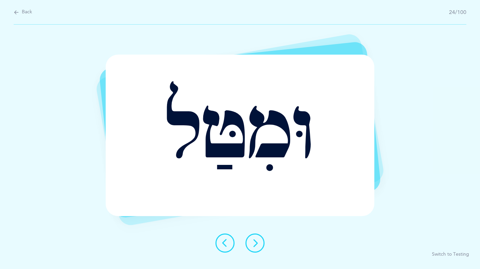
click at [259, 244] on button at bounding box center [255, 242] width 19 height 19
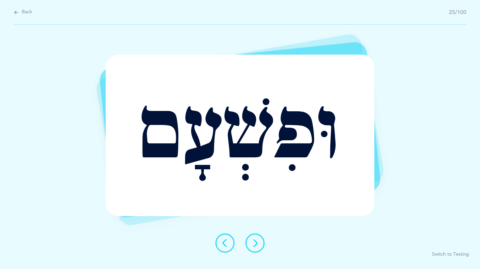
click at [259, 244] on button at bounding box center [255, 242] width 19 height 19
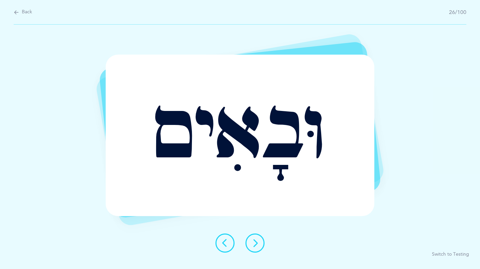
click at [259, 244] on button at bounding box center [255, 242] width 19 height 19
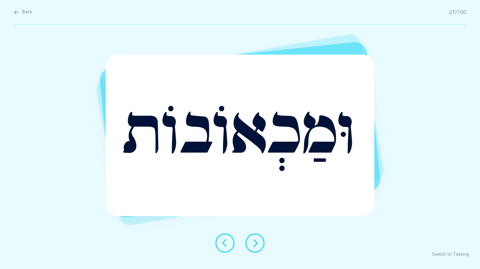
click at [259, 244] on button at bounding box center [255, 242] width 19 height 19
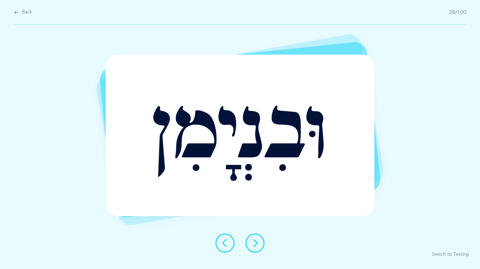
click at [259, 244] on button at bounding box center [255, 242] width 19 height 19
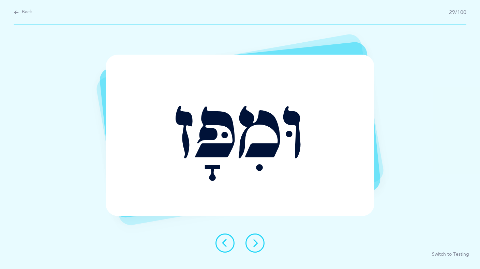
click at [259, 244] on button at bounding box center [255, 242] width 19 height 19
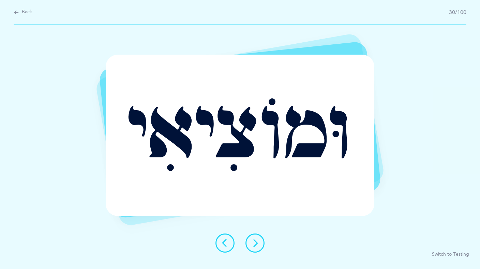
click at [259, 244] on button at bounding box center [255, 242] width 19 height 19
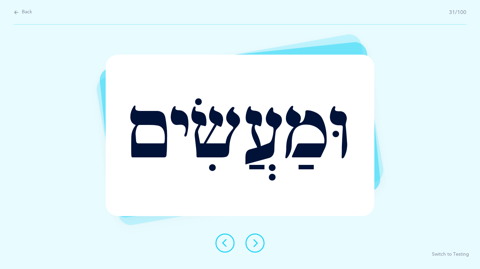
click at [259, 244] on button at bounding box center [255, 242] width 19 height 19
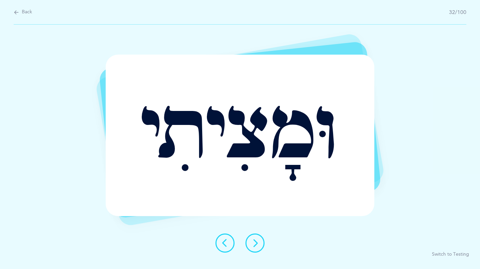
click at [259, 244] on button at bounding box center [255, 242] width 19 height 19
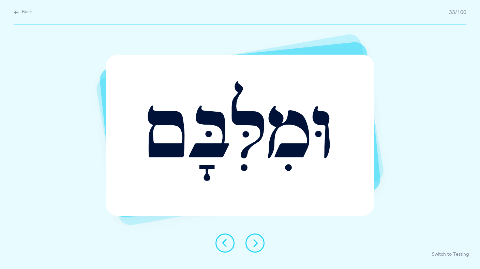
click at [259, 244] on button at bounding box center [255, 242] width 19 height 19
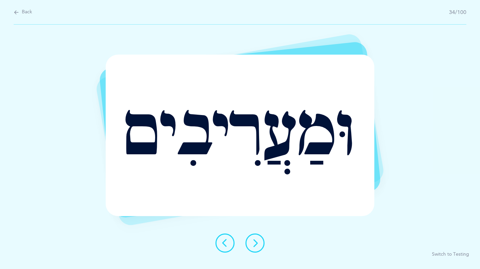
click at [259, 244] on button at bounding box center [255, 242] width 19 height 19
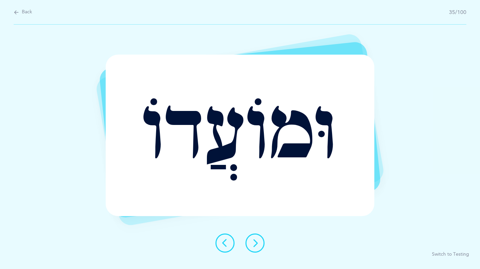
click at [259, 244] on button at bounding box center [255, 242] width 19 height 19
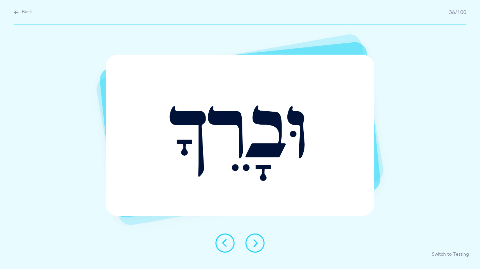
click at [259, 244] on button at bounding box center [255, 242] width 19 height 19
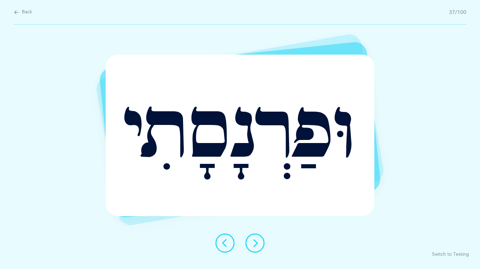
click at [259, 244] on button at bounding box center [255, 242] width 19 height 19
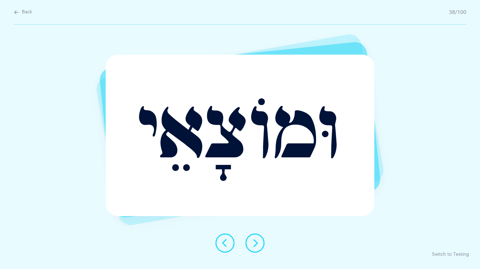
click at [259, 244] on button at bounding box center [255, 242] width 19 height 19
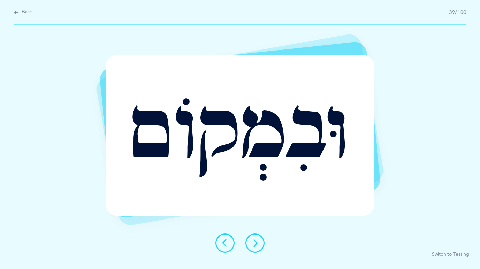
click at [259, 244] on button at bounding box center [255, 242] width 19 height 19
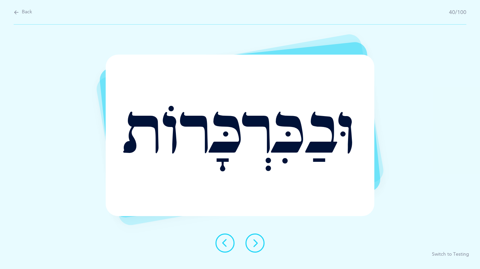
click at [259, 244] on button at bounding box center [255, 242] width 19 height 19
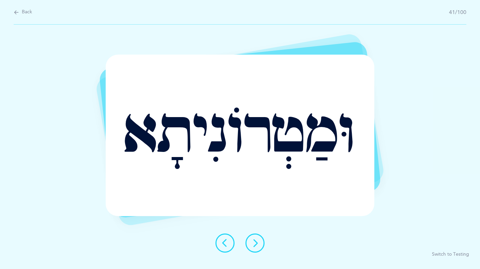
click at [259, 244] on button at bounding box center [255, 242] width 19 height 19
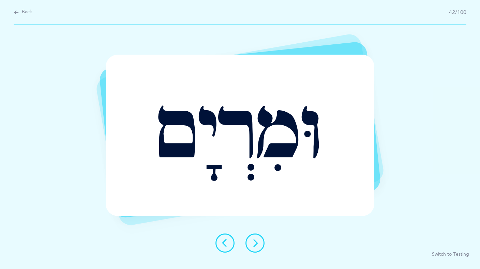
click at [226, 242] on icon at bounding box center [225, 243] width 8 height 8
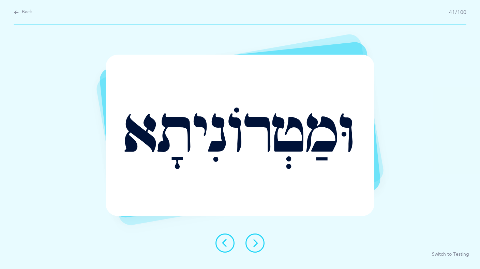
click at [257, 243] on icon at bounding box center [255, 243] width 8 height 8
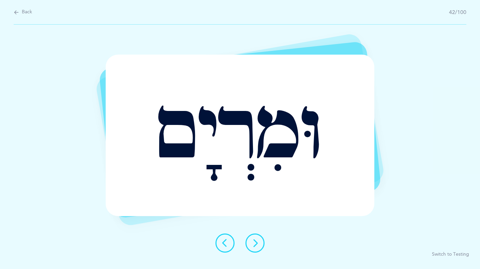
click at [257, 243] on icon at bounding box center [255, 243] width 8 height 8
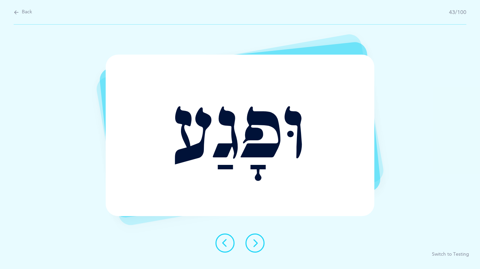
click at [257, 243] on icon at bounding box center [255, 243] width 8 height 8
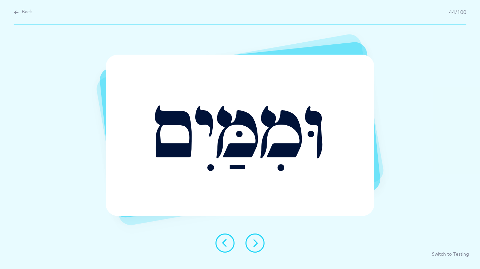
click at [222, 247] on button at bounding box center [225, 242] width 19 height 19
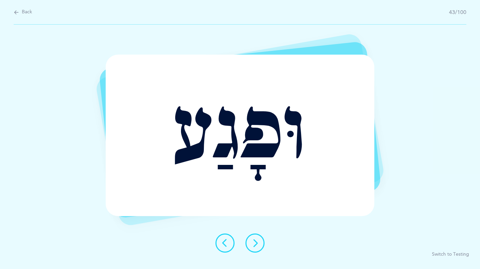
click at [259, 246] on icon at bounding box center [255, 243] width 8 height 8
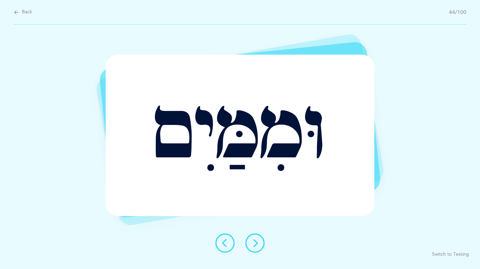
click at [259, 246] on icon at bounding box center [255, 243] width 8 height 8
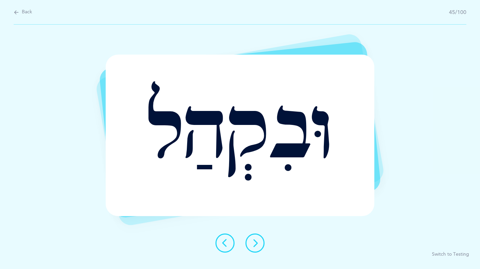
click at [259, 246] on icon at bounding box center [255, 243] width 8 height 8
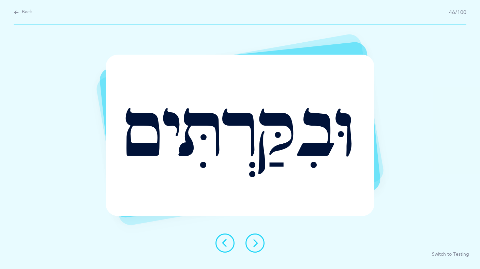
click at [259, 246] on icon at bounding box center [255, 243] width 8 height 8
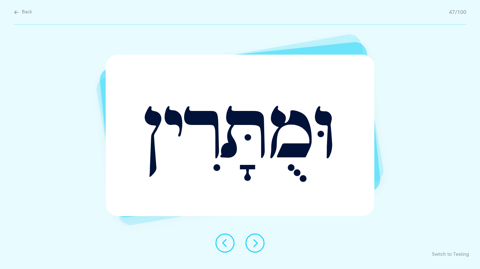
click at [259, 246] on icon at bounding box center [255, 243] width 8 height 8
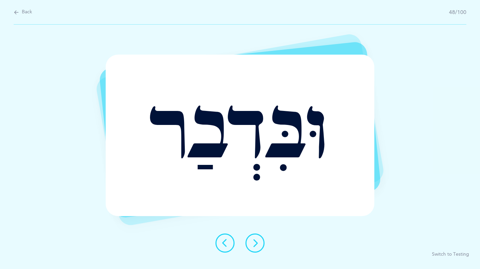
click at [259, 246] on icon at bounding box center [255, 243] width 8 height 8
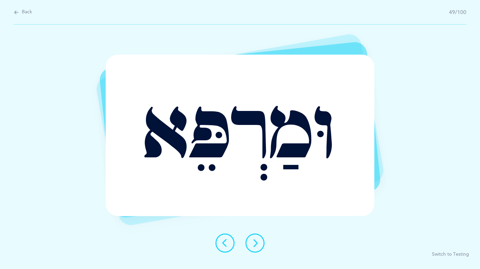
click at [259, 246] on icon at bounding box center [255, 243] width 8 height 8
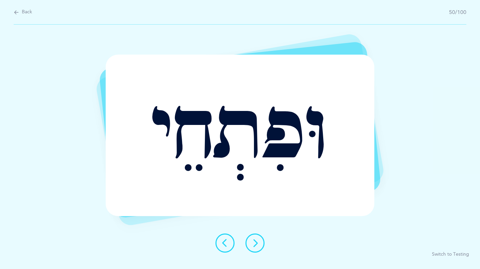
click at [259, 246] on icon at bounding box center [255, 243] width 8 height 8
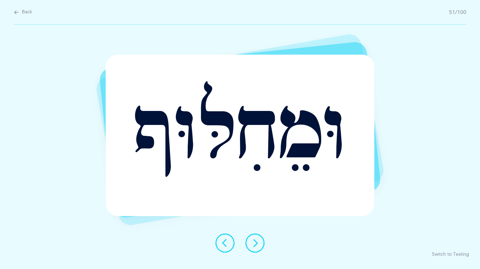
click at [259, 246] on icon at bounding box center [255, 243] width 8 height 8
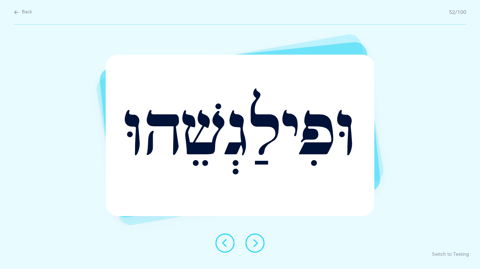
click at [259, 246] on icon at bounding box center [255, 243] width 8 height 8
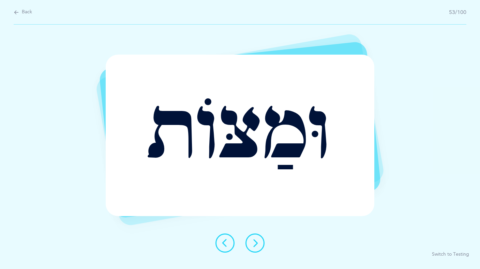
click at [259, 246] on icon at bounding box center [255, 243] width 8 height 8
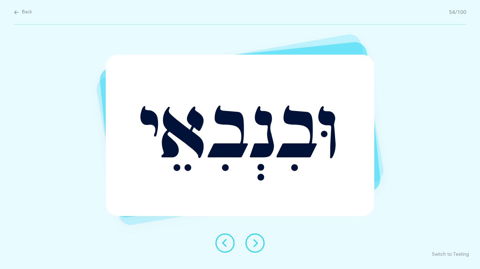
click at [259, 246] on icon at bounding box center [255, 243] width 8 height 8
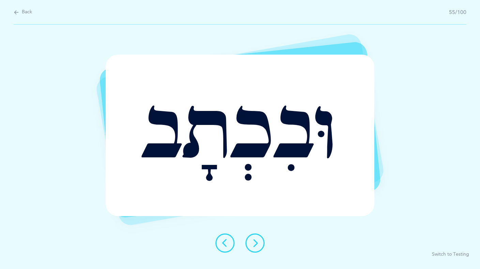
click at [259, 246] on icon at bounding box center [255, 243] width 8 height 8
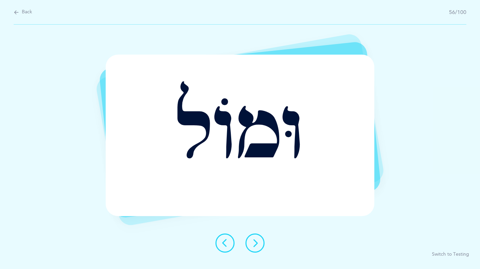
click at [259, 246] on icon at bounding box center [255, 243] width 8 height 8
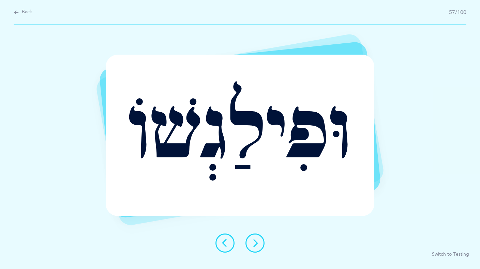
click at [259, 246] on icon at bounding box center [255, 243] width 8 height 8
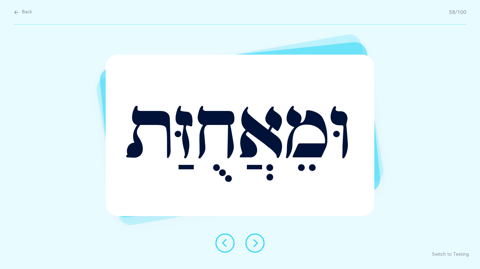
click at [259, 246] on icon at bounding box center [255, 243] width 8 height 8
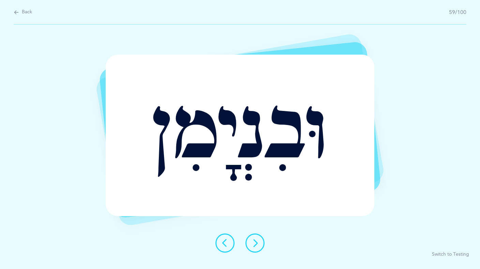
click at [259, 246] on icon at bounding box center [255, 243] width 8 height 8
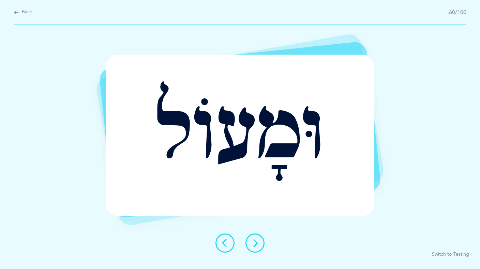
click at [259, 246] on icon at bounding box center [255, 243] width 8 height 8
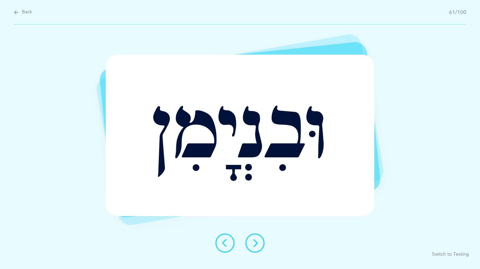
click at [259, 246] on icon at bounding box center [255, 243] width 8 height 8
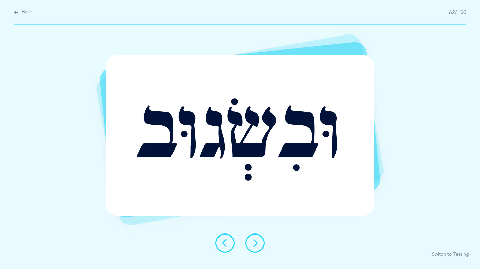
click at [259, 246] on icon at bounding box center [255, 243] width 8 height 8
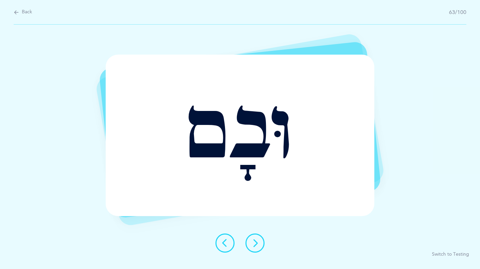
click at [259, 246] on icon at bounding box center [255, 243] width 8 height 8
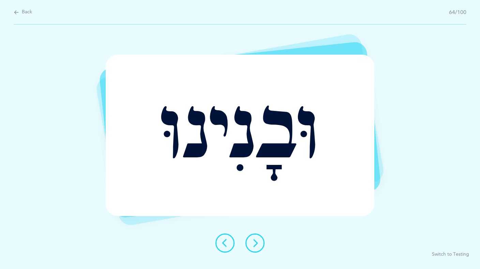
click at [259, 246] on icon at bounding box center [255, 243] width 8 height 8
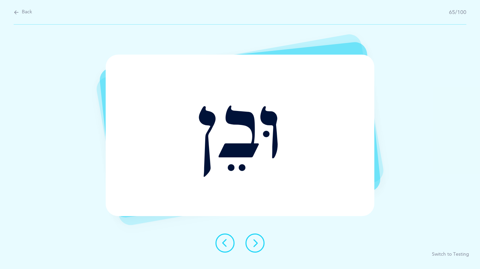
click at [259, 246] on icon at bounding box center [255, 243] width 8 height 8
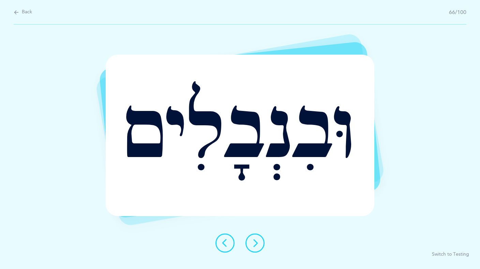
click at [259, 246] on icon at bounding box center [255, 243] width 8 height 8
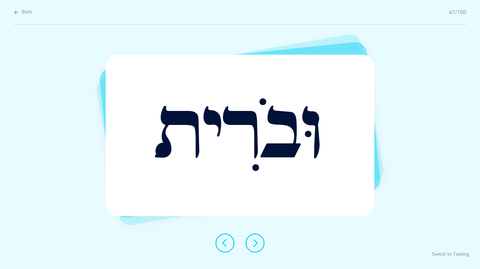
click at [259, 246] on icon at bounding box center [255, 243] width 8 height 8
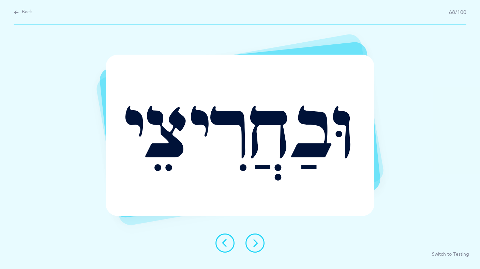
click at [259, 246] on icon at bounding box center [255, 243] width 8 height 8
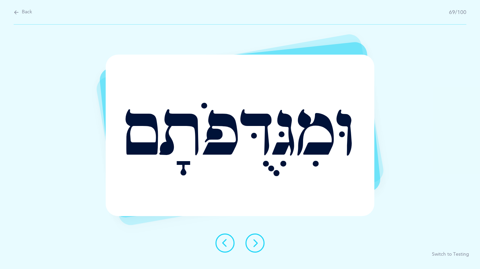
click at [259, 246] on icon at bounding box center [255, 243] width 8 height 8
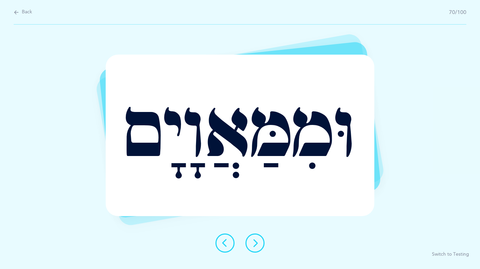
click at [259, 246] on icon at bounding box center [255, 243] width 8 height 8
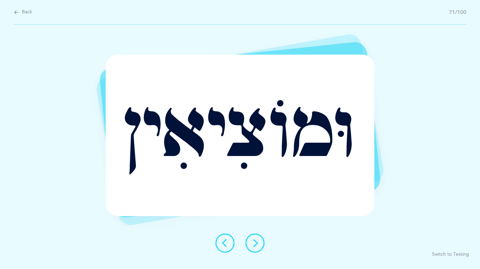
click at [259, 246] on icon at bounding box center [255, 243] width 8 height 8
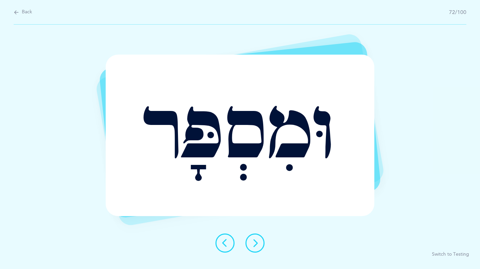
click at [259, 246] on icon at bounding box center [255, 243] width 8 height 8
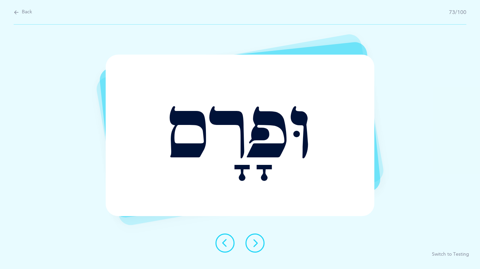
click at [259, 246] on icon at bounding box center [255, 243] width 8 height 8
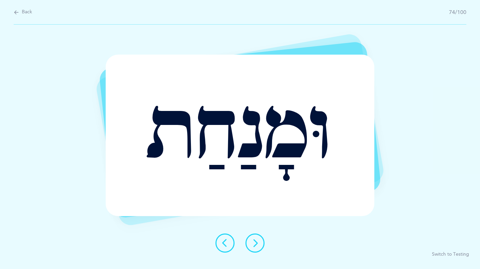
click at [259, 246] on icon at bounding box center [255, 243] width 8 height 8
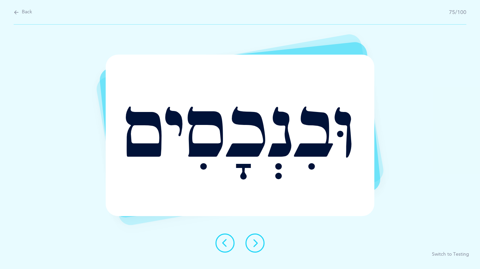
click at [259, 246] on icon at bounding box center [255, 243] width 8 height 8
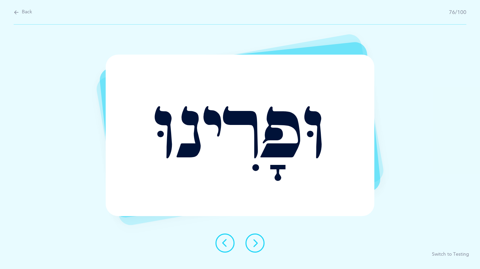
click at [259, 246] on icon at bounding box center [255, 243] width 8 height 8
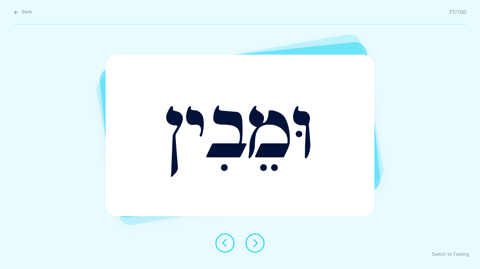
click at [259, 246] on icon at bounding box center [255, 243] width 8 height 8
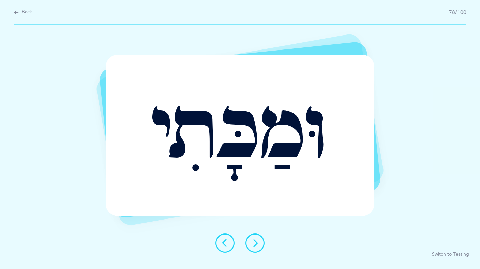
click at [259, 245] on button at bounding box center [255, 242] width 19 height 19
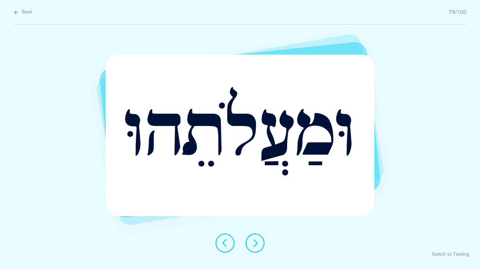
click at [259, 245] on button at bounding box center [255, 242] width 19 height 19
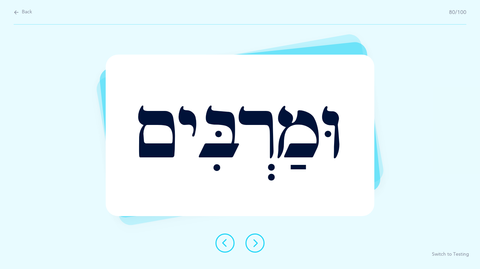
click at [259, 245] on button at bounding box center [255, 242] width 19 height 19
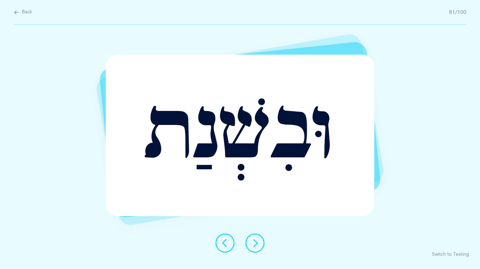
click at [259, 245] on button at bounding box center [255, 242] width 19 height 19
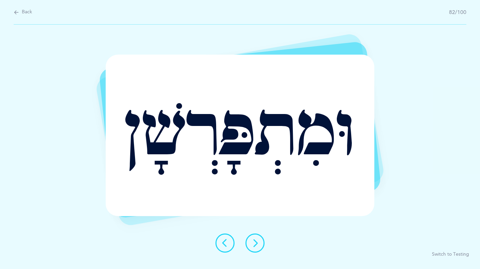
click at [259, 245] on button at bounding box center [255, 242] width 19 height 19
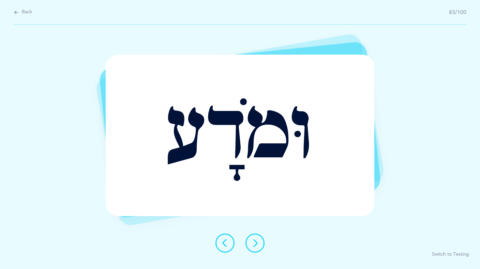
click at [259, 245] on button at bounding box center [255, 242] width 19 height 19
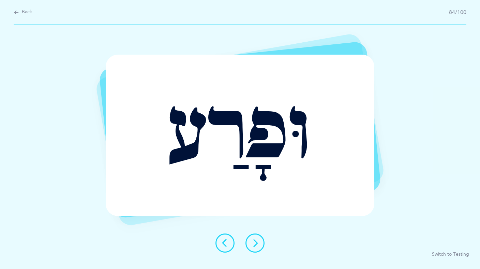
click at [259, 245] on button at bounding box center [255, 242] width 19 height 19
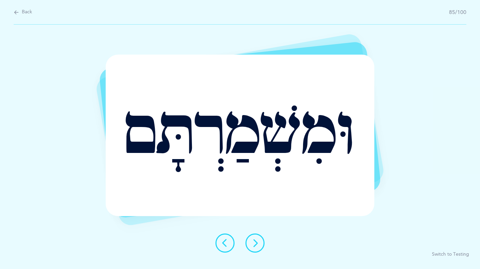
click at [227, 242] on icon at bounding box center [225, 243] width 8 height 8
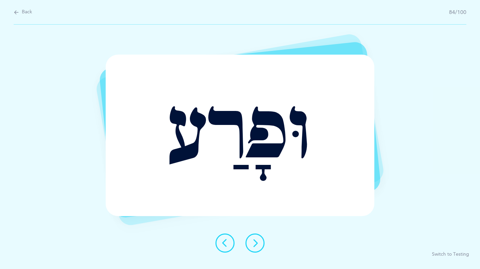
click at [260, 241] on button at bounding box center [255, 242] width 19 height 19
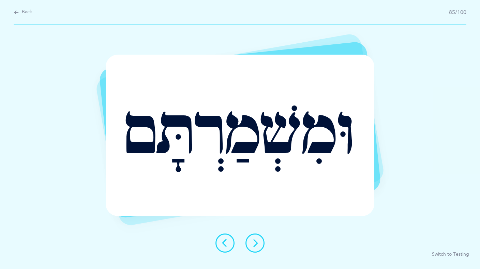
click at [260, 241] on button at bounding box center [255, 242] width 19 height 19
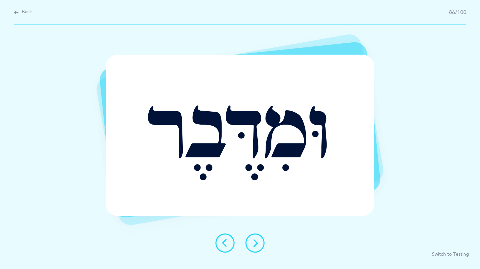
click at [260, 241] on button at bounding box center [255, 242] width 19 height 19
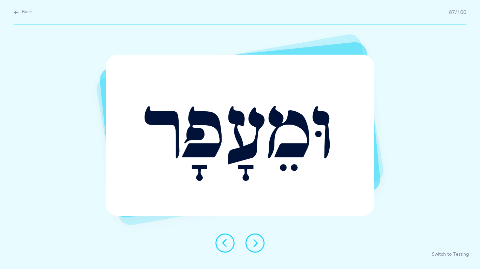
click at [260, 241] on button at bounding box center [255, 242] width 19 height 19
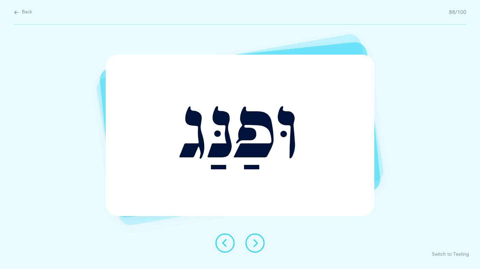
click at [260, 241] on button at bounding box center [255, 242] width 19 height 19
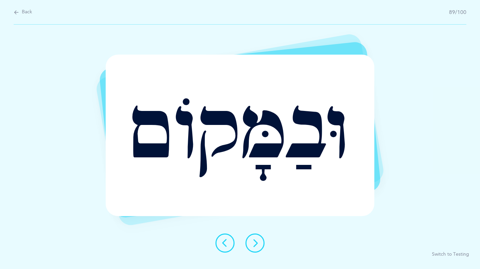
click at [260, 241] on button at bounding box center [255, 242] width 19 height 19
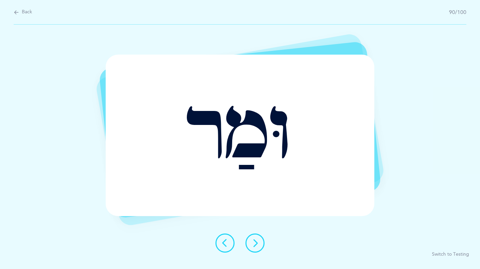
click at [260, 241] on button at bounding box center [255, 242] width 19 height 19
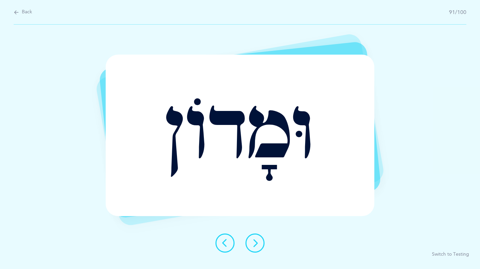
click at [260, 241] on button at bounding box center [255, 242] width 19 height 19
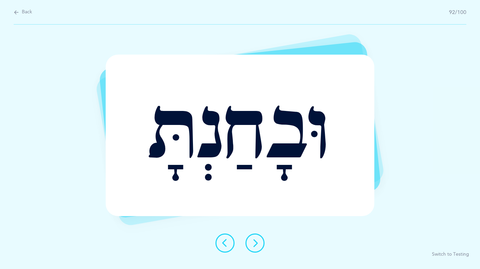
click at [260, 241] on button at bounding box center [255, 242] width 19 height 19
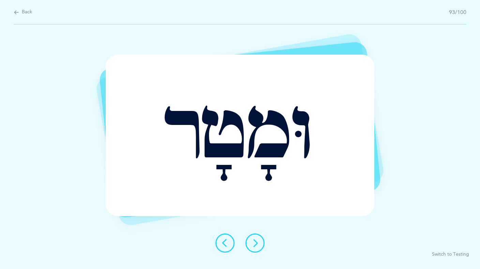
click at [260, 241] on button at bounding box center [255, 242] width 19 height 19
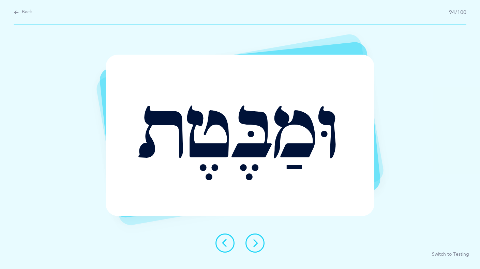
click at [260, 241] on button at bounding box center [255, 242] width 19 height 19
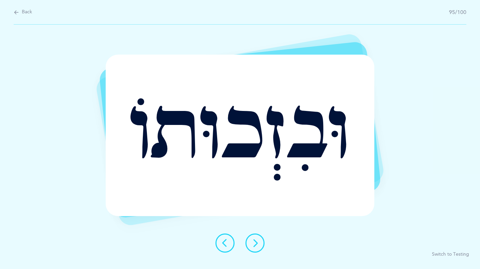
click at [260, 241] on button at bounding box center [255, 242] width 19 height 19
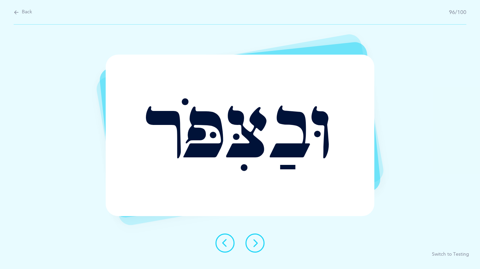
click at [260, 243] on button at bounding box center [255, 242] width 19 height 19
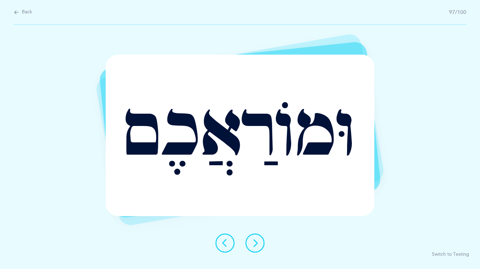
click at [260, 243] on button at bounding box center [255, 242] width 19 height 19
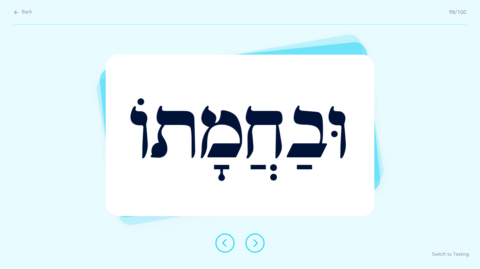
click at [260, 243] on button at bounding box center [255, 242] width 19 height 19
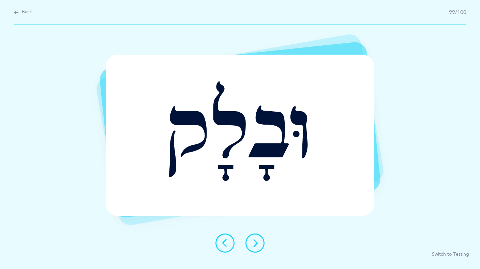
click at [255, 240] on icon at bounding box center [255, 243] width 8 height 8
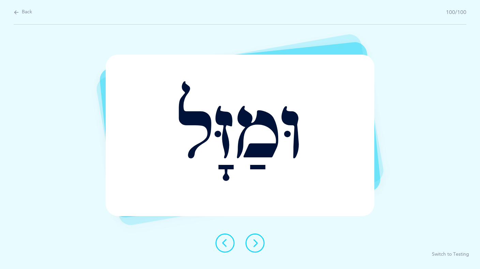
click at [255, 240] on icon at bounding box center [255, 243] width 8 height 8
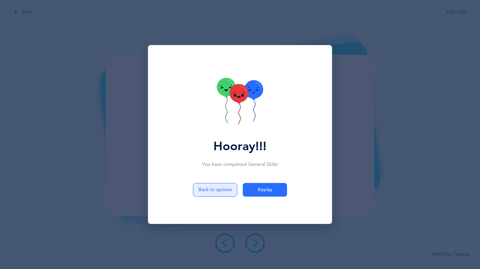
click at [217, 189] on button "Back to options" at bounding box center [215, 190] width 44 height 14
select select "Shuruk at the beginning of the word"
select select "single"
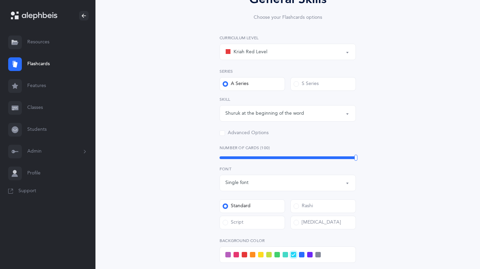
scroll to position [215, 0]
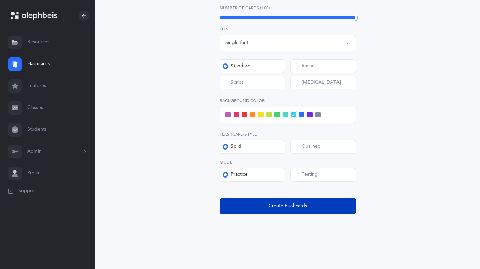
click at [269, 211] on button "Create Flashcards" at bounding box center [288, 206] width 136 height 16
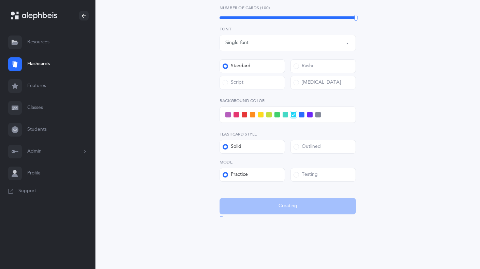
scroll to position [0, 0]
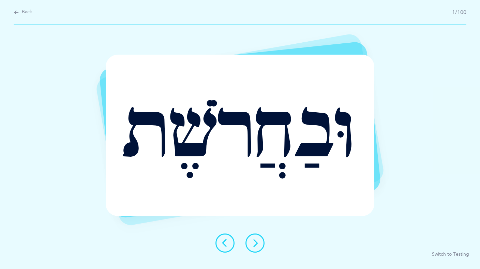
click at [254, 247] on icon at bounding box center [255, 243] width 8 height 8
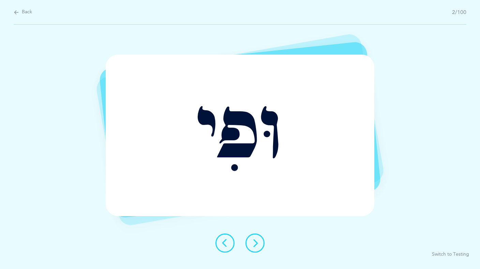
click at [254, 247] on icon at bounding box center [255, 243] width 8 height 8
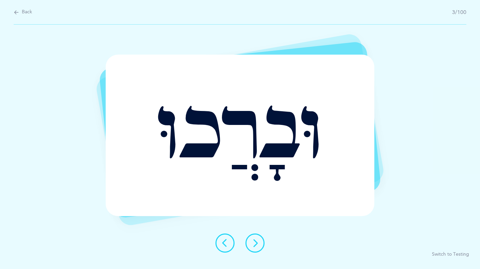
click at [254, 247] on icon at bounding box center [255, 243] width 8 height 8
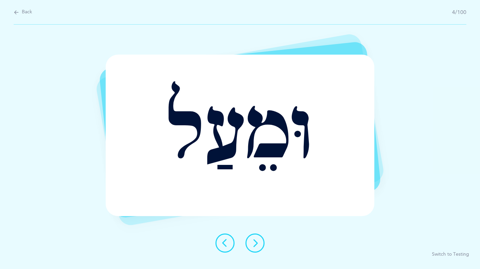
click at [254, 247] on icon at bounding box center [255, 243] width 8 height 8
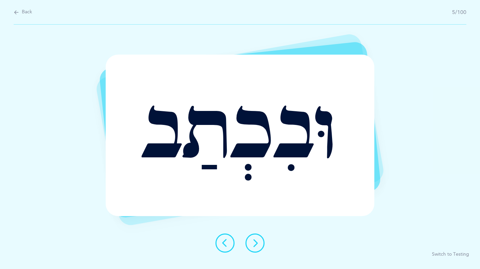
click at [254, 247] on icon at bounding box center [255, 243] width 8 height 8
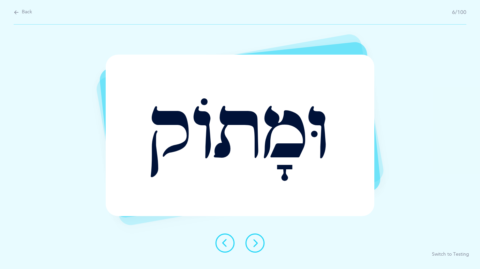
click at [254, 247] on icon at bounding box center [255, 243] width 8 height 8
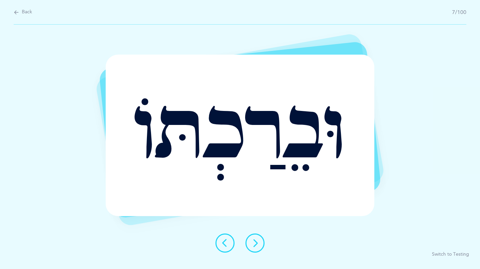
click at [254, 247] on icon at bounding box center [255, 243] width 8 height 8
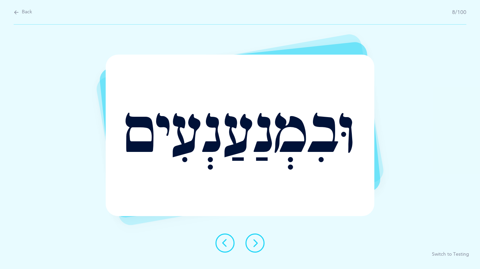
click at [254, 247] on icon at bounding box center [255, 243] width 8 height 8
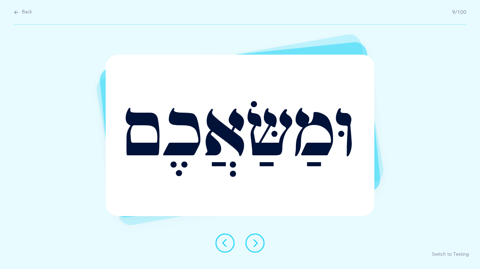
click at [254, 247] on icon at bounding box center [255, 243] width 8 height 8
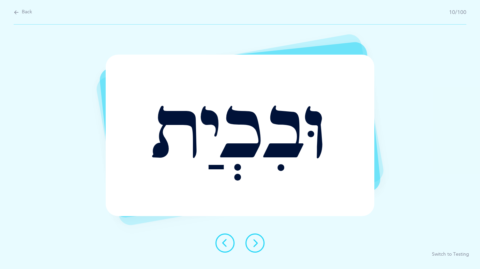
click at [254, 247] on icon at bounding box center [255, 243] width 8 height 8
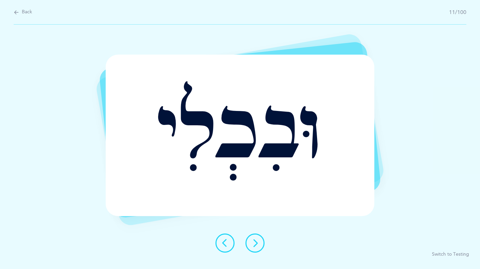
click at [254, 247] on icon at bounding box center [255, 243] width 8 height 8
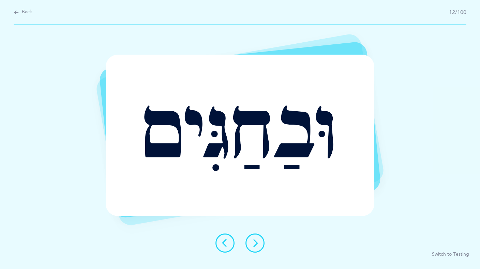
click at [254, 247] on icon at bounding box center [255, 243] width 8 height 8
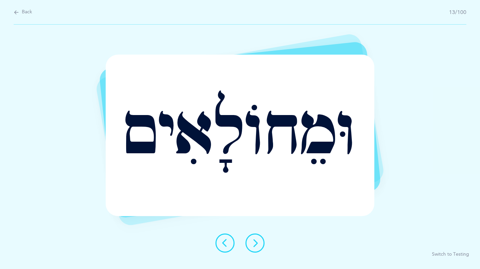
click at [254, 247] on icon at bounding box center [255, 243] width 8 height 8
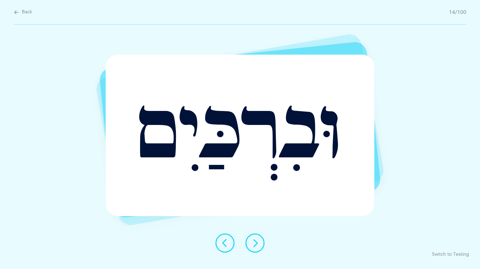
click at [254, 247] on icon at bounding box center [255, 243] width 8 height 8
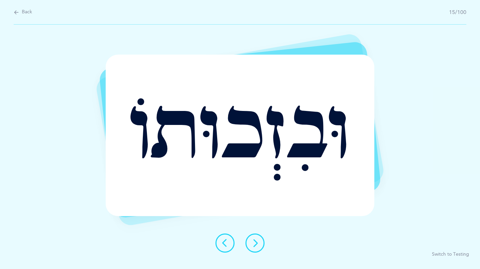
click at [254, 247] on icon at bounding box center [255, 243] width 8 height 8
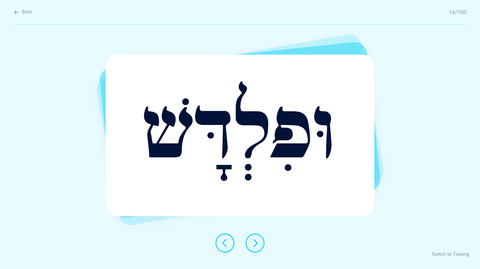
click at [254, 247] on icon at bounding box center [255, 243] width 8 height 8
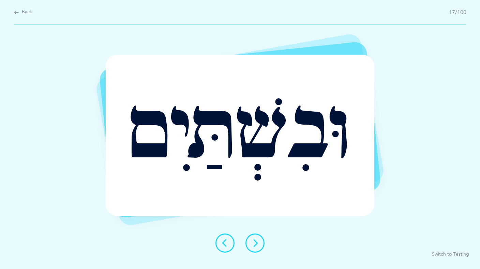
click at [254, 247] on icon at bounding box center [255, 243] width 8 height 8
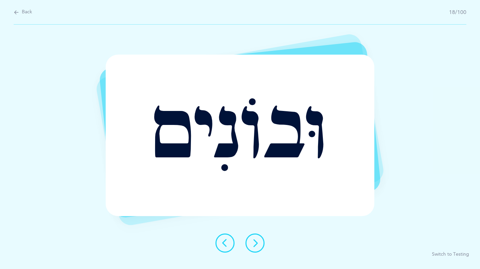
click at [257, 245] on icon at bounding box center [255, 243] width 8 height 8
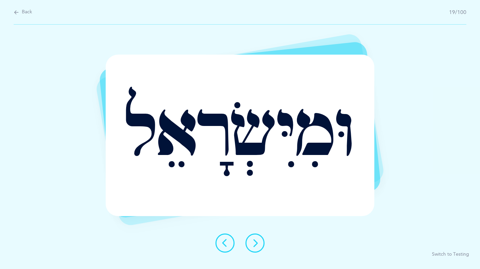
click at [257, 245] on icon at bounding box center [255, 243] width 8 height 8
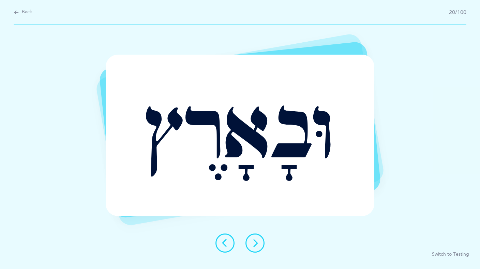
click at [257, 245] on icon at bounding box center [255, 243] width 8 height 8
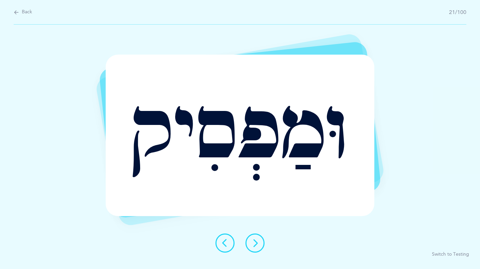
click at [257, 245] on icon at bounding box center [255, 243] width 8 height 8
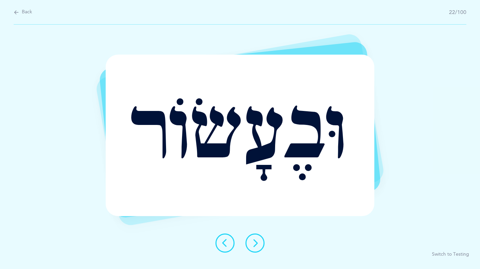
click at [257, 245] on icon at bounding box center [255, 243] width 8 height 8
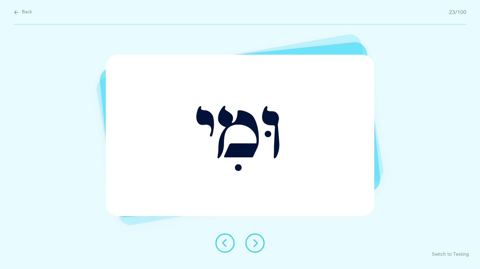
click at [257, 245] on icon at bounding box center [255, 243] width 8 height 8
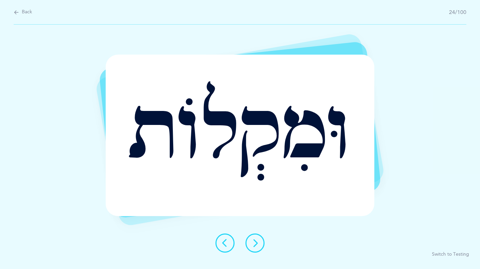
click at [257, 245] on icon at bounding box center [255, 243] width 8 height 8
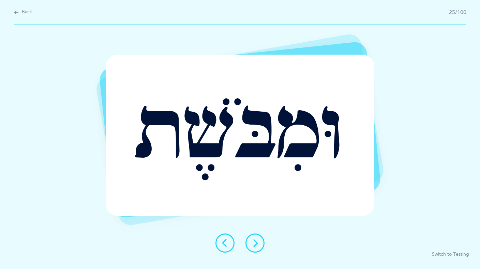
click at [257, 245] on icon at bounding box center [255, 243] width 8 height 8
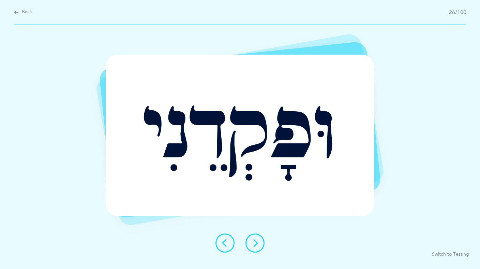
click at [257, 245] on icon at bounding box center [255, 243] width 8 height 8
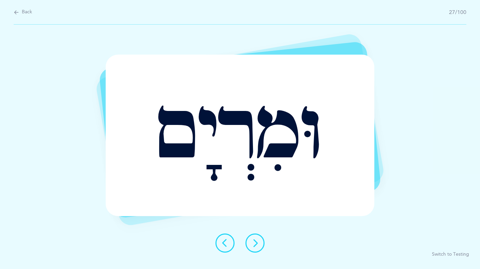
click at [257, 245] on icon at bounding box center [255, 243] width 8 height 8
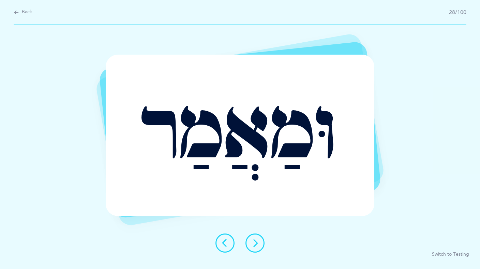
click at [257, 245] on icon at bounding box center [255, 243] width 8 height 8
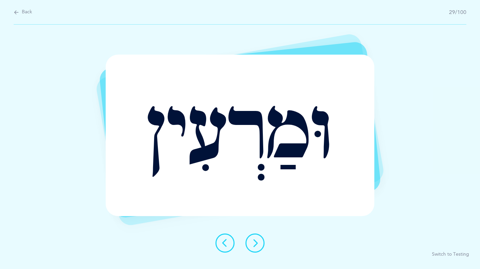
click at [257, 245] on icon at bounding box center [255, 243] width 8 height 8
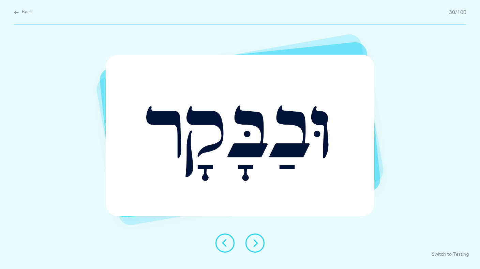
click at [257, 245] on icon at bounding box center [255, 243] width 8 height 8
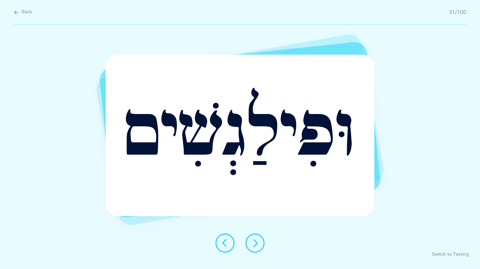
click at [226, 243] on icon at bounding box center [225, 243] width 8 height 8
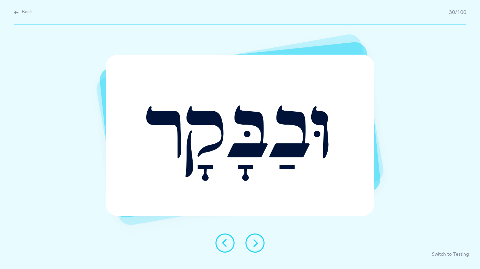
click at [254, 245] on icon at bounding box center [255, 243] width 8 height 8
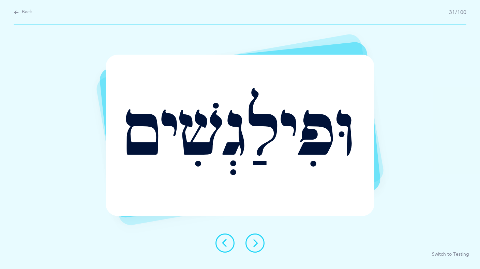
click at [254, 245] on icon at bounding box center [255, 243] width 8 height 8
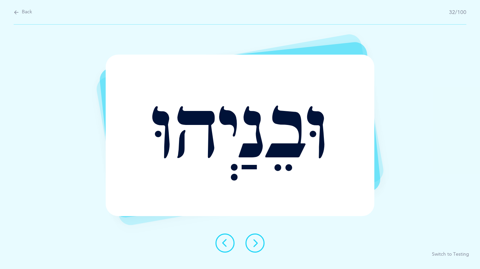
click at [254, 245] on icon at bounding box center [255, 243] width 8 height 8
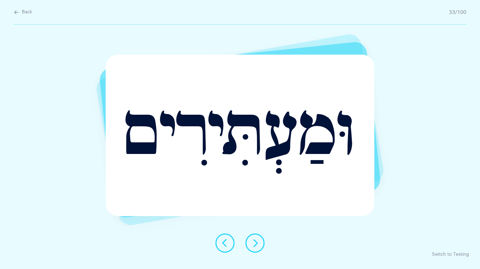
click at [254, 245] on icon at bounding box center [255, 243] width 8 height 8
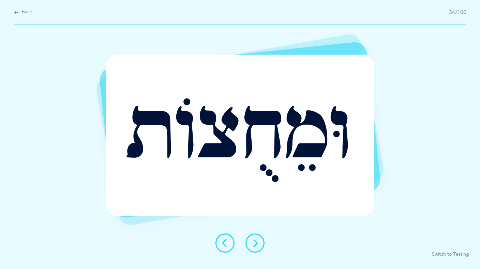
click at [254, 245] on icon at bounding box center [255, 243] width 8 height 8
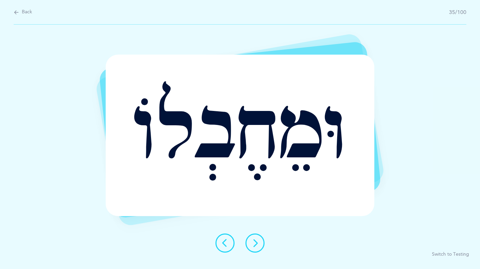
click at [254, 245] on icon at bounding box center [255, 243] width 8 height 8
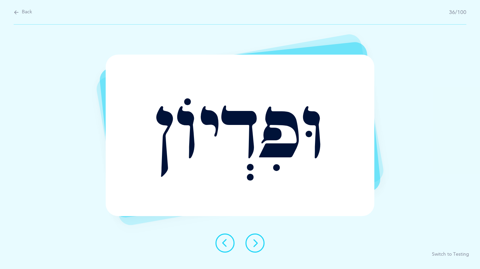
click at [254, 245] on icon at bounding box center [255, 243] width 8 height 8
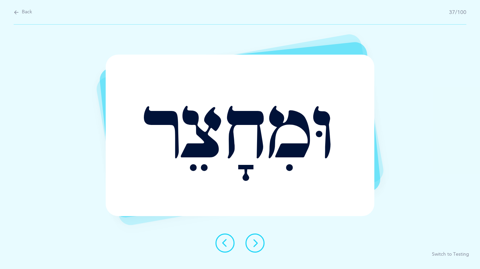
click at [254, 245] on icon at bounding box center [255, 243] width 8 height 8
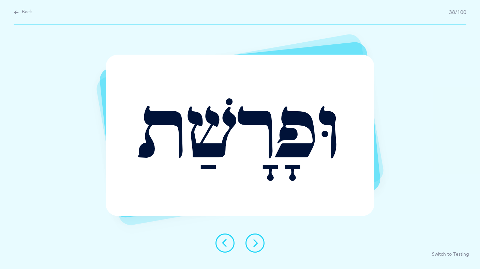
click at [254, 245] on icon at bounding box center [255, 243] width 8 height 8
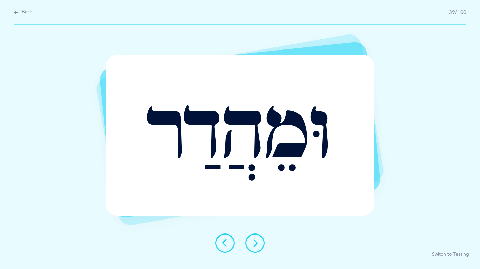
click at [254, 245] on icon at bounding box center [255, 243] width 8 height 8
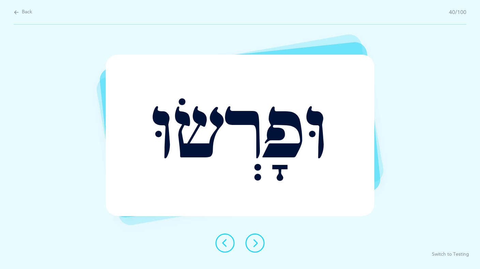
click at [254, 245] on icon at bounding box center [255, 243] width 8 height 8
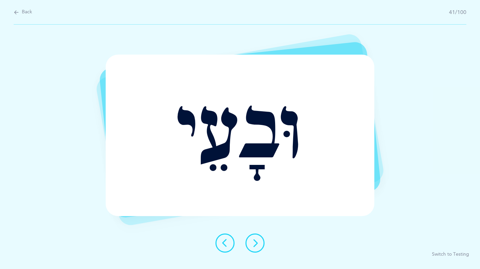
click at [254, 245] on icon at bounding box center [255, 243] width 8 height 8
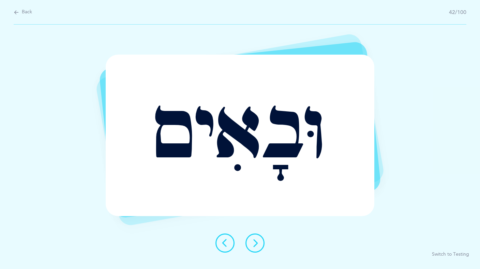
click at [254, 245] on icon at bounding box center [255, 243] width 8 height 8
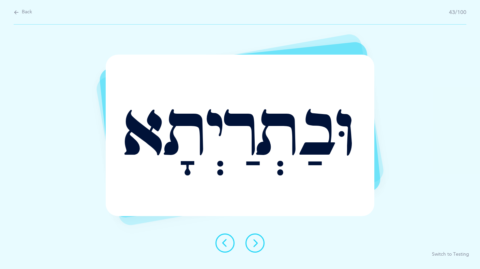
click at [254, 245] on icon at bounding box center [255, 243] width 8 height 8
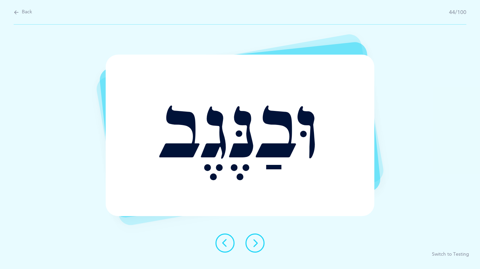
click at [254, 245] on icon at bounding box center [255, 243] width 8 height 8
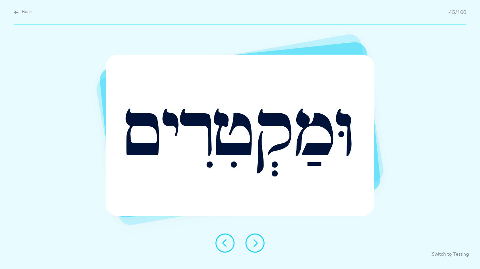
click at [254, 245] on icon at bounding box center [255, 243] width 8 height 8
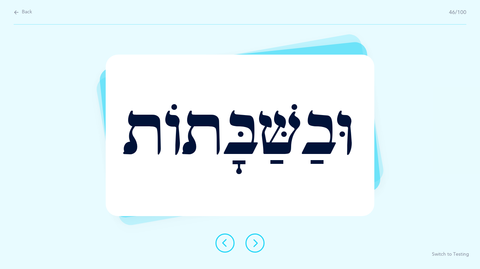
click at [224, 242] on icon at bounding box center [225, 243] width 8 height 8
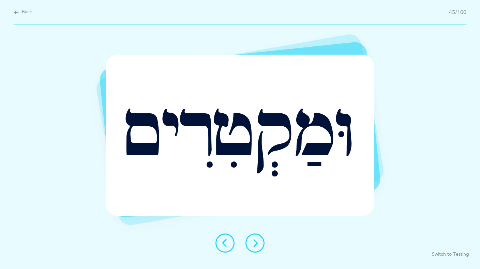
click at [256, 245] on icon at bounding box center [255, 243] width 8 height 8
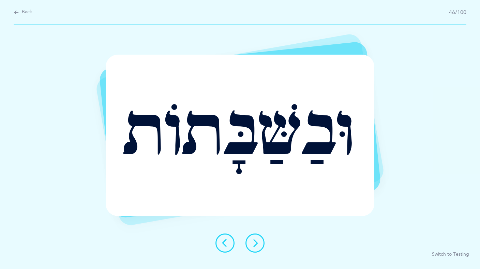
click at [256, 245] on icon at bounding box center [255, 243] width 8 height 8
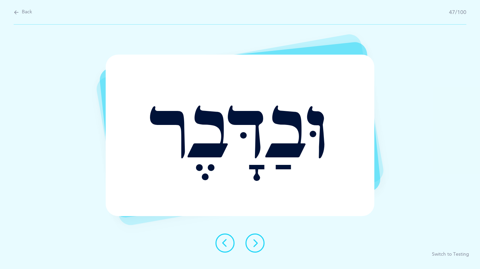
click at [256, 244] on icon at bounding box center [255, 243] width 8 height 8
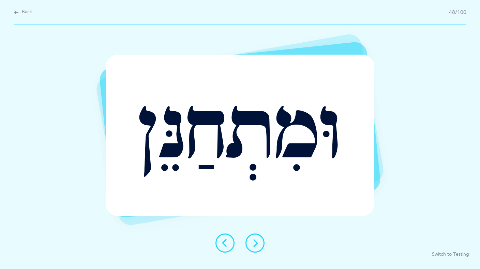
click at [256, 244] on icon at bounding box center [255, 243] width 8 height 8
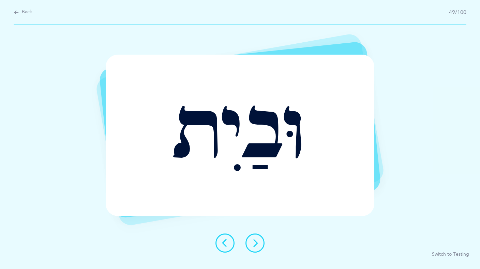
click at [255, 243] on icon at bounding box center [255, 243] width 8 height 8
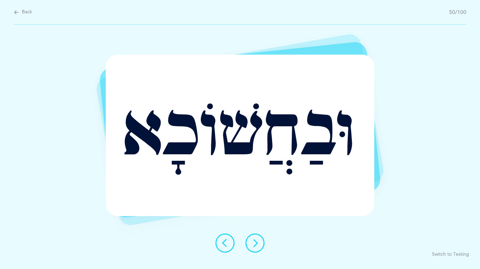
click at [255, 243] on icon at bounding box center [255, 243] width 8 height 8
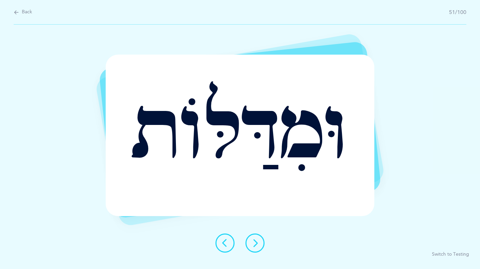
click at [255, 243] on icon at bounding box center [255, 243] width 8 height 8
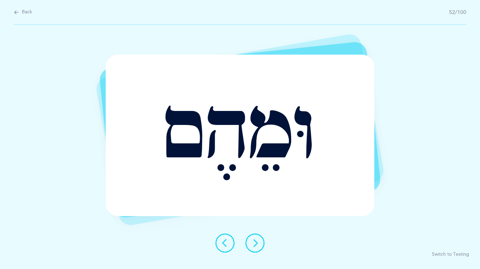
click at [256, 243] on icon at bounding box center [255, 243] width 8 height 8
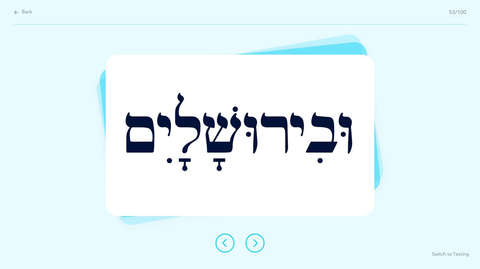
click at [256, 243] on icon at bounding box center [255, 243] width 8 height 8
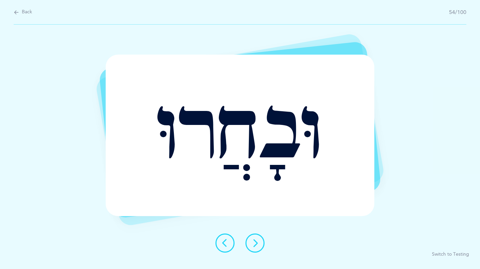
click at [256, 243] on icon at bounding box center [255, 243] width 8 height 8
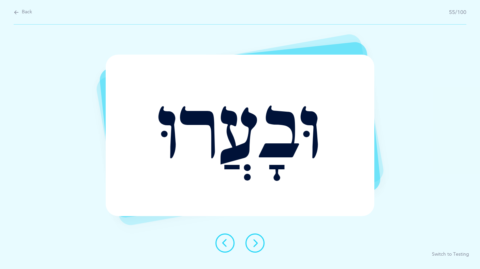
click at [256, 243] on icon at bounding box center [255, 243] width 8 height 8
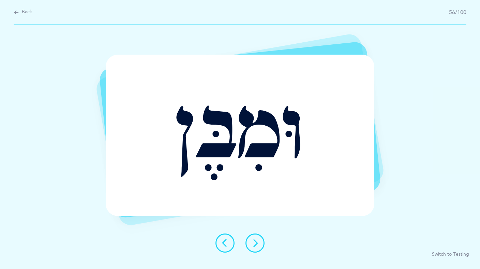
click at [256, 243] on icon at bounding box center [255, 243] width 8 height 8
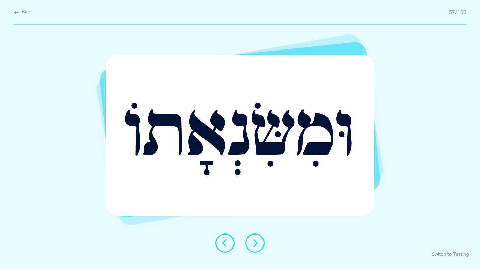
click at [256, 243] on icon at bounding box center [255, 243] width 8 height 8
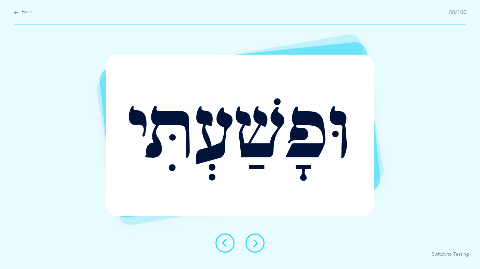
click at [256, 243] on icon at bounding box center [255, 243] width 8 height 8
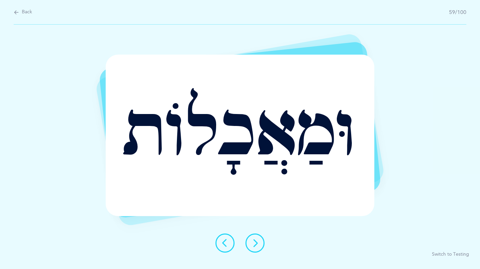
click at [256, 243] on icon at bounding box center [255, 243] width 8 height 8
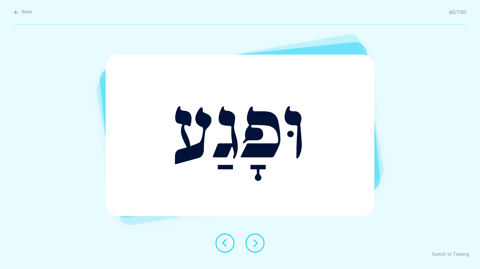
click at [256, 243] on icon at bounding box center [255, 243] width 8 height 8
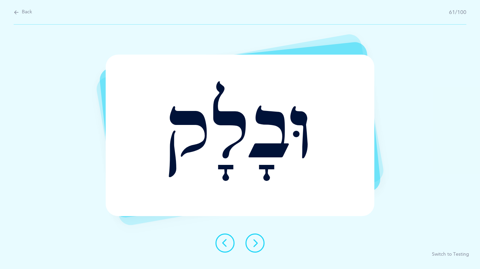
click at [255, 241] on icon at bounding box center [255, 243] width 8 height 8
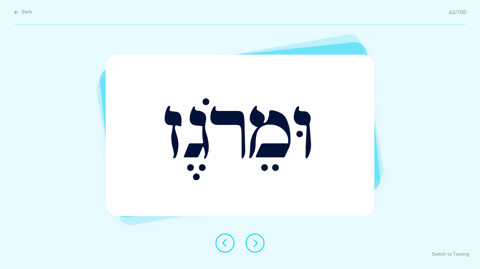
click at [255, 241] on icon at bounding box center [255, 243] width 8 height 8
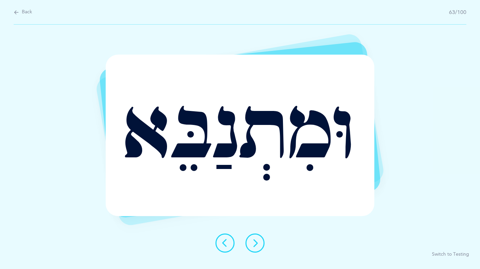
click at [255, 241] on icon at bounding box center [255, 243] width 8 height 8
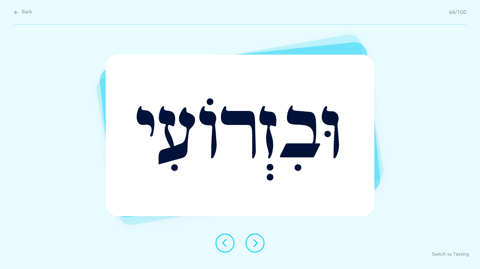
click at [255, 241] on icon at bounding box center [255, 243] width 8 height 8
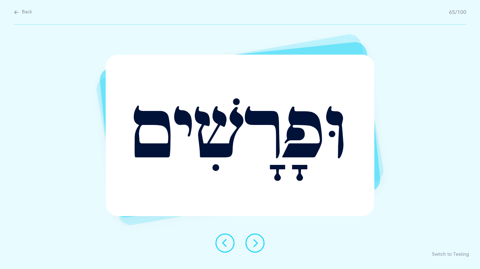
click at [255, 241] on icon at bounding box center [255, 243] width 8 height 8
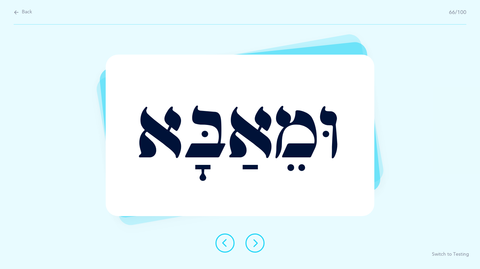
click at [255, 241] on icon at bounding box center [255, 243] width 8 height 8
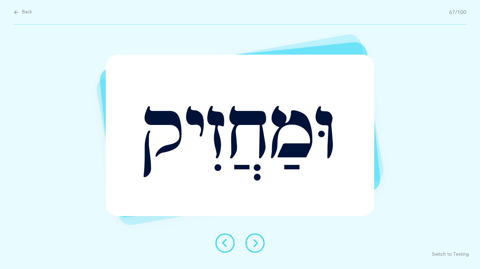
click at [255, 241] on icon at bounding box center [255, 243] width 8 height 8
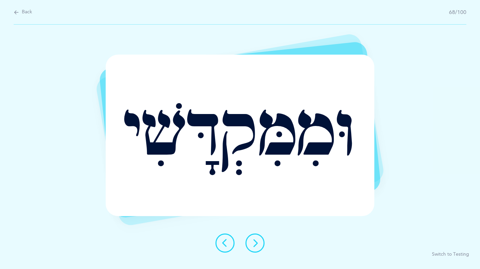
click at [255, 241] on icon at bounding box center [255, 243] width 8 height 8
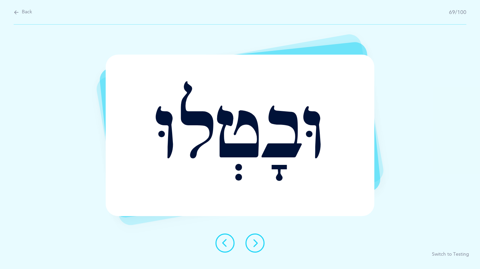
click at [255, 241] on icon at bounding box center [255, 243] width 8 height 8
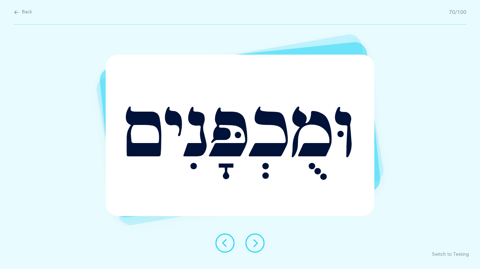
click at [255, 241] on icon at bounding box center [255, 243] width 8 height 8
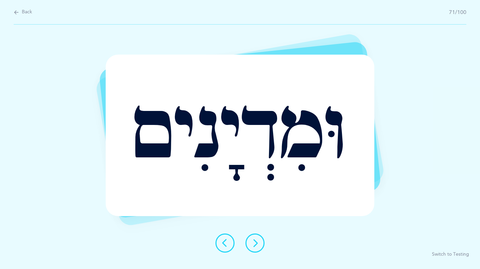
click at [255, 241] on icon at bounding box center [255, 243] width 8 height 8
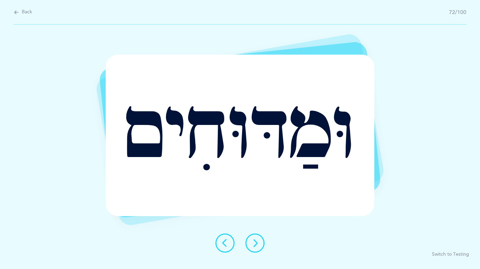
click at [255, 241] on icon at bounding box center [255, 243] width 8 height 8
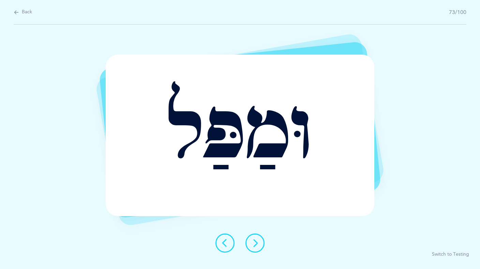
click at [255, 241] on icon at bounding box center [255, 243] width 8 height 8
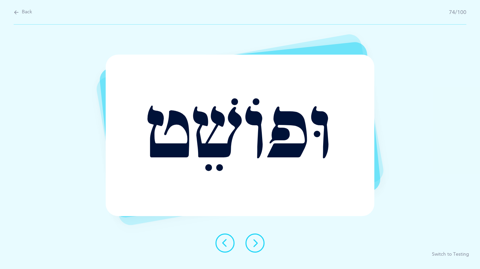
click at [255, 241] on icon at bounding box center [255, 243] width 8 height 8
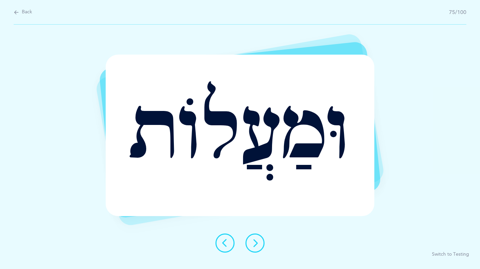
click at [255, 241] on icon at bounding box center [255, 243] width 8 height 8
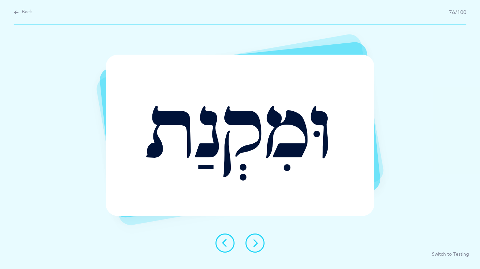
click at [255, 241] on icon at bounding box center [255, 243] width 8 height 8
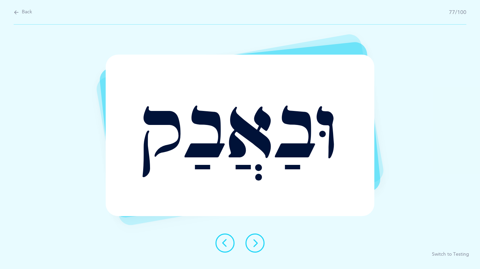
click at [255, 241] on icon at bounding box center [255, 243] width 8 height 8
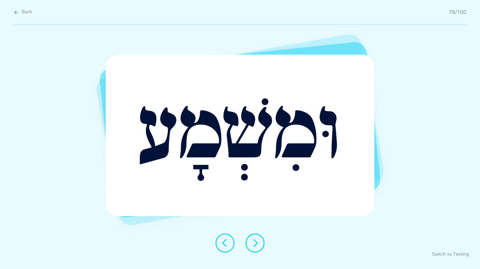
click at [255, 241] on icon at bounding box center [255, 243] width 8 height 8
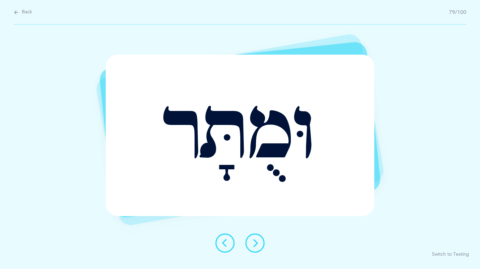
click at [255, 241] on icon at bounding box center [255, 243] width 8 height 8
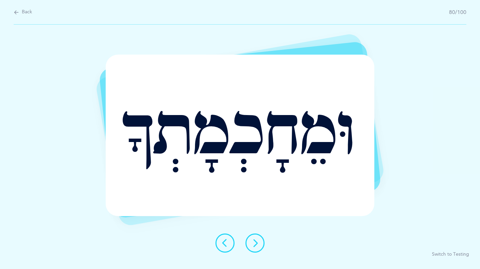
click at [255, 241] on icon at bounding box center [255, 243] width 8 height 8
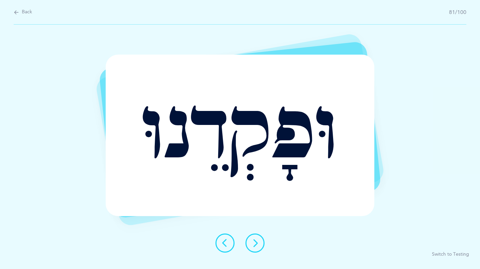
click at [255, 241] on icon at bounding box center [255, 243] width 8 height 8
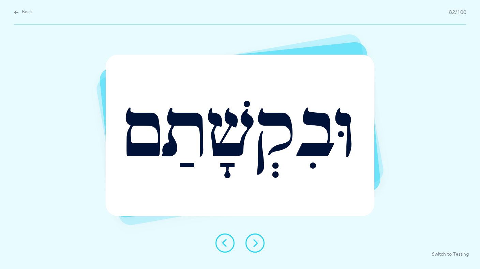
click at [255, 241] on icon at bounding box center [255, 243] width 8 height 8
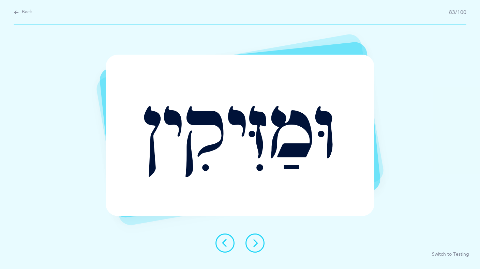
click at [255, 241] on icon at bounding box center [255, 243] width 8 height 8
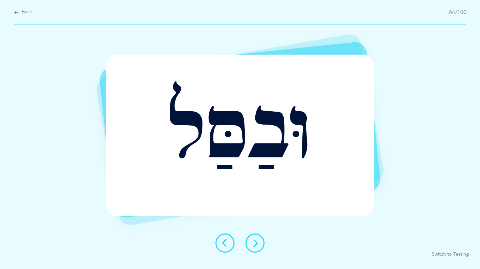
click at [255, 241] on icon at bounding box center [255, 243] width 8 height 8
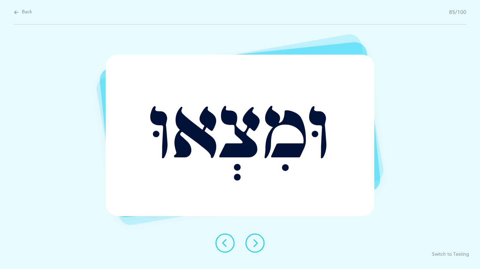
click at [255, 241] on icon at bounding box center [255, 243] width 8 height 8
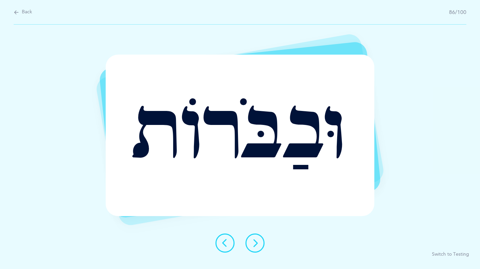
click at [255, 241] on icon at bounding box center [255, 243] width 8 height 8
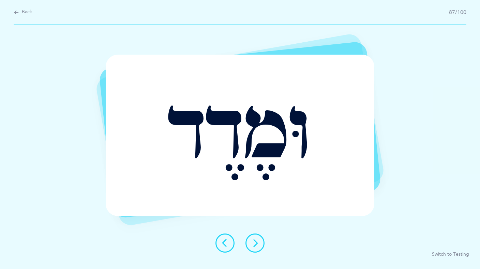
click at [255, 241] on icon at bounding box center [255, 243] width 8 height 8
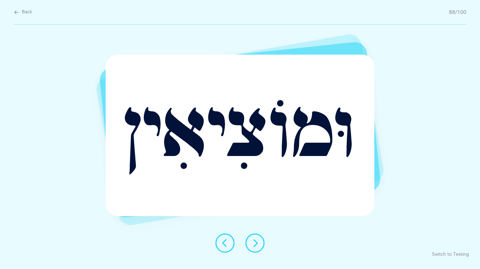
click at [255, 241] on icon at bounding box center [255, 243] width 8 height 8
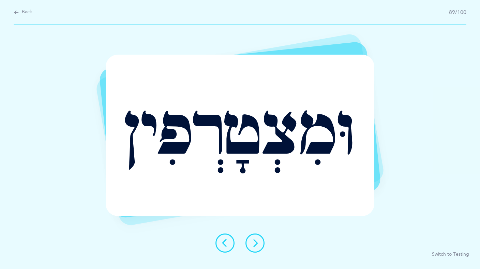
click at [255, 241] on icon at bounding box center [255, 243] width 8 height 8
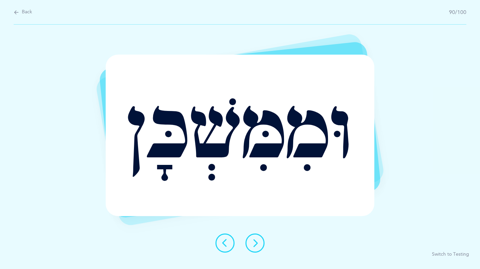
click at [222, 240] on icon at bounding box center [225, 243] width 8 height 8
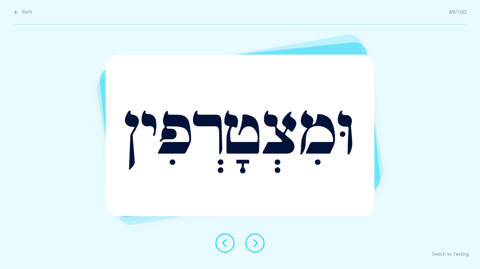
click at [254, 243] on icon at bounding box center [255, 243] width 8 height 8
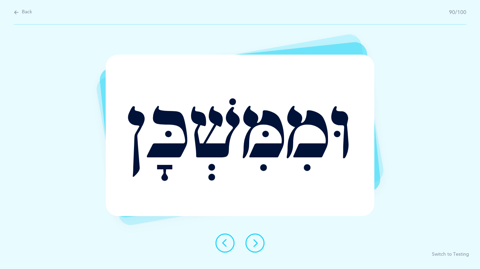
click at [254, 243] on icon at bounding box center [255, 243] width 8 height 8
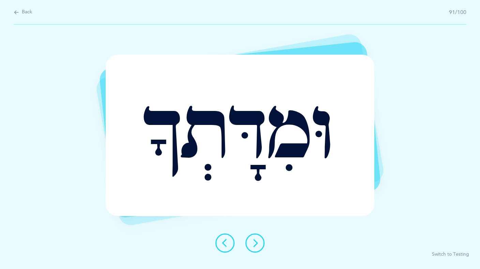
click at [254, 243] on icon at bounding box center [255, 243] width 8 height 8
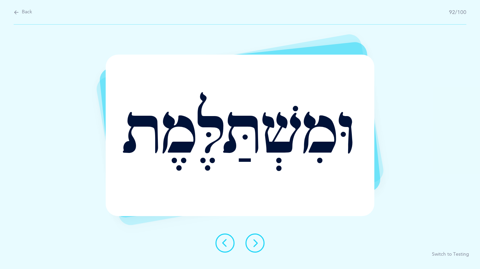
click at [255, 245] on icon at bounding box center [255, 243] width 8 height 8
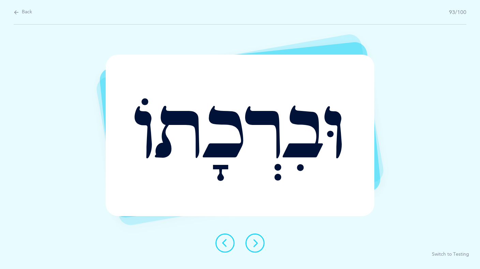
click at [255, 245] on icon at bounding box center [255, 243] width 8 height 8
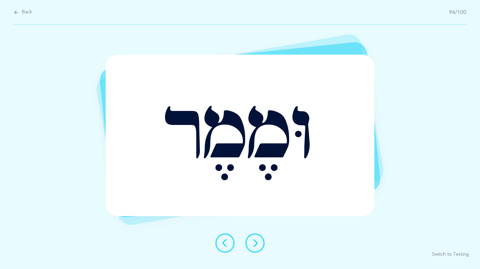
click at [256, 245] on icon at bounding box center [255, 243] width 8 height 8
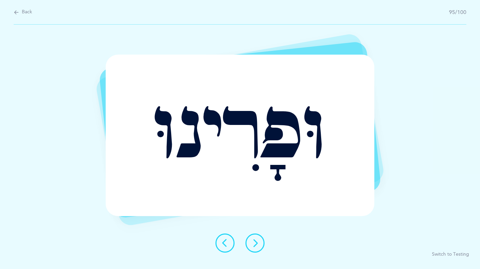
click at [256, 245] on icon at bounding box center [255, 243] width 8 height 8
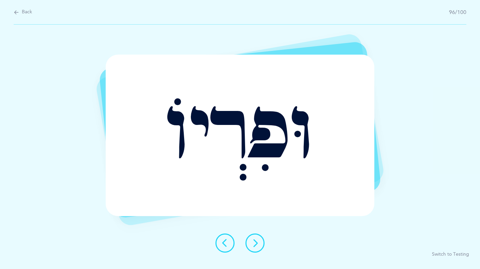
click at [256, 245] on icon at bounding box center [255, 243] width 8 height 8
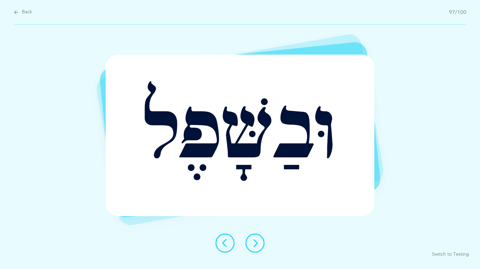
click at [256, 245] on icon at bounding box center [255, 243] width 8 height 8
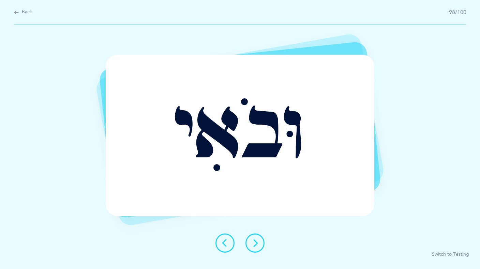
click at [256, 245] on icon at bounding box center [255, 243] width 8 height 8
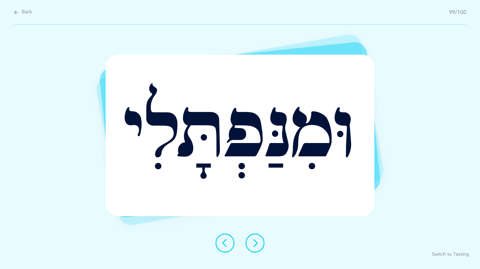
click at [255, 245] on icon at bounding box center [255, 243] width 8 height 8
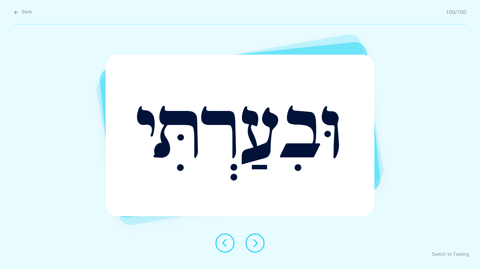
click at [228, 248] on button at bounding box center [225, 242] width 19 height 19
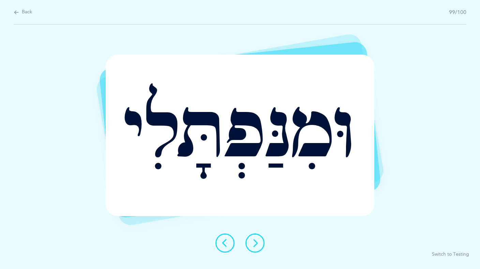
click at [228, 248] on button at bounding box center [225, 242] width 19 height 19
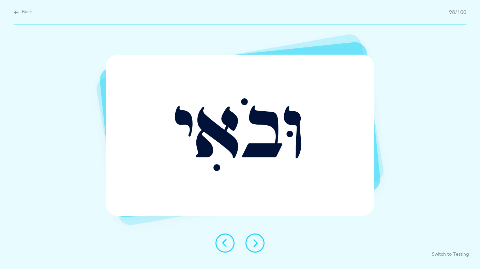
click at [23, 14] on span "Back" at bounding box center [27, 12] width 10 height 7
select select "Shuruk at the beginning of the word"
select select "single"
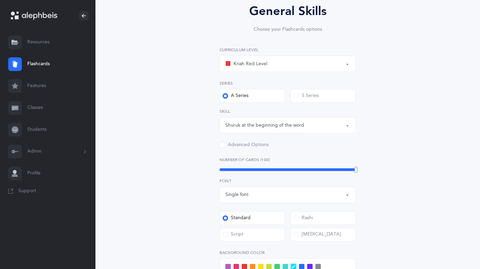
scroll to position [64, 0]
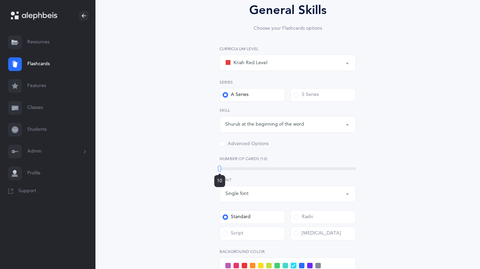
drag, startPoint x: 354, startPoint y: 168, endPoint x: 207, endPoint y: 174, distance: 147.2
click at [208, 174] on div "General Skills Choose your Flashcards options Kriah Red Level Kriah Orange Leve…" at bounding box center [288, 183] width 175 height 364
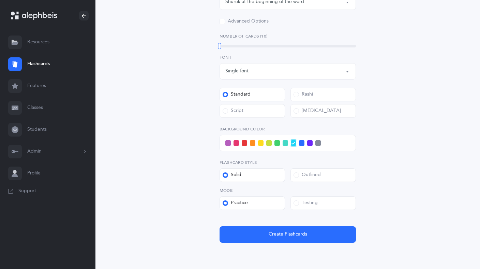
scroll to position [215, 0]
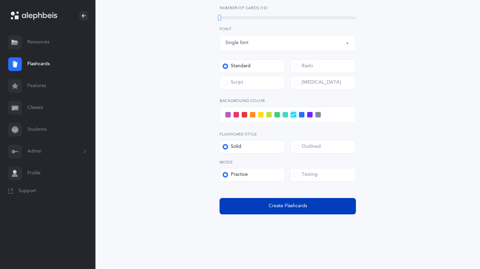
click at [272, 204] on span "Create Flashcards" at bounding box center [288, 205] width 39 height 7
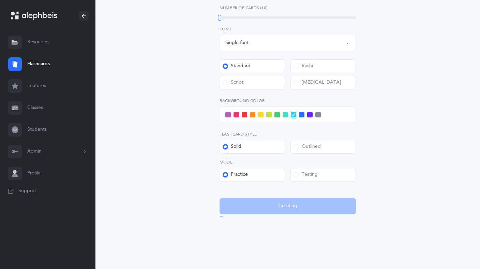
scroll to position [0, 0]
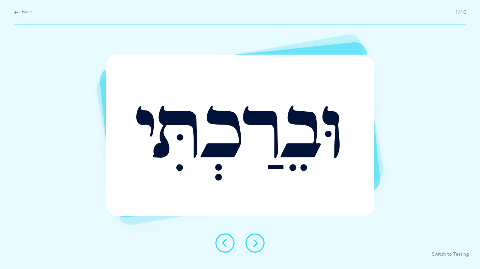
click at [253, 246] on icon at bounding box center [255, 243] width 8 height 8
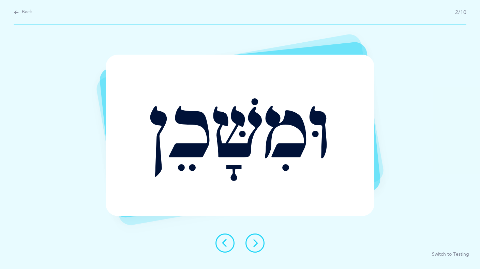
click at [253, 246] on icon at bounding box center [255, 243] width 8 height 8
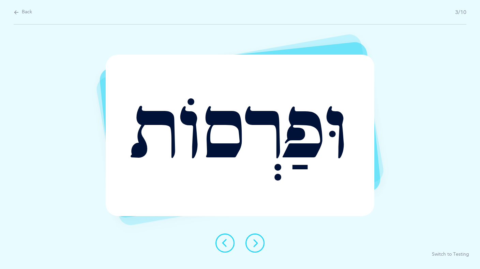
click at [251, 244] on icon at bounding box center [255, 243] width 8 height 8
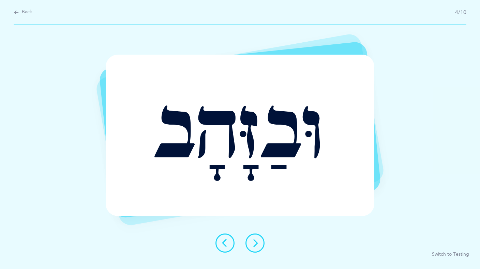
click at [251, 243] on button at bounding box center [255, 242] width 19 height 19
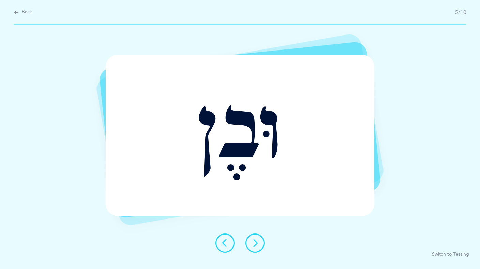
click at [251, 243] on button at bounding box center [255, 242] width 19 height 19
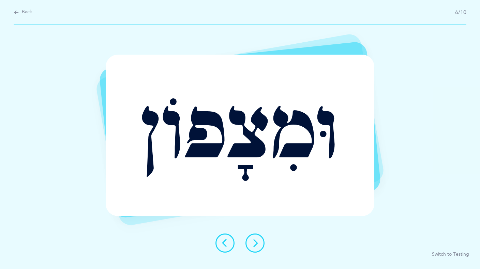
click at [251, 243] on button at bounding box center [255, 242] width 19 height 19
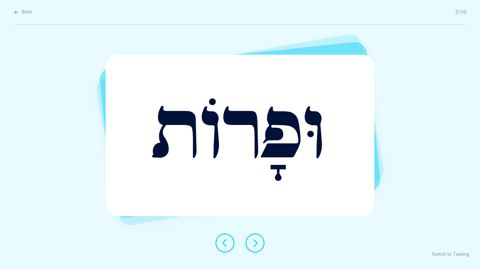
click at [251, 243] on button at bounding box center [255, 242] width 19 height 19
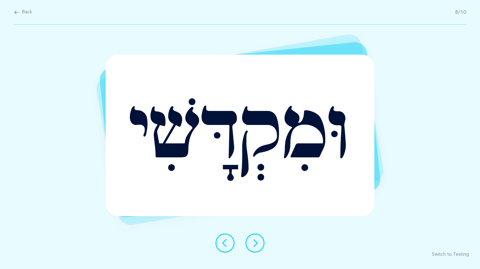
click at [250, 243] on button at bounding box center [255, 242] width 19 height 19
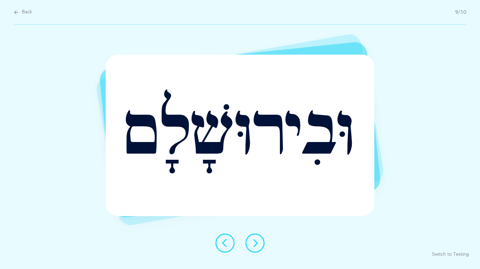
click at [250, 243] on button at bounding box center [255, 242] width 19 height 19
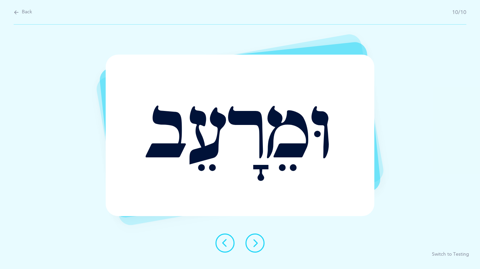
click at [250, 243] on button at bounding box center [255, 242] width 19 height 19
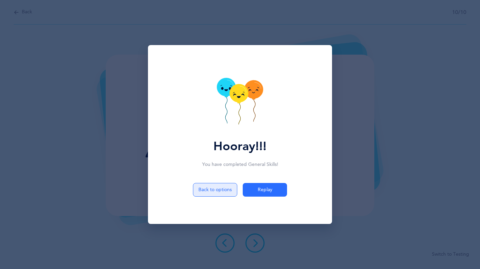
click at [205, 187] on button "Back to options" at bounding box center [215, 190] width 44 height 14
select select "Shuruk at the beginning of the word"
select select "single"
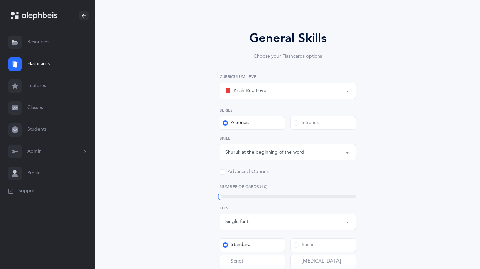
scroll to position [215, 0]
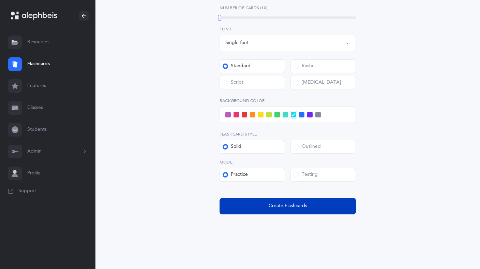
click at [276, 209] on span "Create Flashcards" at bounding box center [288, 205] width 39 height 7
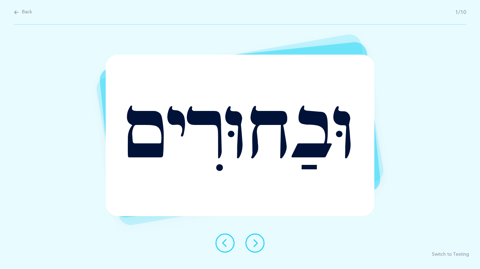
scroll to position [0, 0]
click at [255, 245] on icon at bounding box center [255, 243] width 8 height 8
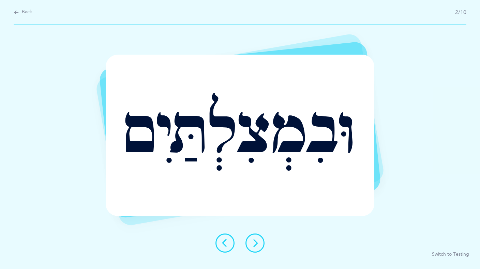
click at [255, 245] on icon at bounding box center [255, 243] width 8 height 8
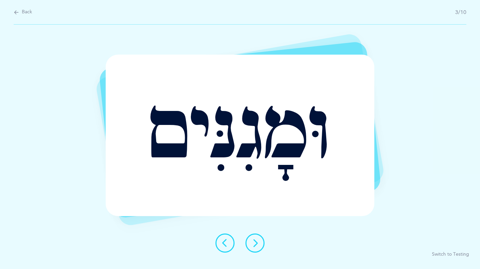
click at [255, 245] on icon at bounding box center [255, 243] width 8 height 8
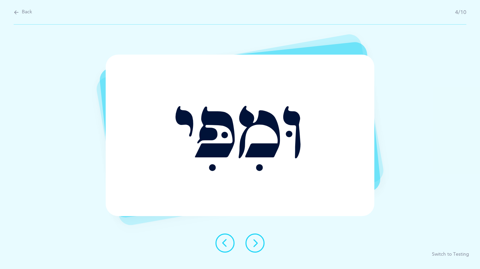
click at [255, 245] on icon at bounding box center [255, 243] width 8 height 8
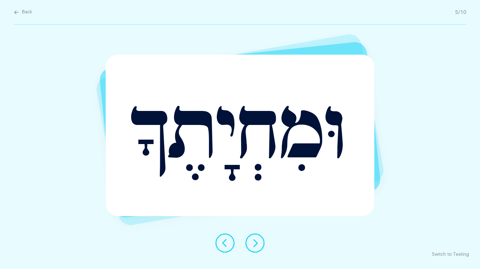
click at [255, 245] on icon at bounding box center [255, 243] width 8 height 8
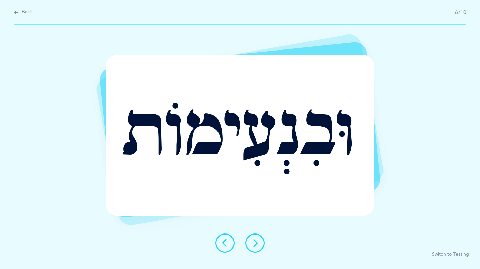
click at [255, 245] on icon at bounding box center [255, 243] width 8 height 8
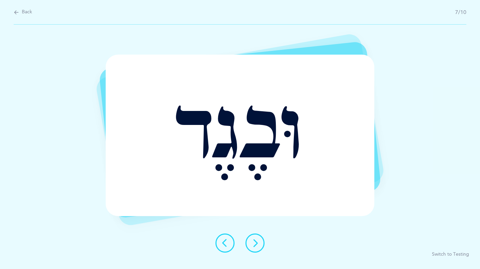
click at [256, 245] on icon at bounding box center [255, 243] width 8 height 8
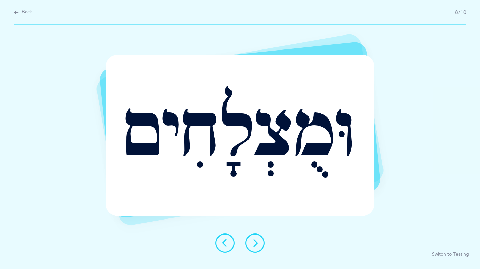
click at [256, 245] on icon at bounding box center [255, 243] width 8 height 8
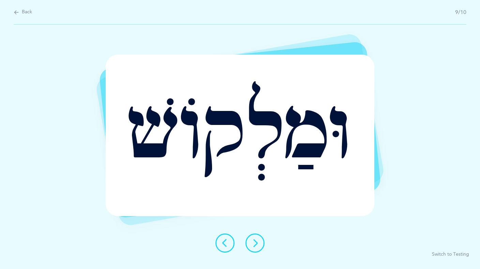
click at [227, 243] on icon at bounding box center [225, 243] width 8 height 8
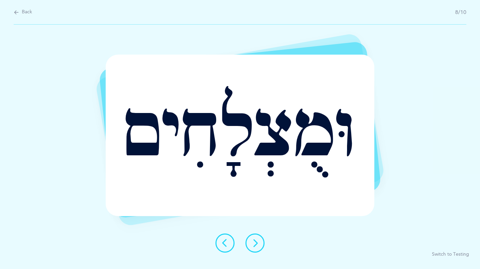
click at [227, 243] on icon at bounding box center [225, 243] width 8 height 8
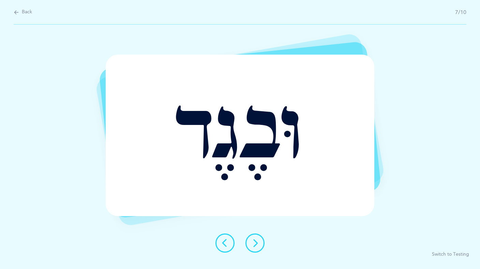
click at [227, 243] on icon at bounding box center [225, 243] width 8 height 8
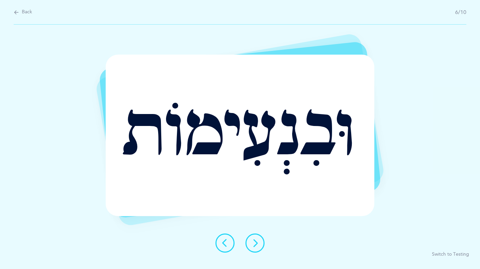
click at [227, 243] on icon at bounding box center [225, 243] width 8 height 8
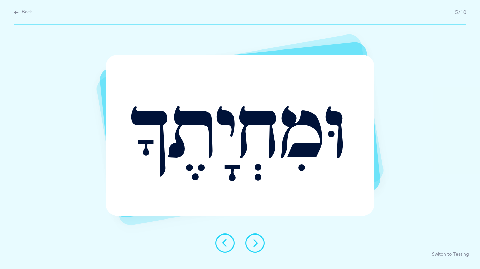
click at [227, 243] on icon at bounding box center [225, 243] width 8 height 8
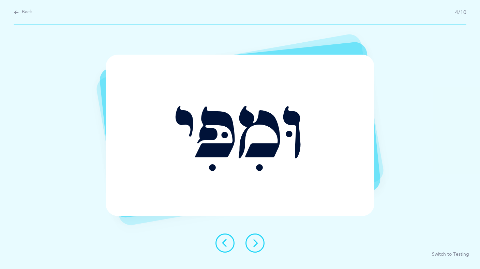
click at [227, 243] on icon at bounding box center [225, 243] width 8 height 8
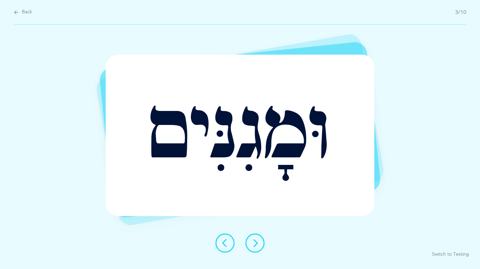
click at [227, 243] on icon at bounding box center [225, 243] width 8 height 8
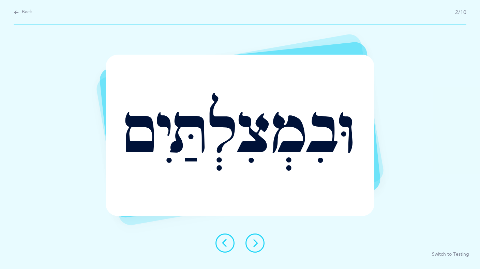
click at [452, 254] on button "Switch to Testing" at bounding box center [450, 254] width 37 height 7
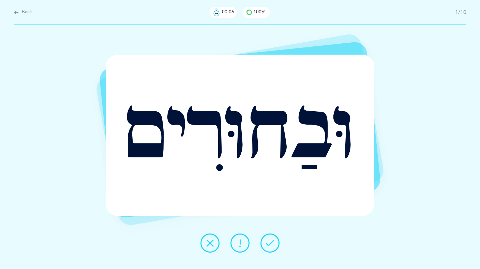
click at [267, 244] on icon at bounding box center [270, 243] width 8 height 8
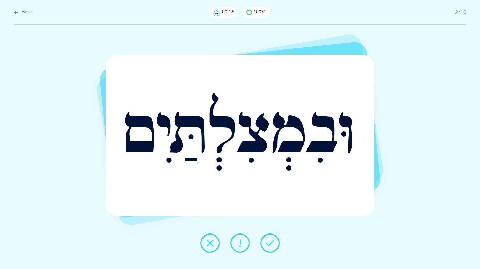
click at [241, 243] on icon at bounding box center [240, 243] width 8 height 8
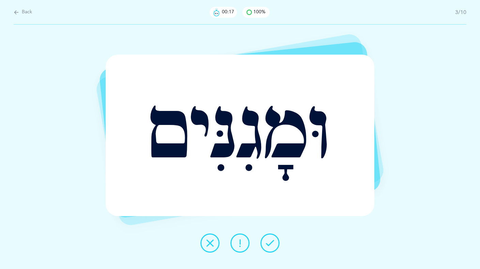
click at [273, 245] on icon at bounding box center [270, 243] width 8 height 8
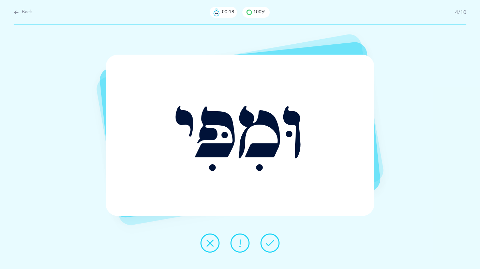
click at [273, 245] on icon at bounding box center [270, 243] width 8 height 8
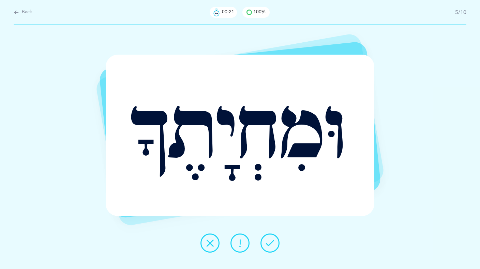
click at [268, 246] on icon at bounding box center [270, 243] width 8 height 8
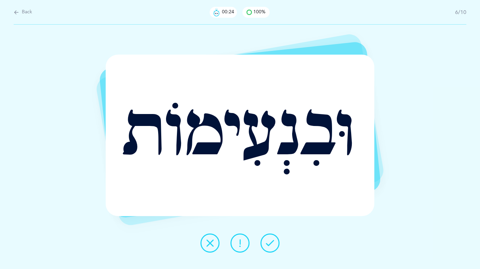
click at [268, 246] on icon at bounding box center [270, 243] width 8 height 8
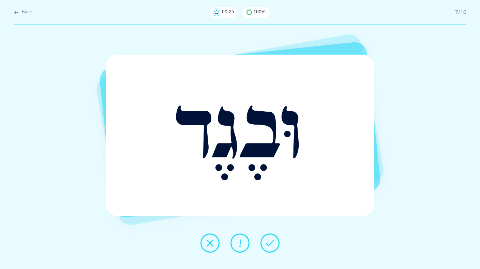
click at [268, 246] on icon at bounding box center [270, 243] width 8 height 8
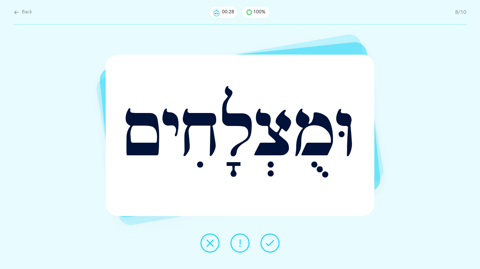
click at [270, 237] on button at bounding box center [270, 242] width 19 height 19
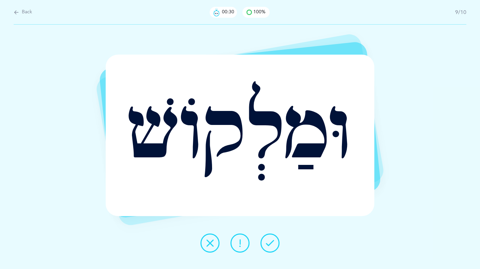
click at [268, 244] on icon at bounding box center [270, 243] width 8 height 8
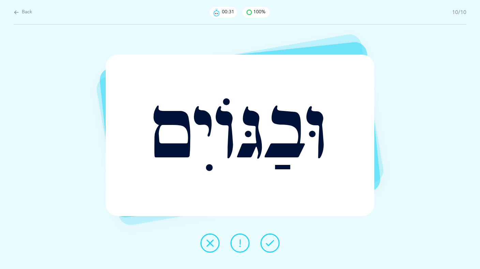
click at [268, 244] on icon at bounding box center [270, 243] width 8 height 8
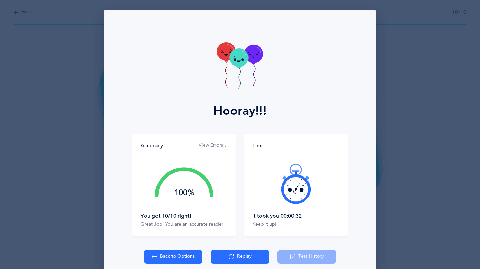
click at [248, 257] on button "Replay" at bounding box center [240, 257] width 59 height 14
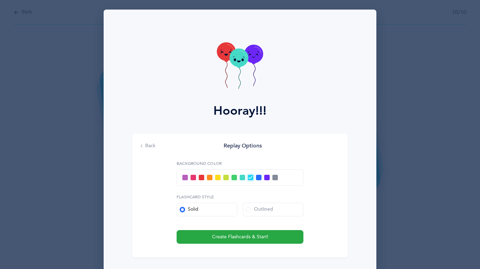
click at [266, 178] on span at bounding box center [266, 177] width 5 height 5
click at [0, 0] on input "checkbox" at bounding box center [0, 0] width 0 height 0
click at [249, 209] on span at bounding box center [248, 209] width 5 height 5
click at [0, 0] on input "Outlined" at bounding box center [0, 0] width 0 height 0
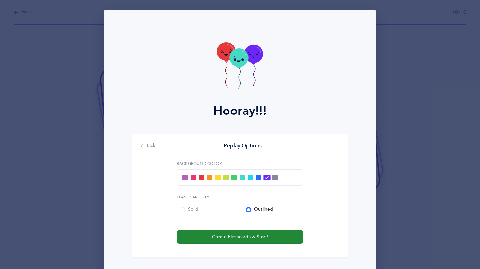
click at [243, 236] on span "Create Flashcards & Start!" at bounding box center [240, 236] width 56 height 7
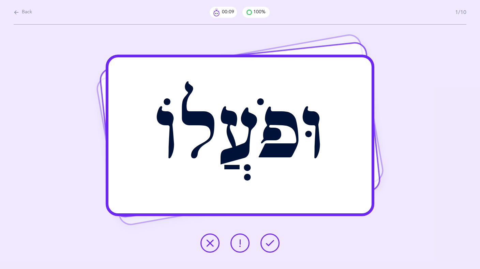
click at [268, 242] on icon at bounding box center [270, 243] width 8 height 8
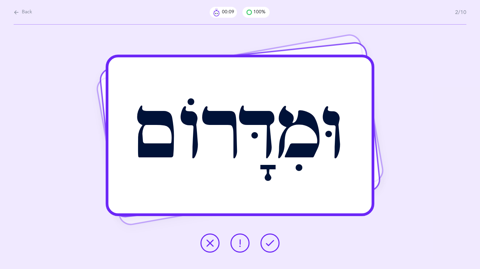
click at [268, 242] on icon at bounding box center [270, 243] width 8 height 8
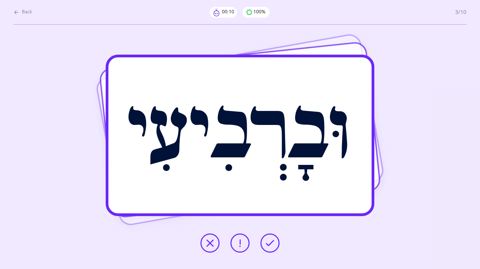
click at [268, 242] on icon at bounding box center [270, 243] width 8 height 8
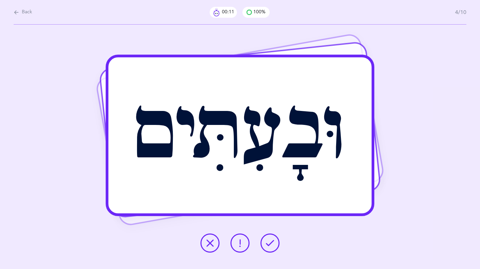
click at [241, 244] on icon at bounding box center [240, 243] width 8 height 8
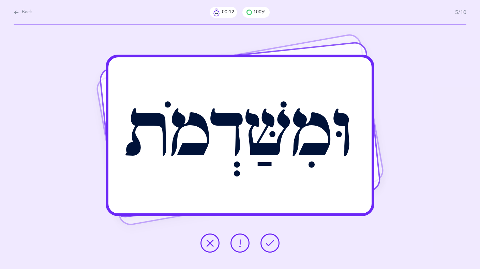
click at [213, 241] on icon at bounding box center [210, 243] width 8 height 8
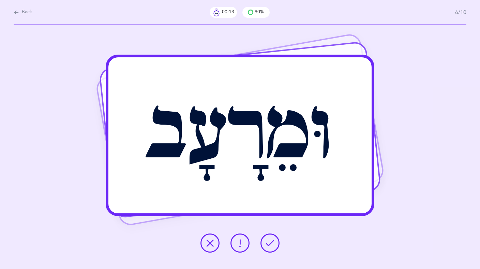
click at [275, 243] on button at bounding box center [270, 242] width 19 height 19
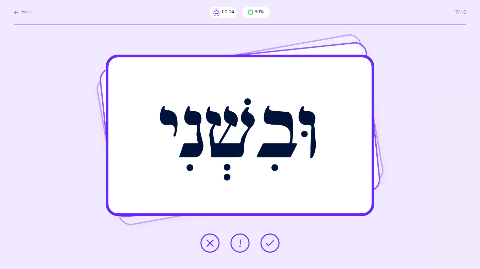
click at [241, 243] on icon at bounding box center [240, 243] width 8 height 8
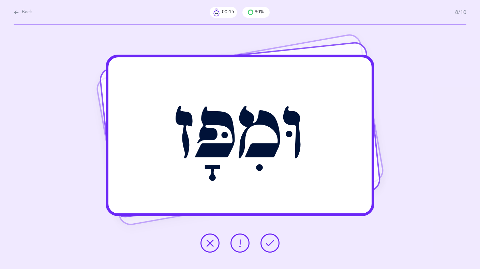
click at [216, 240] on button at bounding box center [210, 242] width 19 height 19
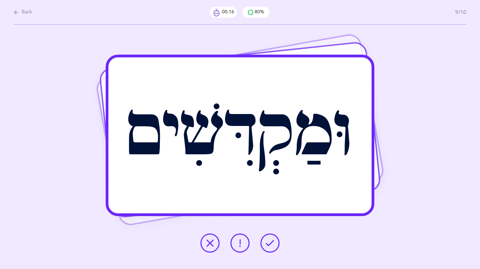
click at [273, 242] on icon at bounding box center [270, 243] width 8 height 8
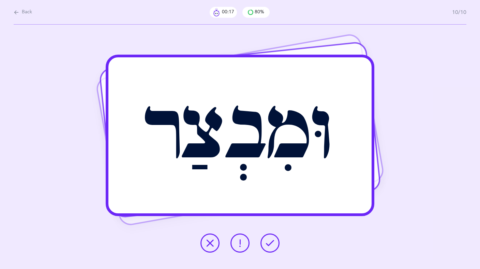
click at [273, 243] on icon at bounding box center [270, 243] width 8 height 8
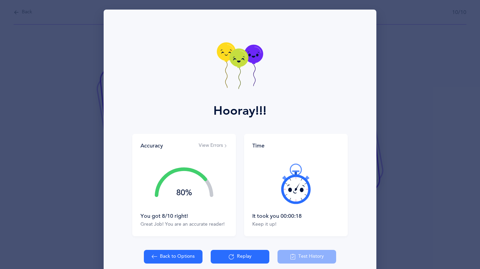
click at [211, 146] on button "View Errors" at bounding box center [213, 145] width 29 height 7
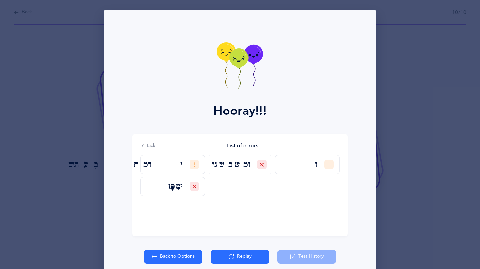
click at [235, 254] on button "Replay" at bounding box center [240, 257] width 59 height 14
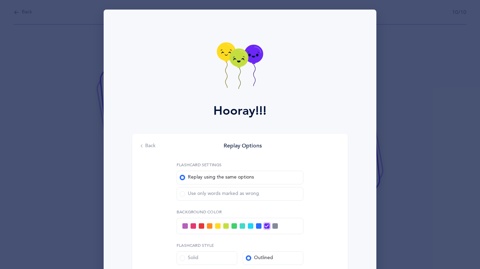
click at [183, 194] on span at bounding box center [182, 193] width 5 height 5
click at [0, 0] on input "Use only words marked as wrong" at bounding box center [0, 0] width 0 height 0
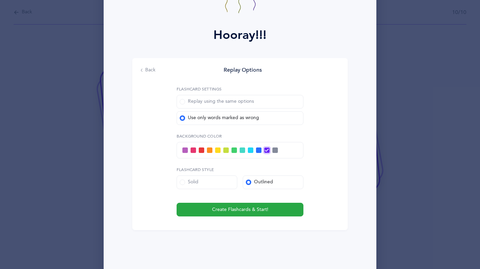
scroll to position [85, 0]
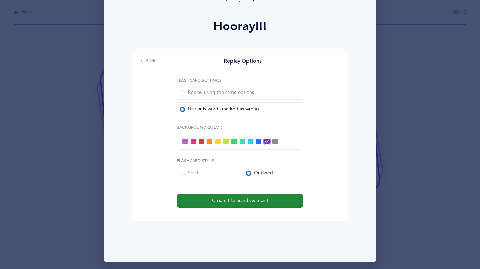
click at [241, 201] on span "Create Flashcards & Start!" at bounding box center [240, 200] width 56 height 7
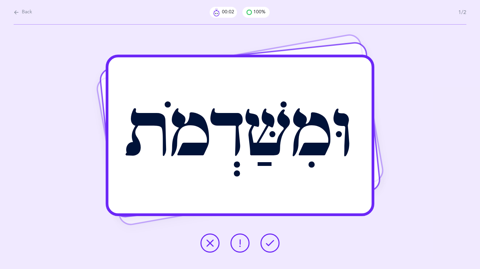
click at [267, 243] on icon at bounding box center [270, 243] width 8 height 8
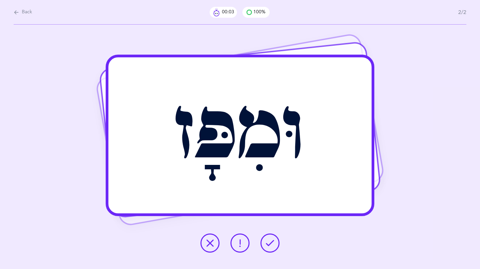
click at [267, 241] on icon at bounding box center [270, 243] width 8 height 8
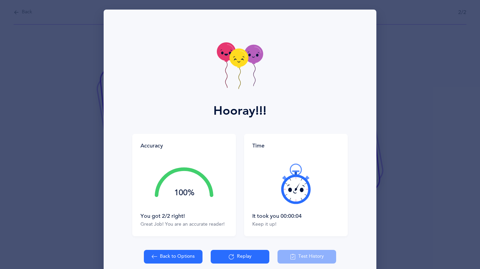
click at [79, 217] on div "Hooray!!! Accuracy 100% You got 2/2 right! Great Job! You are an accurate reade…" at bounding box center [240, 134] width 480 height 269
